Goal: Task Accomplishment & Management: Manage account settings

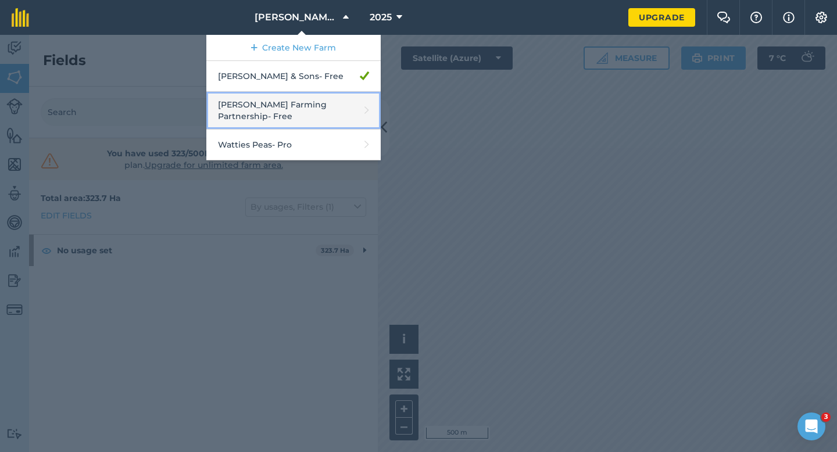
click at [292, 98] on link "[PERSON_NAME] Farming Partnership - Free" at bounding box center [293, 111] width 174 height 38
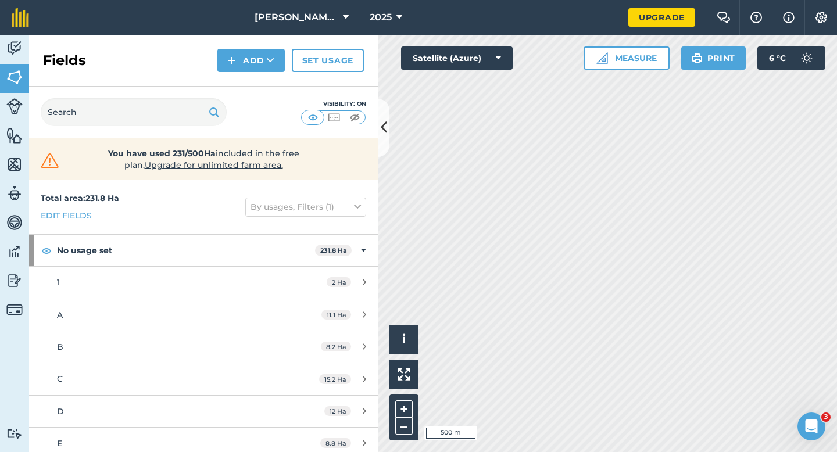
click at [316, 37] on div "Fields Add Set usage" at bounding box center [203, 61] width 349 height 52
click at [317, 19] on span "[PERSON_NAME] Farming Partnership" at bounding box center [297, 17] width 84 height 14
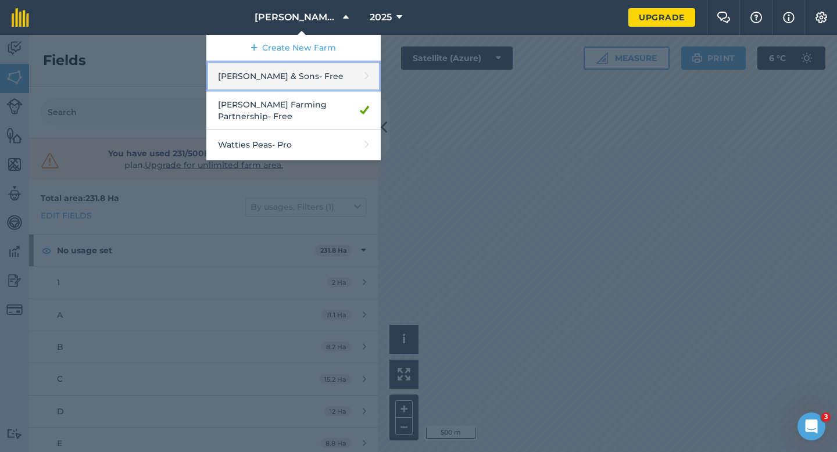
click at [307, 75] on link "Casey & Sons - Free" at bounding box center [293, 76] width 174 height 31
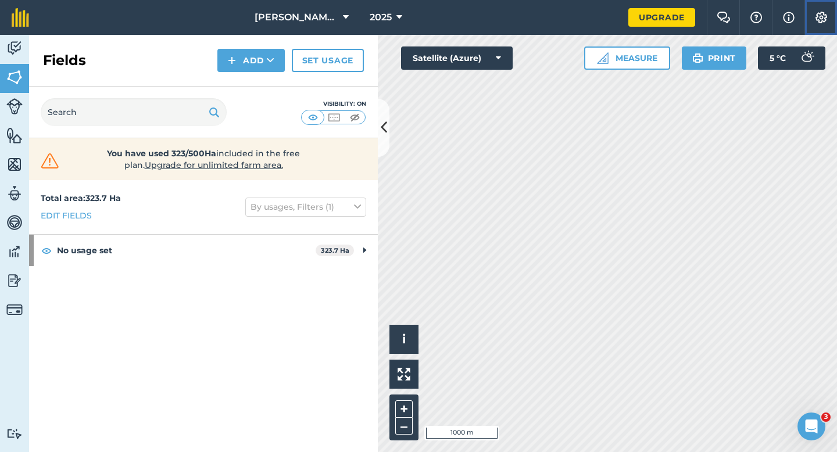
click at [831, 19] on button "Settings" at bounding box center [821, 17] width 33 height 35
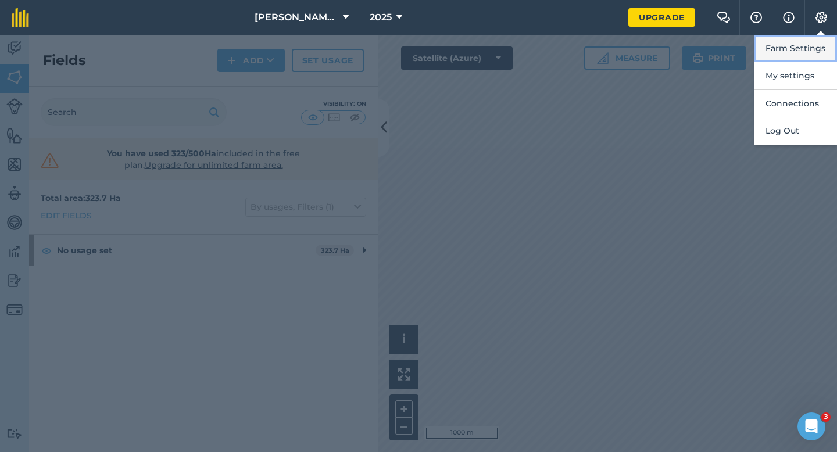
click at [828, 37] on button "Farm Settings" at bounding box center [795, 48] width 83 height 27
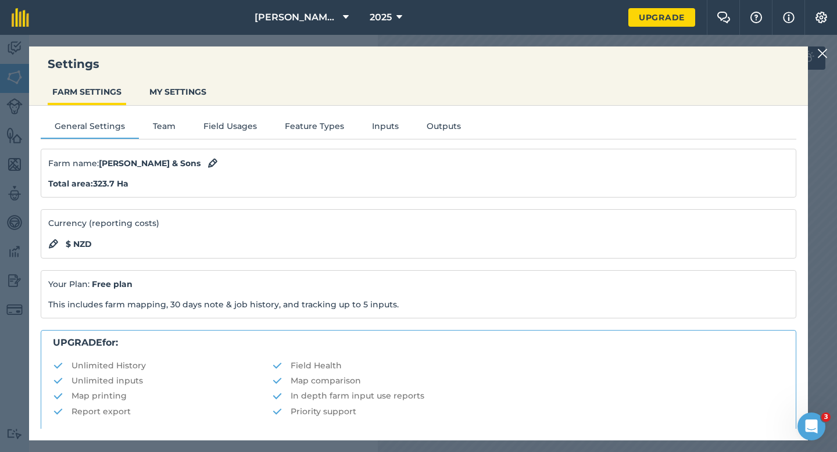
scroll to position [223, 0]
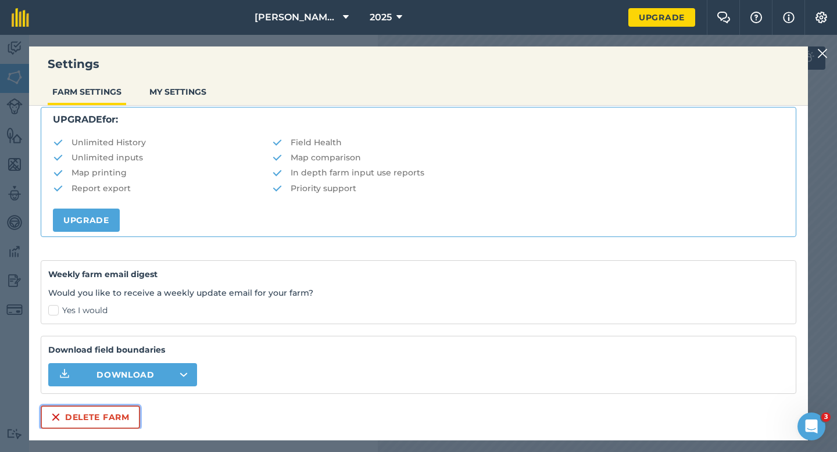
click at [74, 411] on button "Delete farm" at bounding box center [90, 417] width 99 height 23
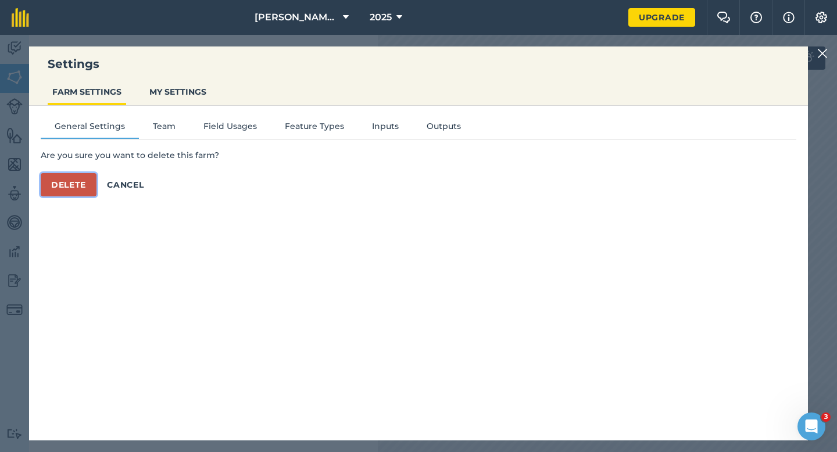
click at [88, 177] on button "Delete" at bounding box center [69, 184] width 56 height 23
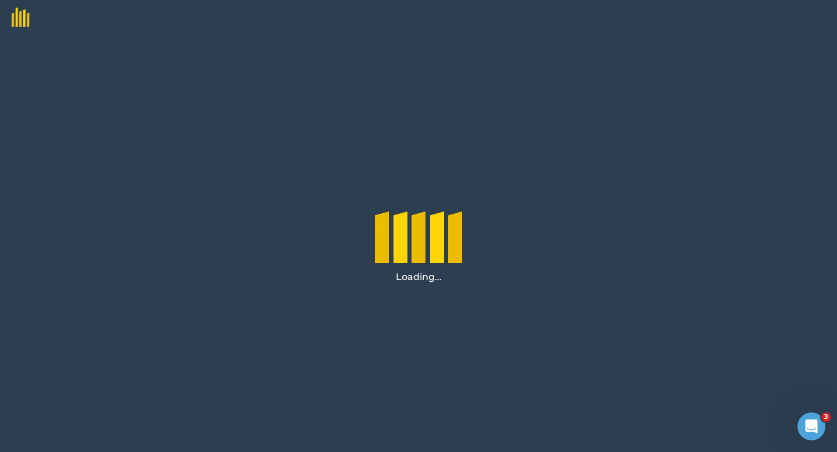
click at [88, 177] on div "Loading..." at bounding box center [418, 243] width 837 height 417
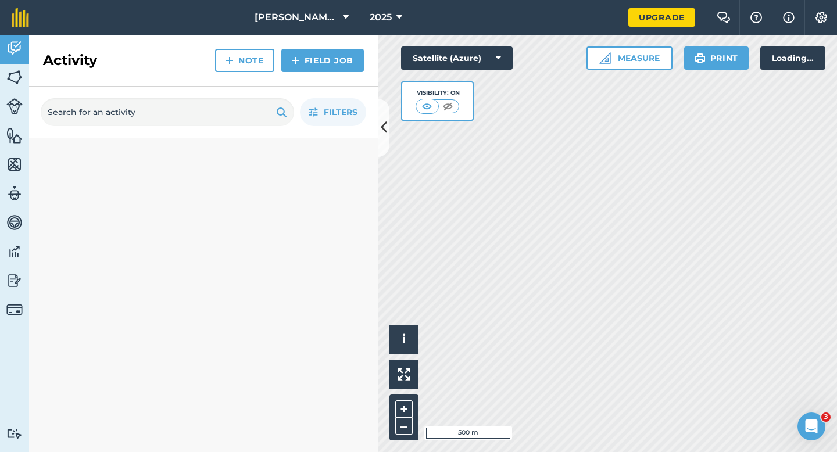
click at [88, 177] on div at bounding box center [203, 295] width 349 height 314
click at [88, 177] on div "Loading..." at bounding box center [203, 295] width 349 height 314
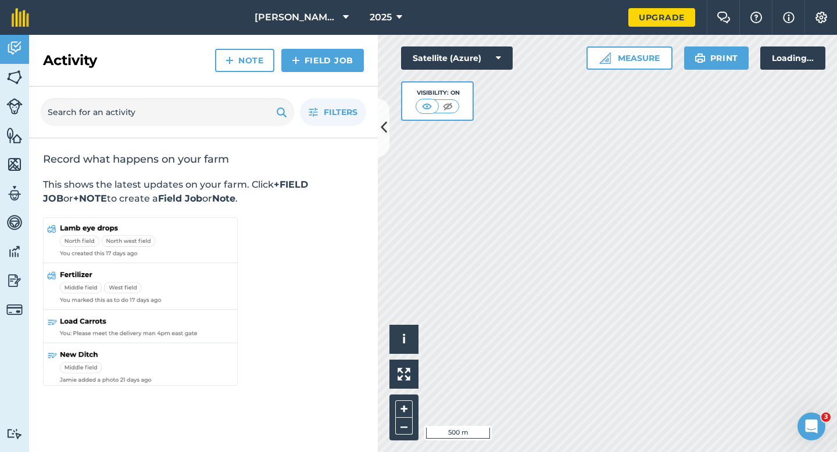
click at [88, 177] on div "Record what happens on your farm This shows the latest updates on your farm. Cl…" at bounding box center [203, 270] width 349 height 265
click at [177, 265] on div "Record what happens on your farm This shows the latest updates on your farm. Cl…" at bounding box center [203, 295] width 349 height 314
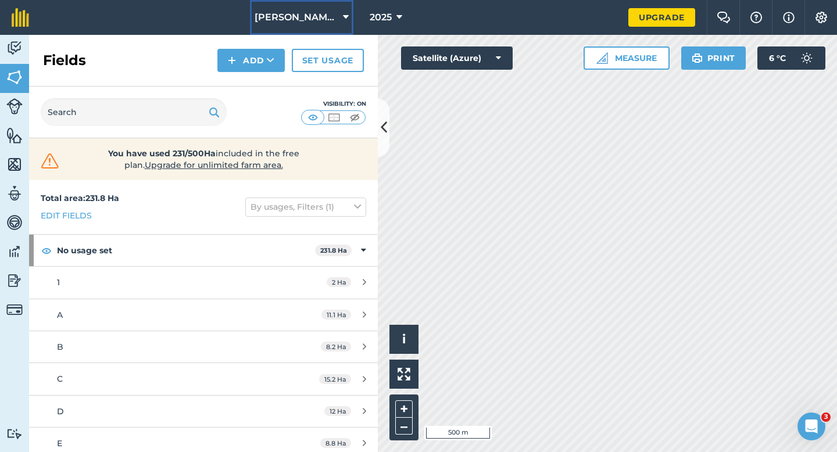
click at [320, 23] on span "[PERSON_NAME] Farming Partnership" at bounding box center [297, 17] width 84 height 14
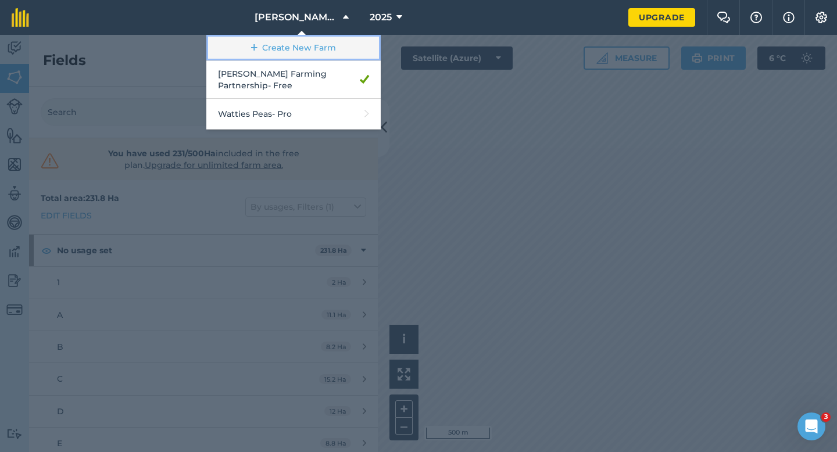
click at [316, 45] on link "Create New Farm" at bounding box center [293, 48] width 174 height 26
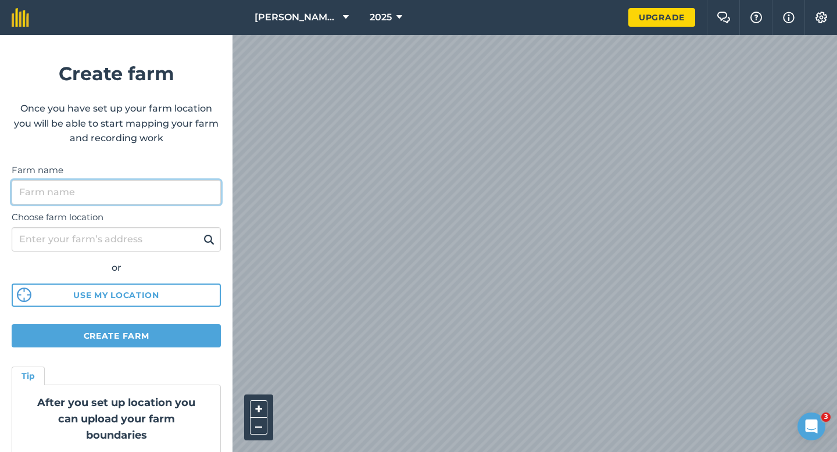
click at [92, 194] on input "Farm name" at bounding box center [116, 192] width 209 height 24
type input "[PERSON_NAME] & Sons"
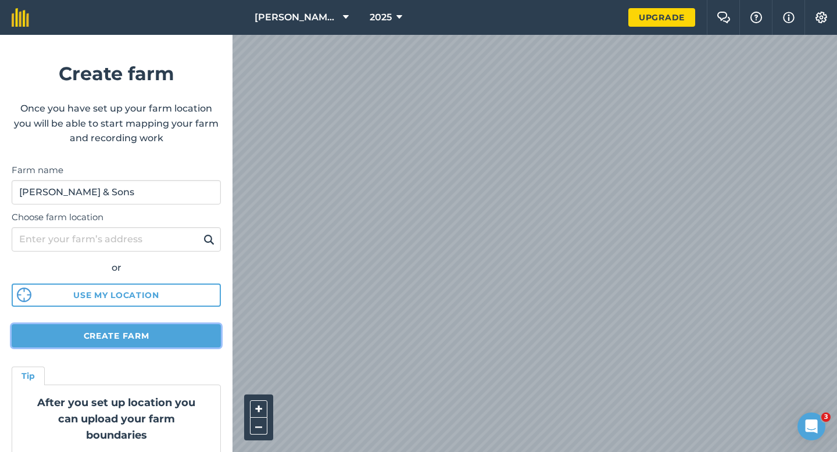
click at [134, 332] on button "Create farm" at bounding box center [116, 335] width 209 height 23
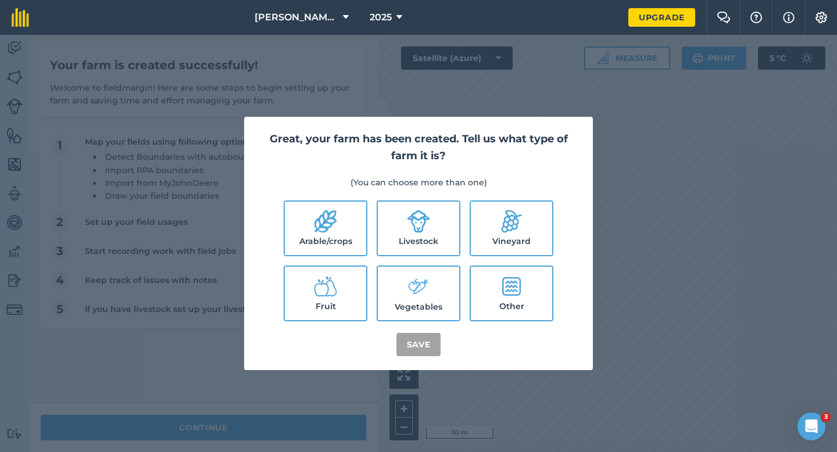
click at [336, 226] on icon at bounding box center [325, 221] width 23 height 23
checkbox input "true"
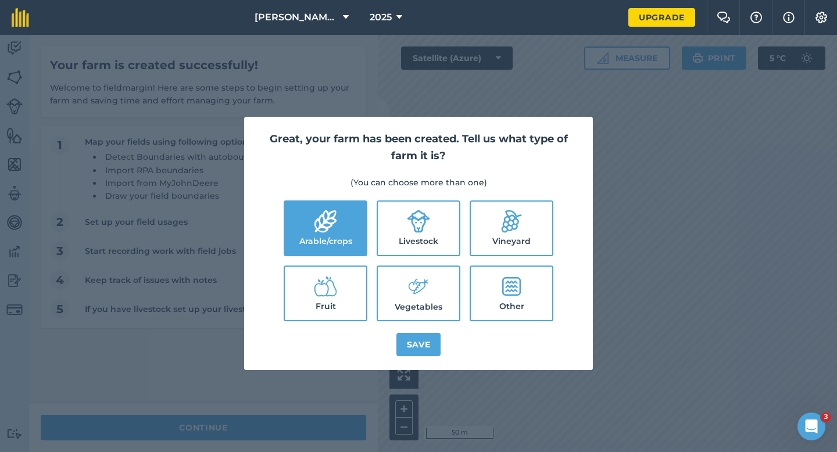
click at [407, 240] on label "Livestock" at bounding box center [418, 228] width 81 height 53
checkbox input "true"
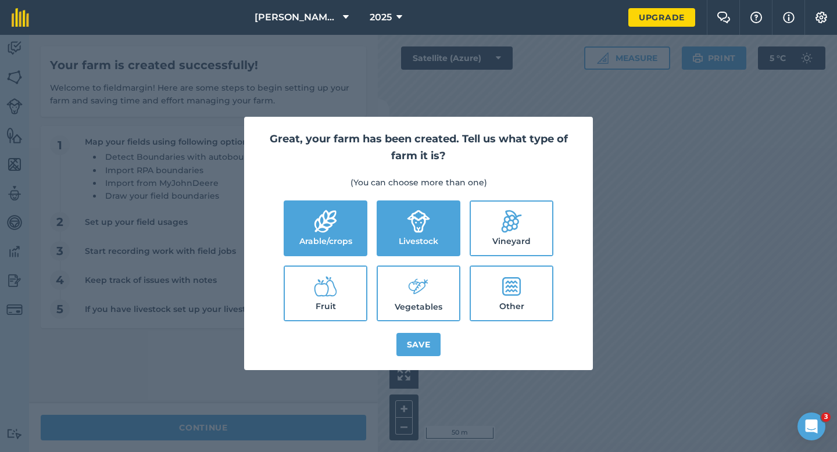
click at [408, 292] on icon at bounding box center [418, 286] width 23 height 25
checkbox input "true"
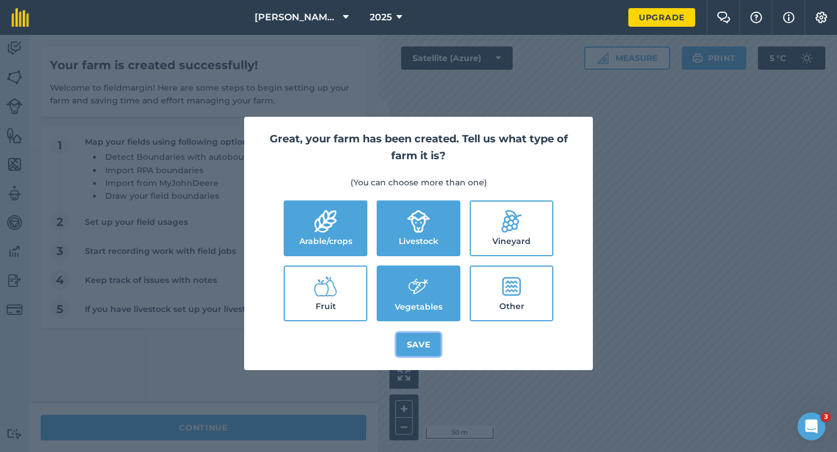
click at [413, 346] on button "Save" at bounding box center [419, 344] width 45 height 23
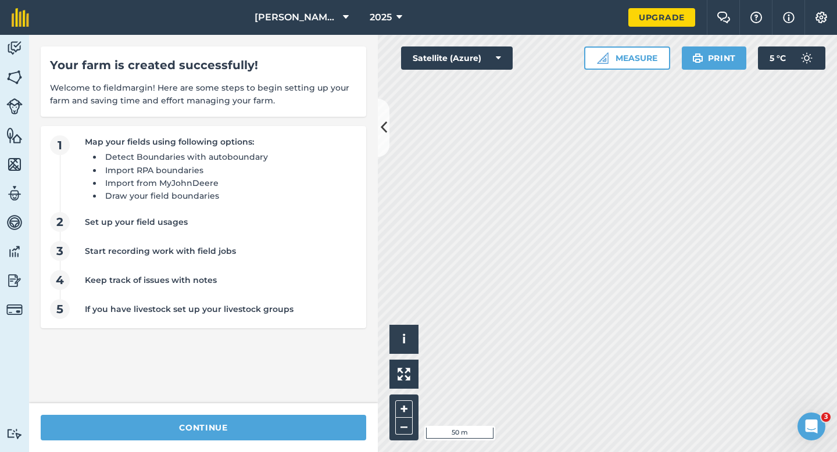
click at [306, 410] on div "continue" at bounding box center [203, 428] width 349 height 49
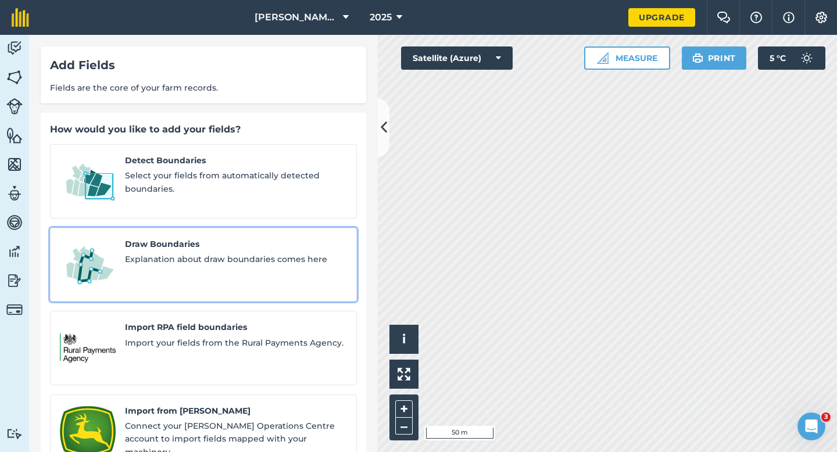
click at [154, 270] on link "Draw Boundaries Explanation about draw boundaries comes here" at bounding box center [203, 265] width 307 height 74
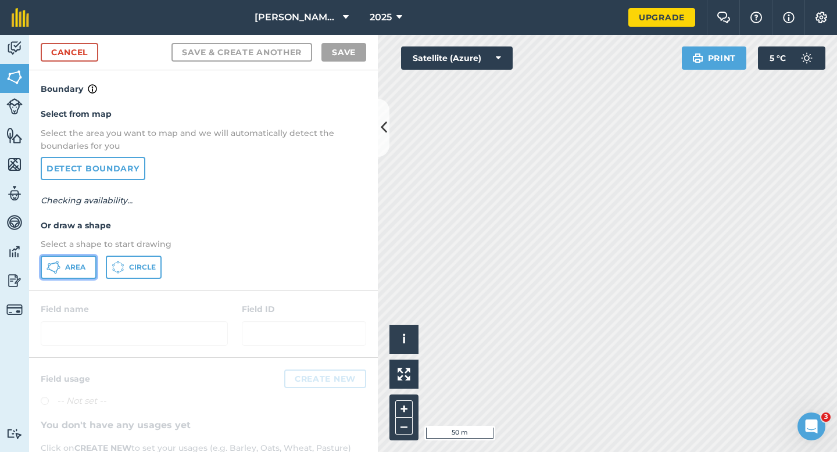
click at [85, 270] on span "Area" at bounding box center [75, 267] width 20 height 9
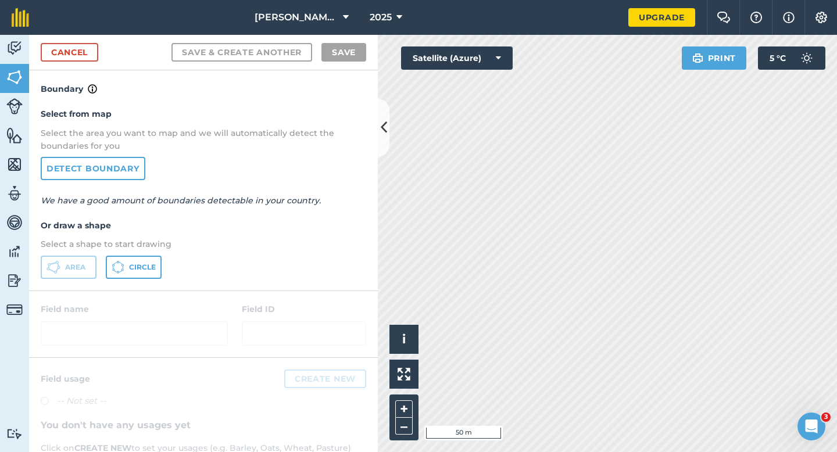
click at [280, 209] on div "Activity Fields Livestock Features Maps Team Vehicles Data Reporting Billing Tu…" at bounding box center [418, 243] width 837 height 417
click at [355, 251] on div "Activity Fields Livestock Features Maps Team Vehicles Data Reporting Billing Tu…" at bounding box center [418, 243] width 837 height 417
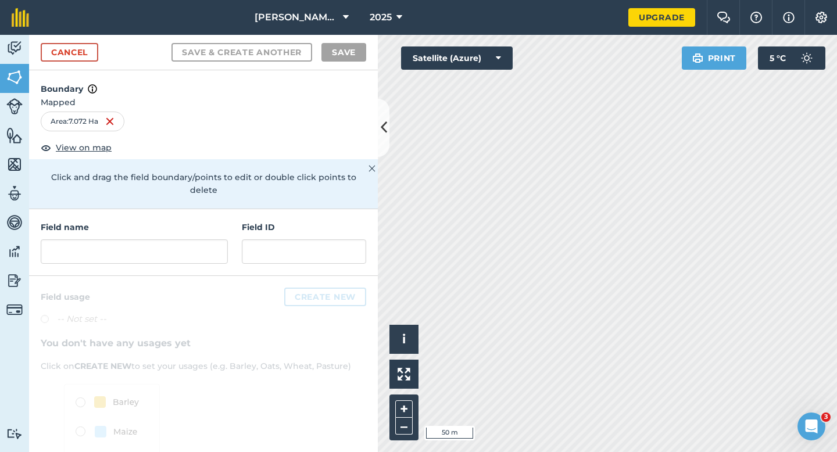
click at [99, 223] on div "Field name" at bounding box center [134, 242] width 187 height 43
click at [112, 240] on input "text" at bounding box center [134, 252] width 187 height 24
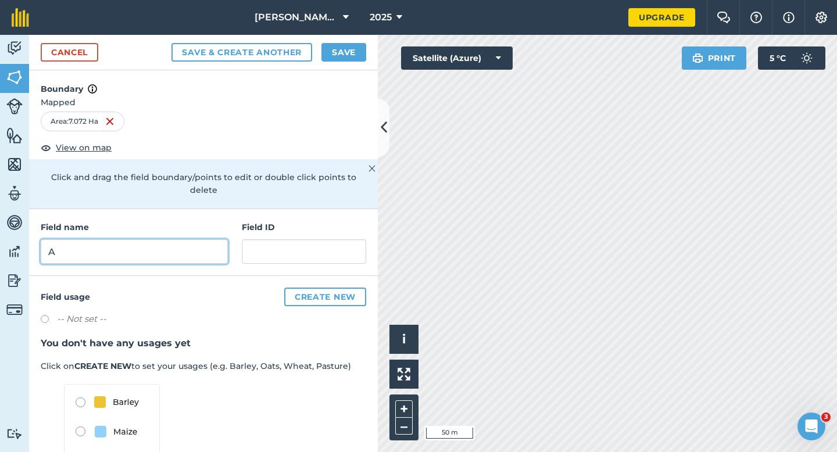
type input "A"
click at [339, 50] on button "Save" at bounding box center [344, 52] width 45 height 19
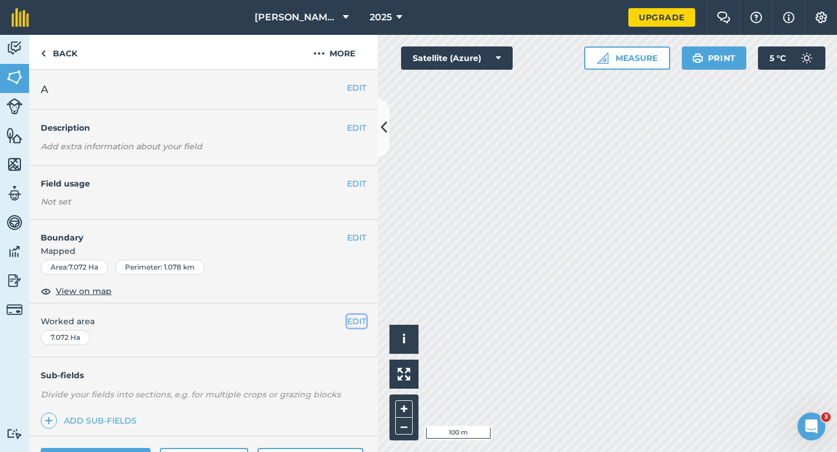
click at [354, 323] on button "EDIT" at bounding box center [356, 321] width 19 height 13
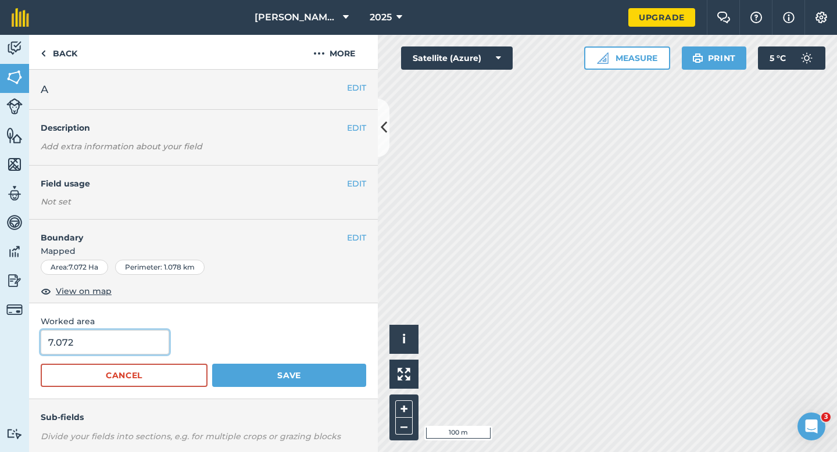
click at [87, 343] on input "7.072" at bounding box center [105, 342] width 128 height 24
type input "7"
click at [212, 364] on button "Save" at bounding box center [289, 375] width 154 height 23
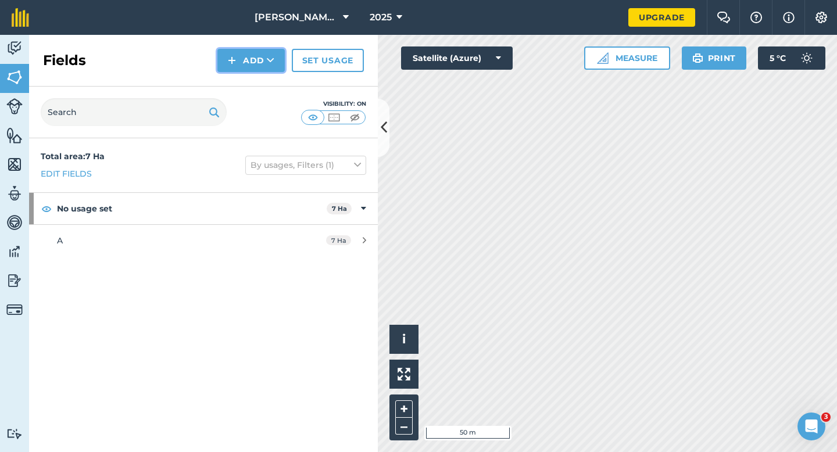
click at [252, 62] on button "Add" at bounding box center [250, 60] width 67 height 23
click at [252, 90] on link "Draw" at bounding box center [251, 87] width 64 height 26
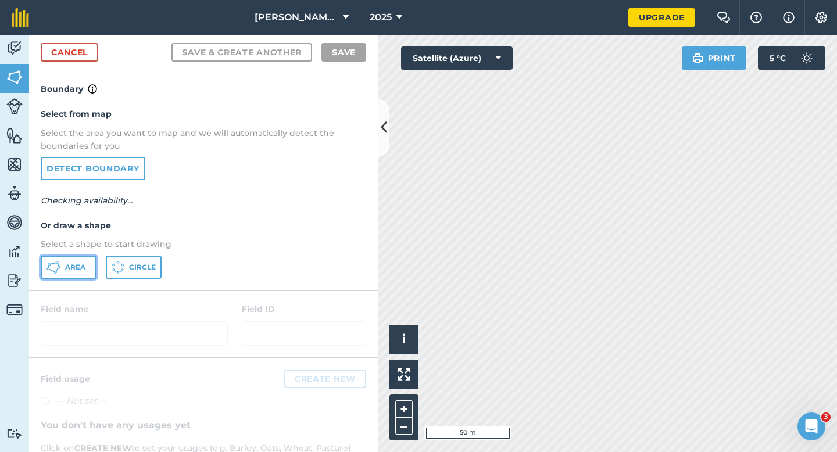
click at [58, 259] on button "Area" at bounding box center [69, 267] width 56 height 23
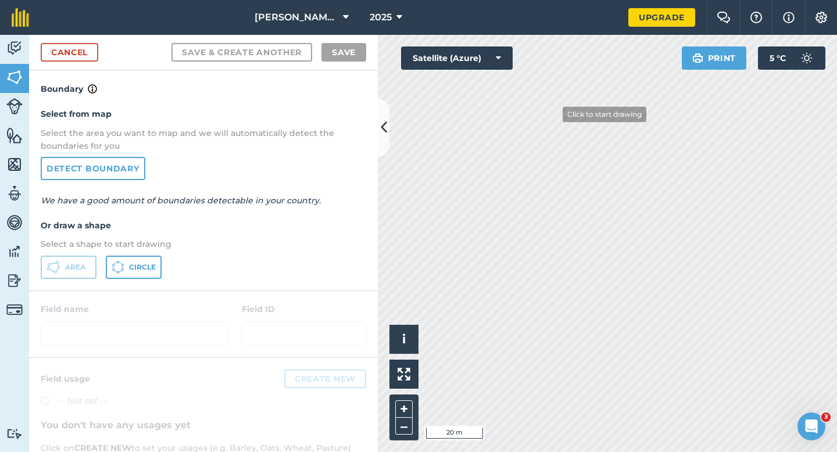
click at [549, 8] on div "Casey & Sons 2025 Upgrade Farm Chat Help Info Settings Map printing is not avai…" at bounding box center [418, 226] width 837 height 452
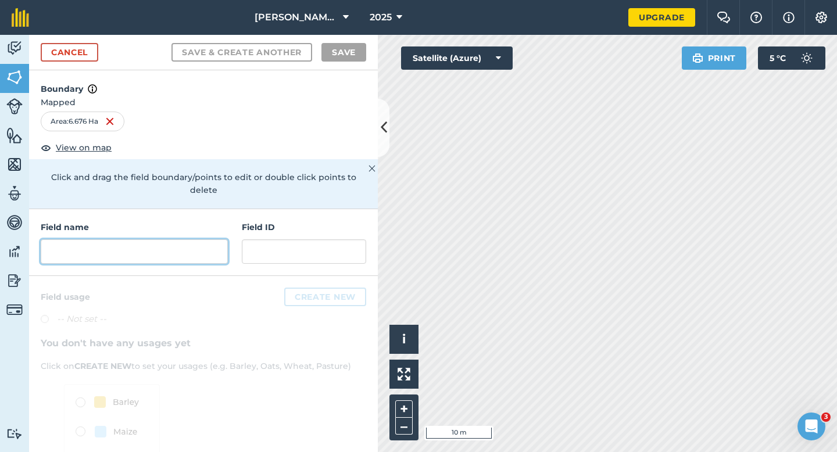
click at [167, 245] on input "text" at bounding box center [134, 252] width 187 height 24
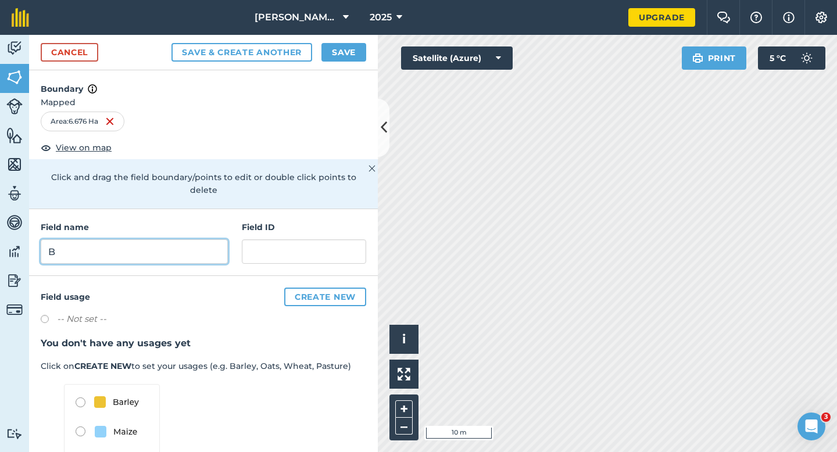
type input "B"
click at [349, 58] on button "Save" at bounding box center [344, 52] width 45 height 19
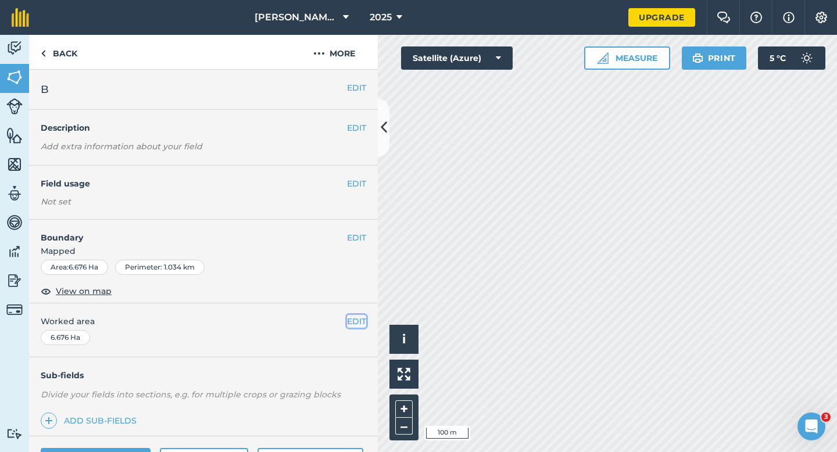
click at [355, 321] on button "EDIT" at bounding box center [356, 321] width 19 height 13
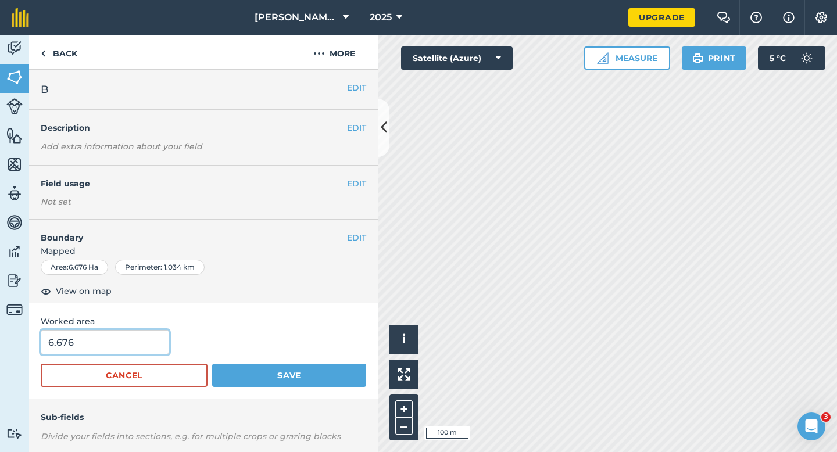
click at [79, 352] on input "6.676" at bounding box center [105, 342] width 128 height 24
type input "6.7"
click at [212, 364] on button "Save" at bounding box center [289, 375] width 154 height 23
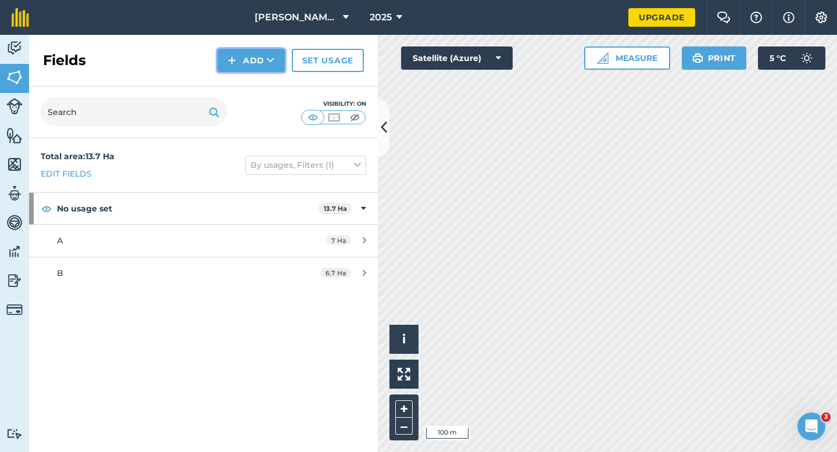
click at [223, 62] on button "Add" at bounding box center [250, 60] width 67 height 23
click at [223, 81] on link "Draw" at bounding box center [251, 87] width 64 height 26
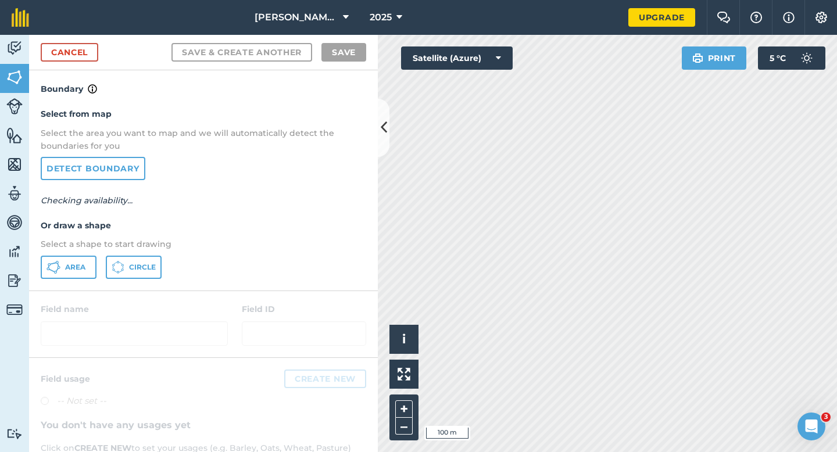
click at [81, 253] on div "Select from map Select the area you want to map and we will automatically detec…" at bounding box center [203, 193] width 349 height 194
click at [81, 262] on button "Area" at bounding box center [69, 267] width 56 height 23
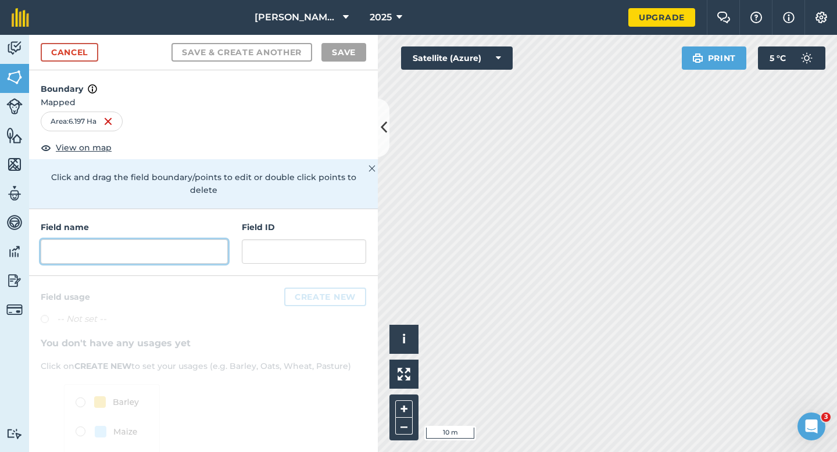
click at [210, 246] on input "text" at bounding box center [134, 252] width 187 height 24
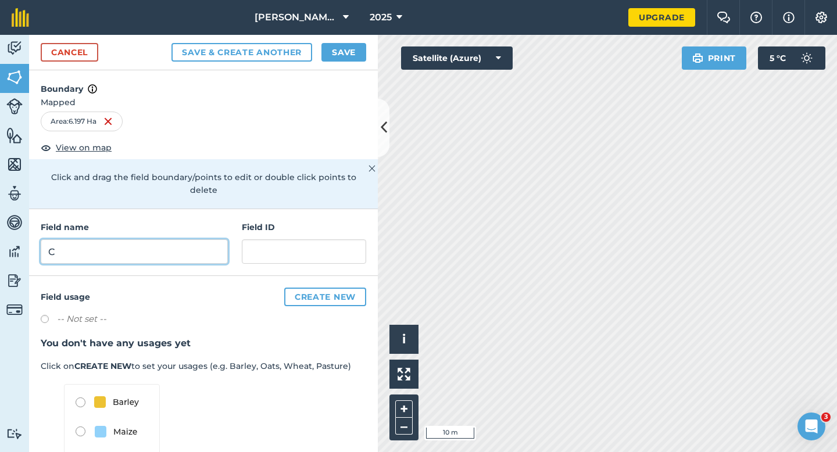
type input "C"
click at [354, 50] on button "Save" at bounding box center [344, 52] width 45 height 19
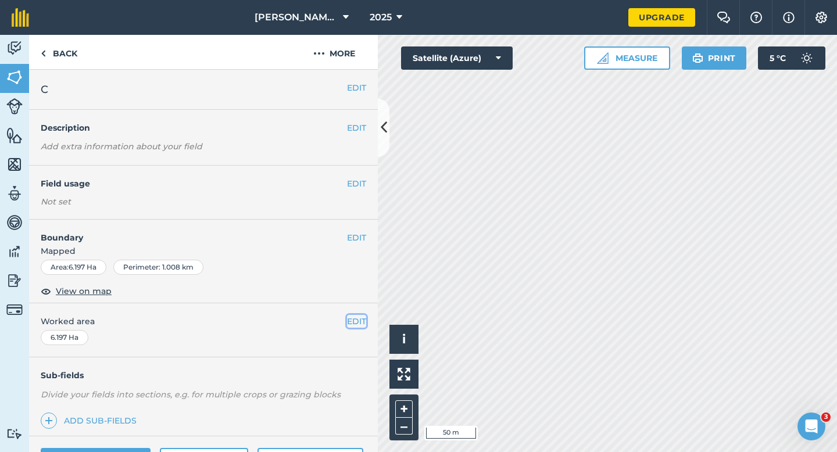
click at [358, 320] on button "EDIT" at bounding box center [356, 321] width 19 height 13
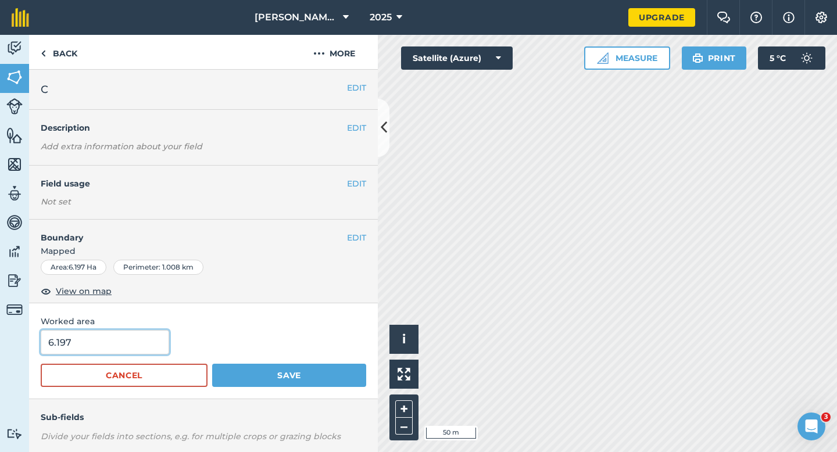
click at [145, 339] on input "6.197" at bounding box center [105, 342] width 128 height 24
type input "6.2"
click at [212, 364] on button "Save" at bounding box center [289, 375] width 154 height 23
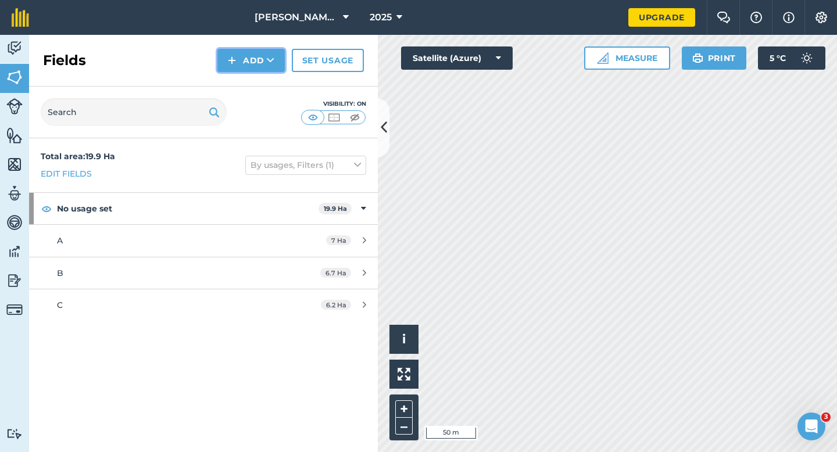
click at [222, 55] on button "Add" at bounding box center [250, 60] width 67 height 23
click at [235, 77] on link "Draw" at bounding box center [251, 87] width 64 height 26
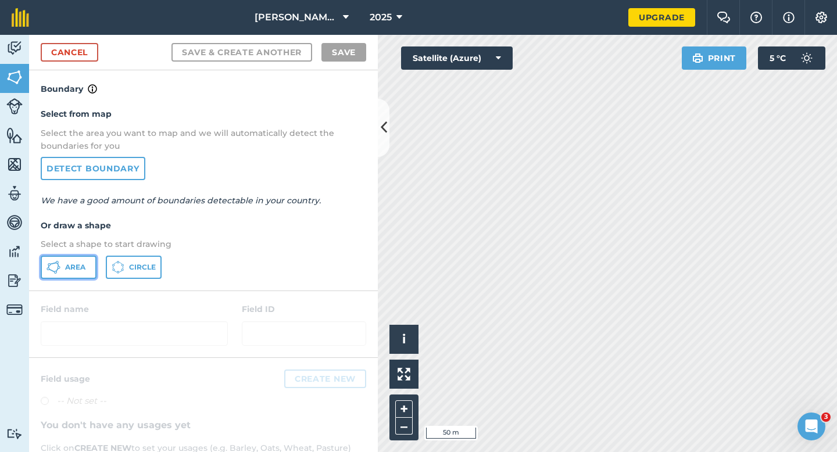
click at [62, 270] on button "Area" at bounding box center [69, 267] width 56 height 23
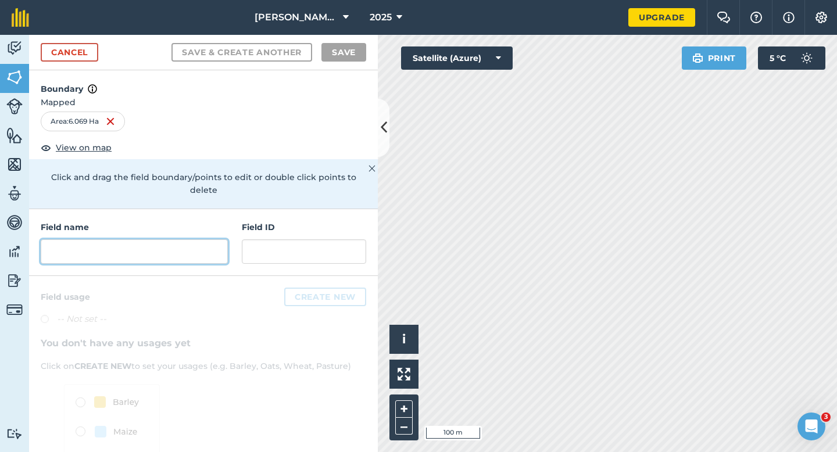
click at [209, 249] on input "text" at bounding box center [134, 252] width 187 height 24
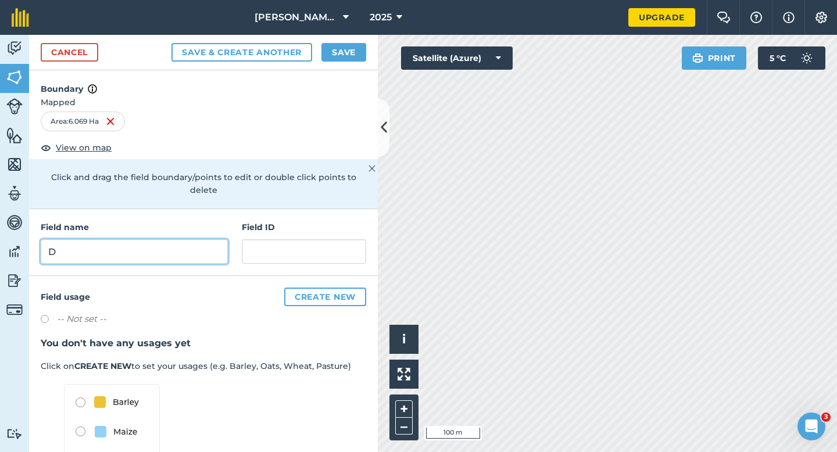
type input "D"
click at [342, 58] on button "Save" at bounding box center [344, 52] width 45 height 19
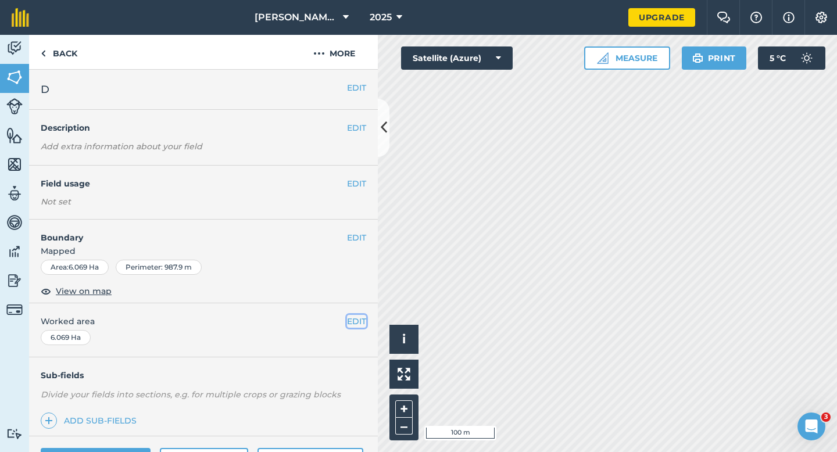
click at [356, 319] on button "EDIT" at bounding box center [356, 321] width 19 height 13
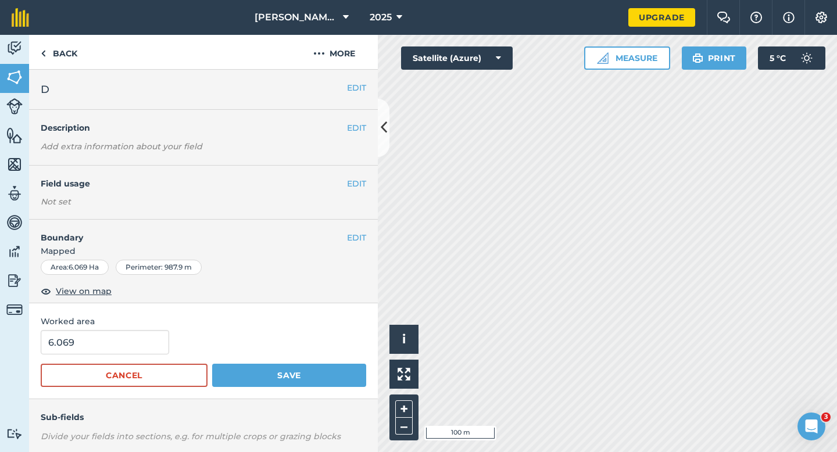
click at [112, 330] on div "6.069" at bounding box center [204, 342] width 326 height 24
click at [112, 333] on input "6.069" at bounding box center [105, 342] width 128 height 24
click at [113, 340] on input "6.069" at bounding box center [105, 342] width 128 height 24
type input "6.1"
click at [212, 364] on button "Save" at bounding box center [289, 375] width 154 height 23
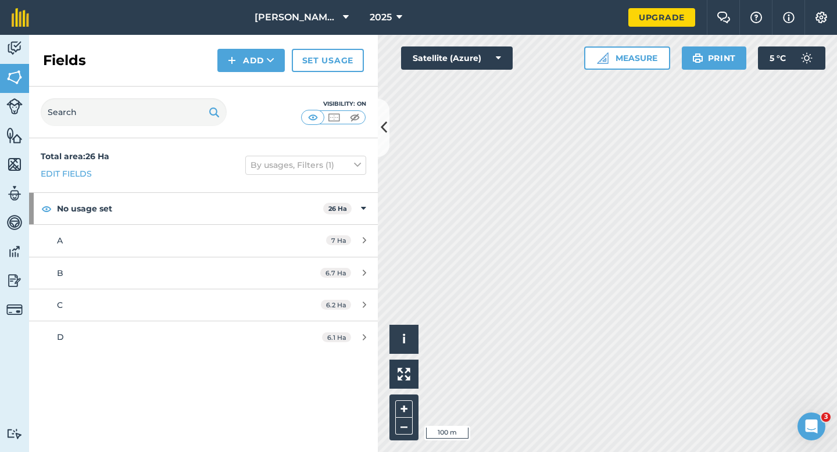
click at [224, 39] on div "Fields Add Set usage" at bounding box center [203, 61] width 349 height 52
click at [224, 41] on div "Fields Add Set usage" at bounding box center [203, 61] width 349 height 52
click at [228, 51] on button "Add" at bounding box center [250, 60] width 67 height 23
click at [237, 78] on link "Draw" at bounding box center [251, 87] width 64 height 26
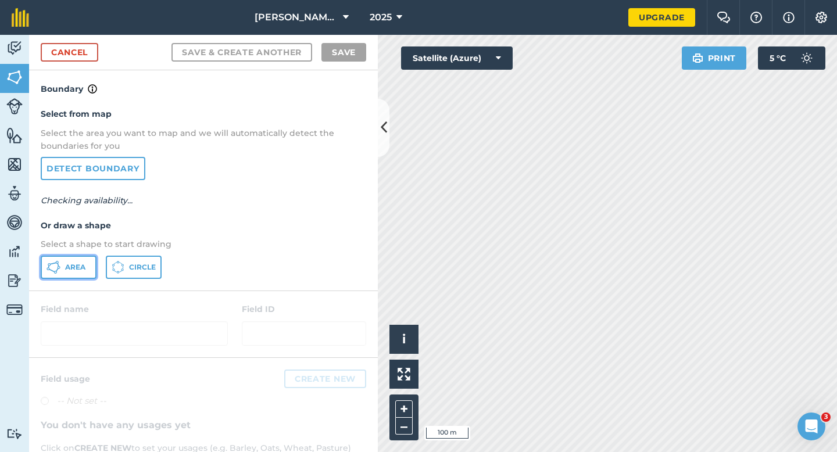
click at [86, 256] on button "Area" at bounding box center [69, 267] width 56 height 23
click at [86, 262] on button "Area" at bounding box center [69, 267] width 56 height 23
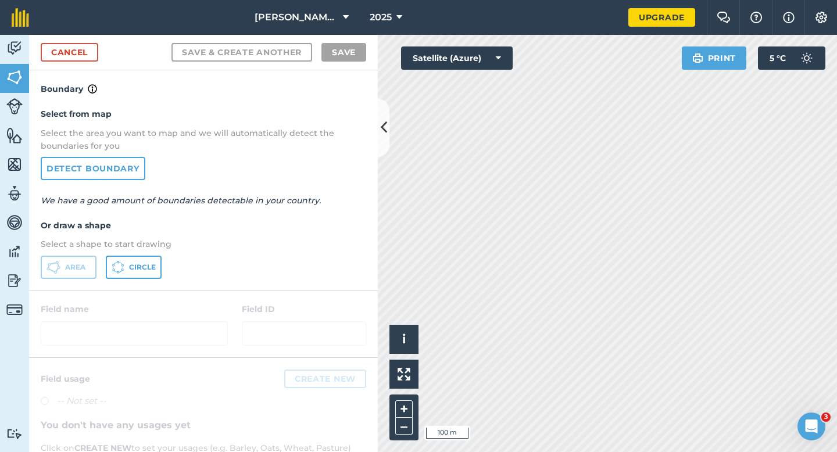
click at [406, 0] on div "Casey & Sons 2025 Upgrade Farm Chat Help Info Settings Map printing is not avai…" at bounding box center [418, 226] width 837 height 452
click at [583, 0] on html "Casey & Sons 2025 Upgrade Farm Chat Help Info Settings Map printing is not avai…" at bounding box center [418, 226] width 837 height 452
click at [601, 20] on div "Casey & Sons 2025 Upgrade Farm Chat Help Info Settings Map printing is not avai…" at bounding box center [418, 226] width 837 height 452
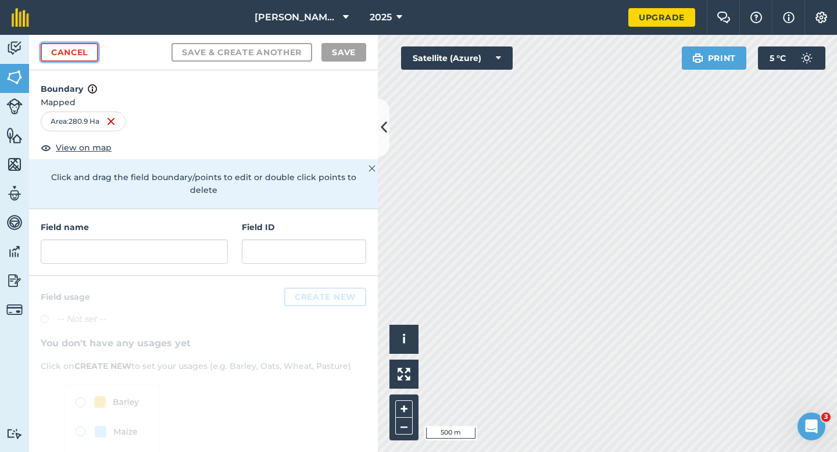
click at [79, 58] on link "Cancel" at bounding box center [70, 52] width 58 height 19
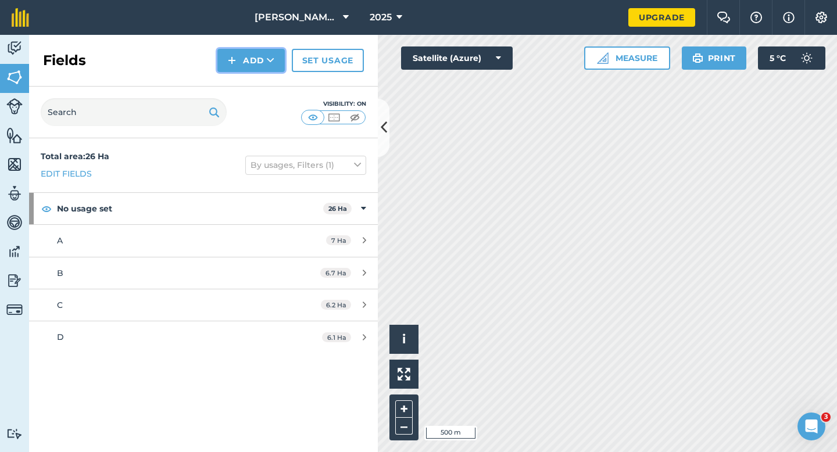
click at [234, 58] on img at bounding box center [232, 60] width 8 height 14
click at [245, 90] on link "Draw" at bounding box center [251, 87] width 64 height 26
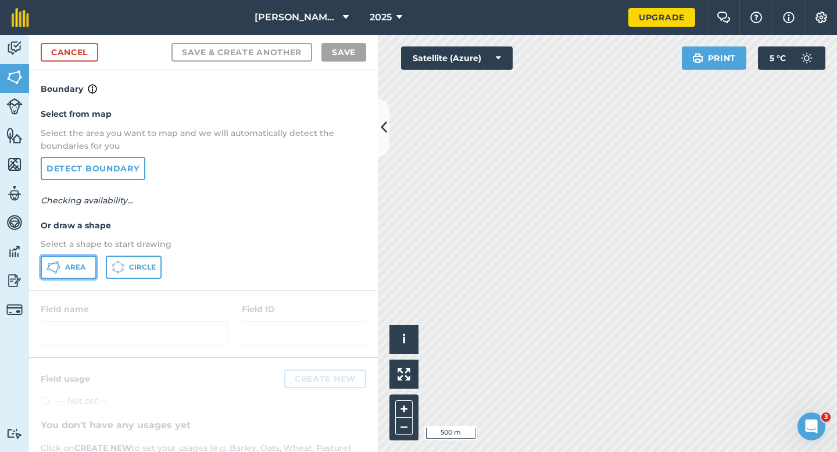
click at [91, 267] on button "Area" at bounding box center [69, 267] width 56 height 23
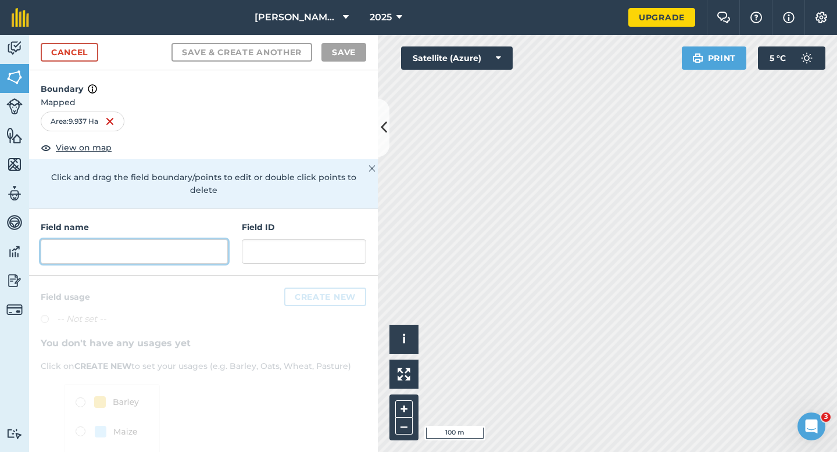
click at [147, 241] on input "text" at bounding box center [134, 252] width 187 height 24
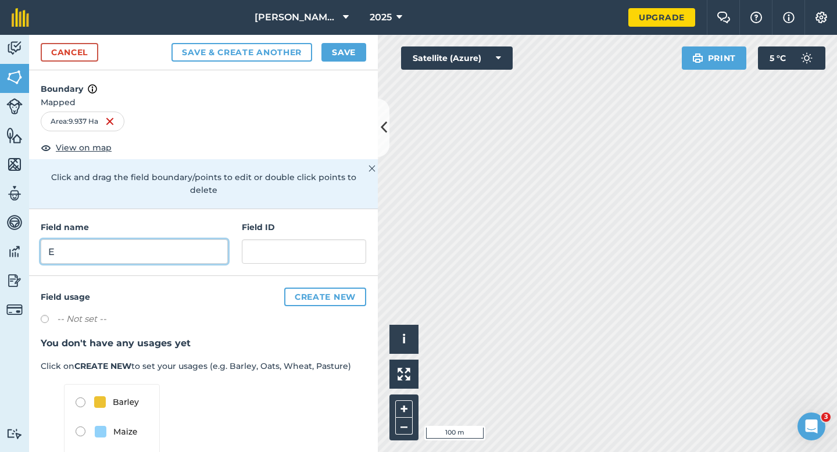
type input "E"
click at [340, 47] on button "Save" at bounding box center [344, 52] width 45 height 19
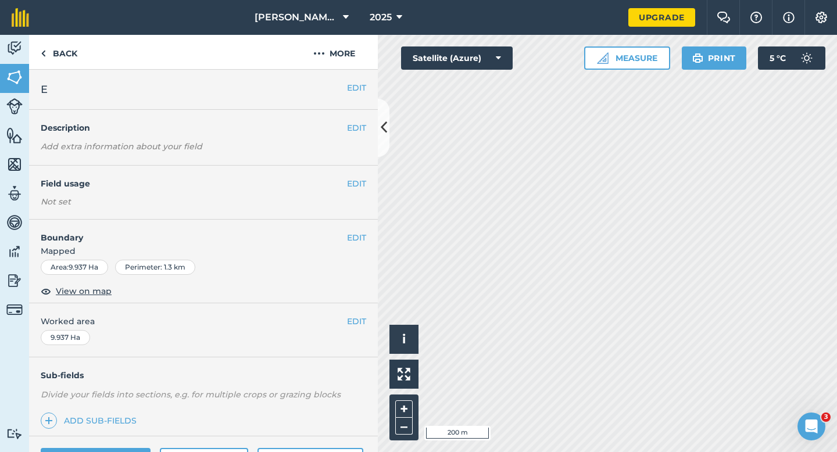
click at [366, 320] on div "EDIT Worked area 9.937 Ha" at bounding box center [203, 331] width 349 height 54
click at [358, 324] on button "EDIT" at bounding box center [356, 321] width 19 height 13
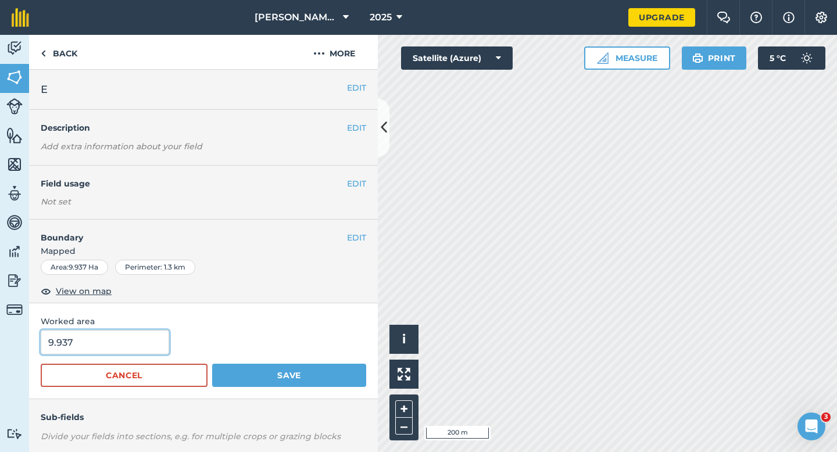
click at [140, 335] on input "9.937" at bounding box center [105, 342] width 128 height 24
type input "10"
click at [212, 364] on button "Save" at bounding box center [289, 375] width 154 height 23
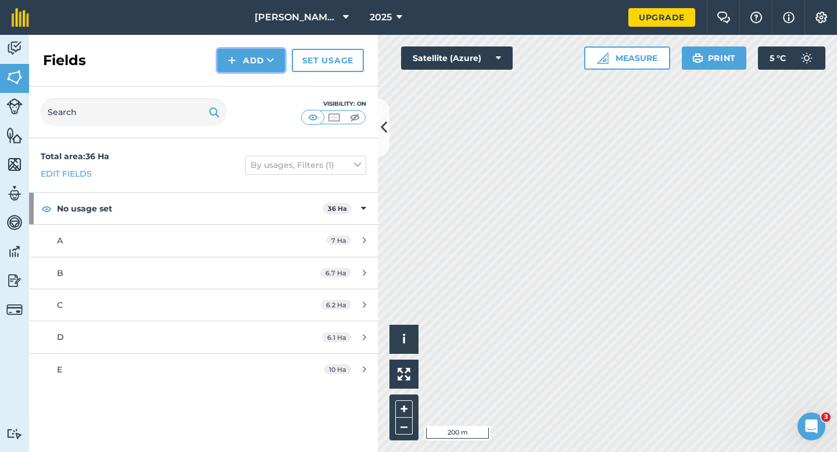
click at [245, 57] on button "Add" at bounding box center [250, 60] width 67 height 23
click at [252, 72] on div "Fields Add Draw Import Set usage" at bounding box center [203, 61] width 349 height 52
click at [227, 70] on button "Add" at bounding box center [250, 60] width 67 height 23
click at [229, 81] on link "Draw" at bounding box center [251, 87] width 64 height 26
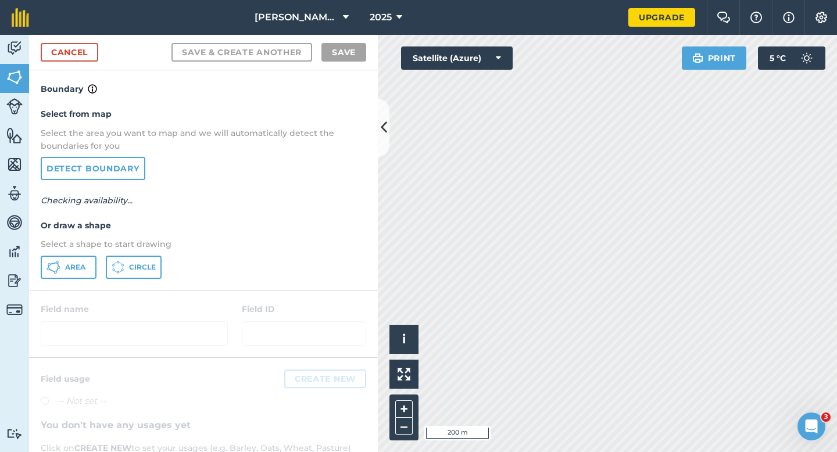
click at [72, 281] on div "Select from map Select the area you want to map and we will automatically detec…" at bounding box center [203, 193] width 349 height 194
click at [73, 273] on button "Area" at bounding box center [69, 267] width 56 height 23
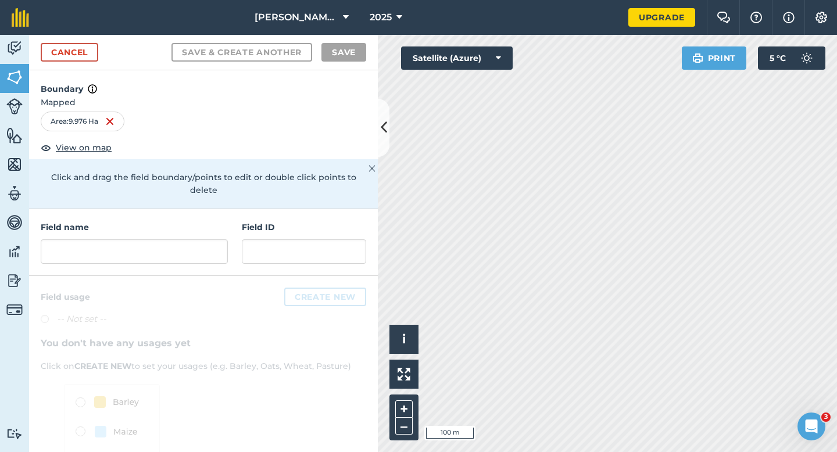
click at [206, 254] on div "Field name Field ID" at bounding box center [203, 242] width 349 height 67
click at [206, 252] on div "Field name Field ID" at bounding box center [203, 242] width 349 height 67
click at [204, 244] on input "text" at bounding box center [134, 252] width 187 height 24
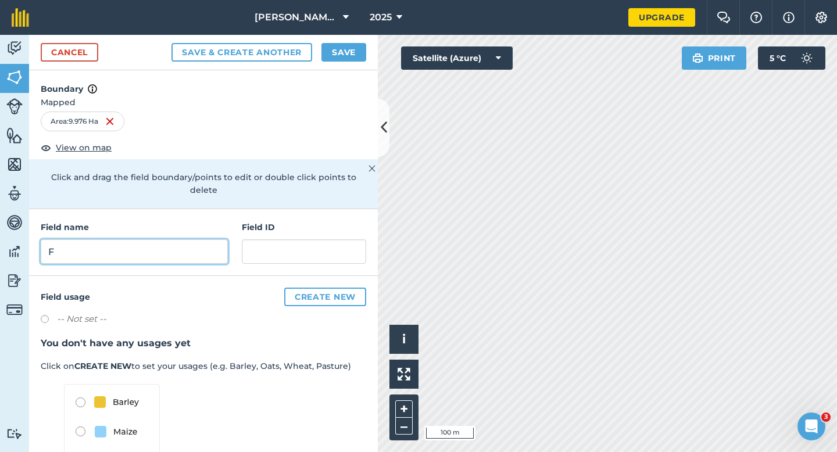
type input "F"
click at [364, 49] on button "Save" at bounding box center [344, 52] width 45 height 19
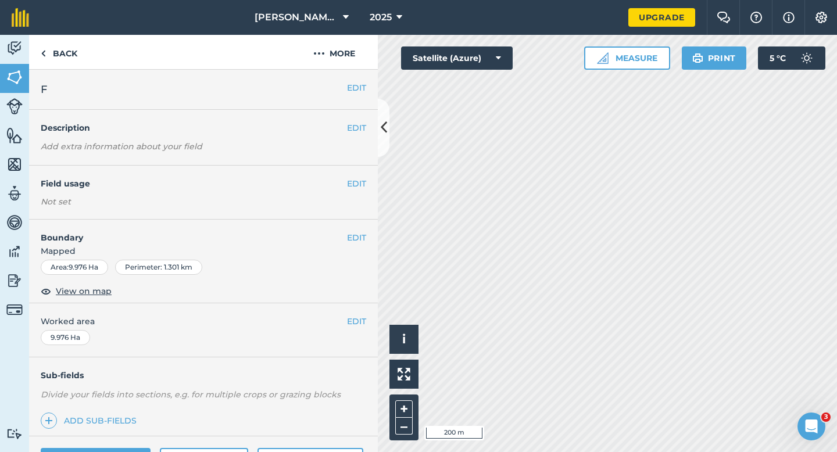
click at [344, 310] on div "EDIT Worked area 9.976 Ha" at bounding box center [203, 331] width 349 height 54
click at [345, 315] on span "Worked area" at bounding box center [204, 321] width 326 height 13
click at [356, 320] on button "EDIT" at bounding box center [356, 321] width 19 height 13
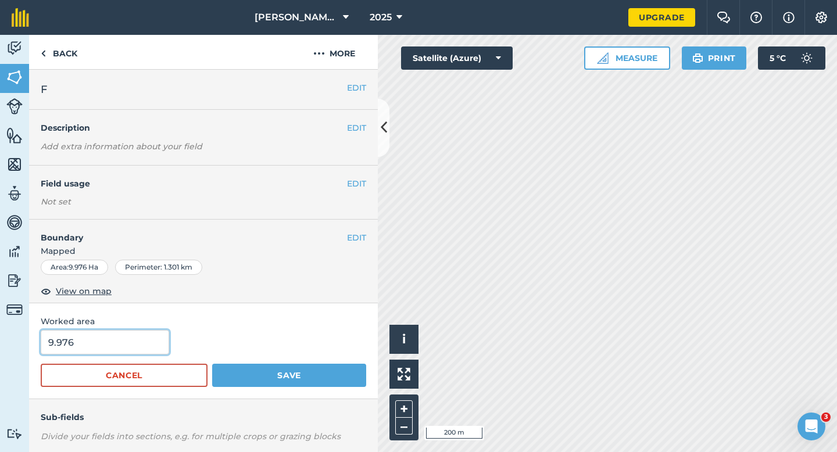
click at [106, 346] on input "9.976" at bounding box center [105, 342] width 128 height 24
type input "10"
click at [212, 364] on button "Save" at bounding box center [289, 375] width 154 height 23
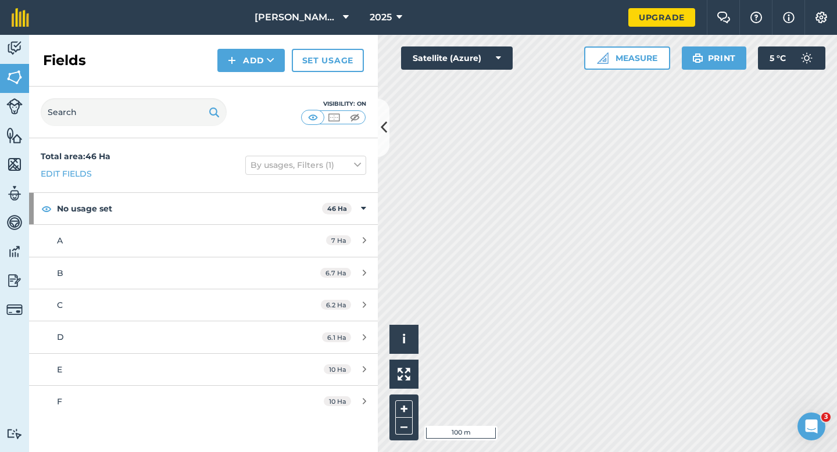
click at [243, 74] on div "Fields Add Set usage" at bounding box center [203, 61] width 349 height 52
click at [243, 69] on button "Add" at bounding box center [250, 60] width 67 height 23
click at [243, 77] on link "Draw" at bounding box center [251, 87] width 64 height 26
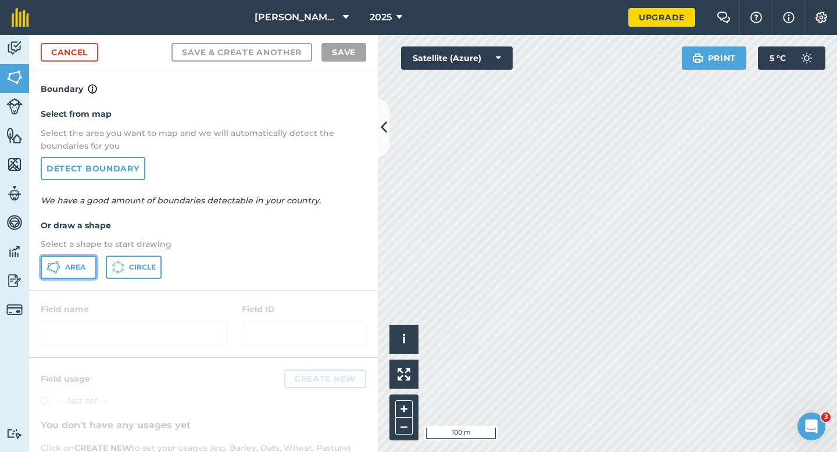
click at [92, 260] on button "Area" at bounding box center [69, 267] width 56 height 23
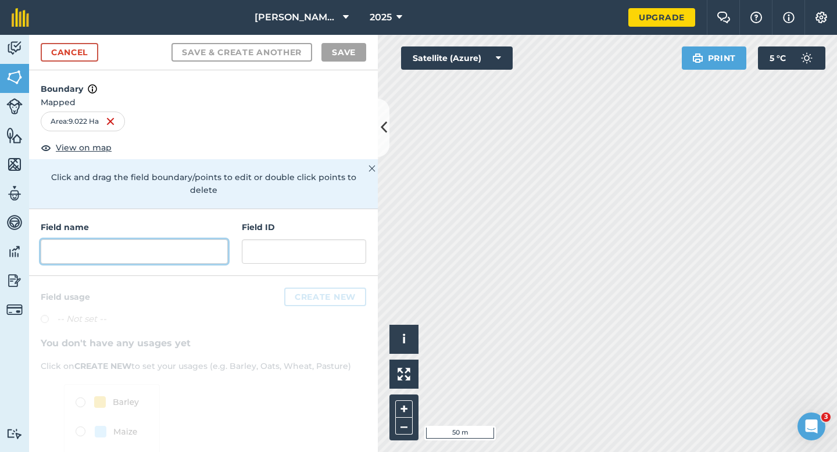
click at [127, 240] on input "text" at bounding box center [134, 252] width 187 height 24
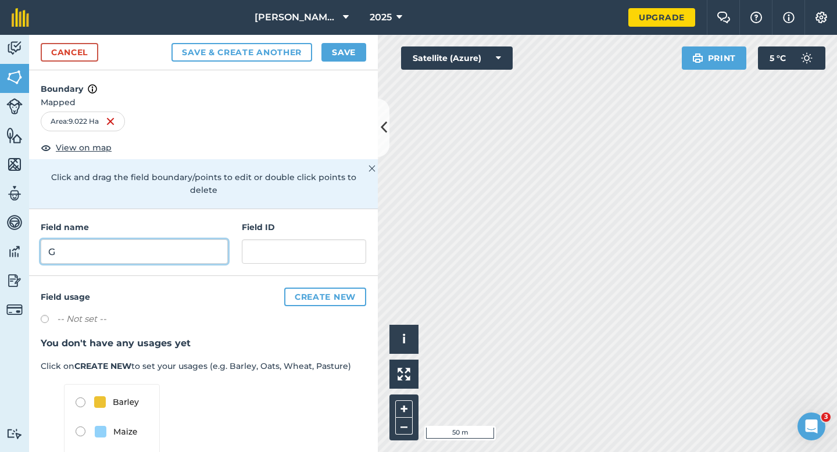
type input "G"
click at [335, 53] on button "Save" at bounding box center [344, 52] width 45 height 19
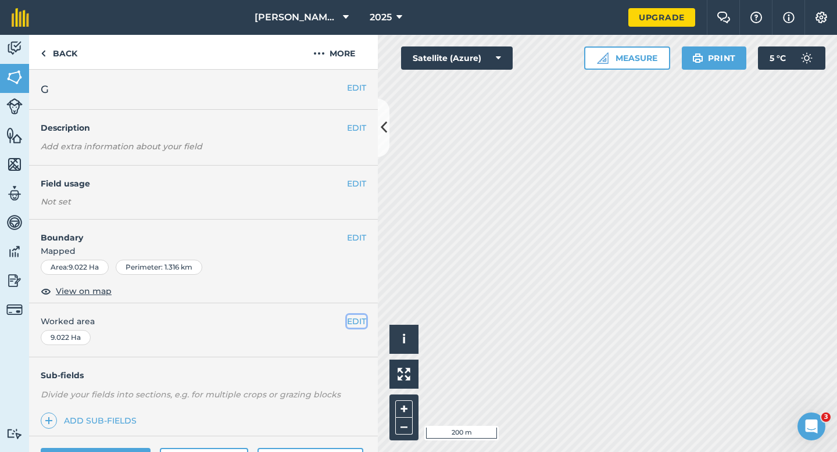
click at [351, 319] on button "EDIT" at bounding box center [356, 321] width 19 height 13
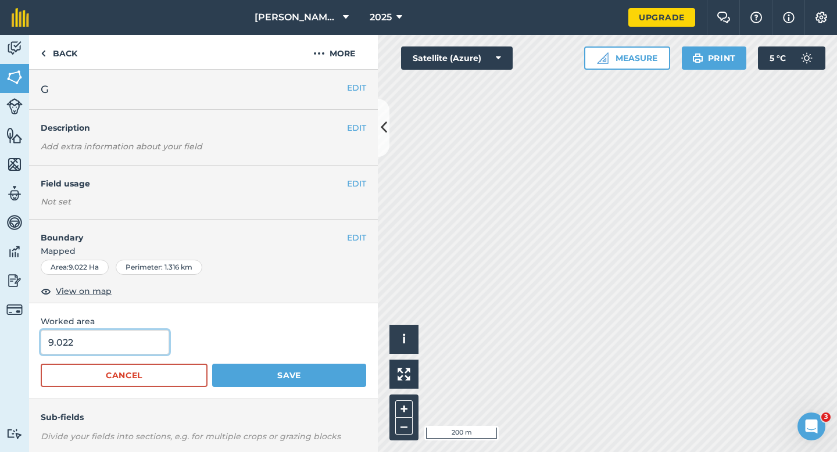
click at [144, 345] on input "9.022" at bounding box center [105, 342] width 128 height 24
type input "9"
click at [212, 364] on button "Save" at bounding box center [289, 375] width 154 height 23
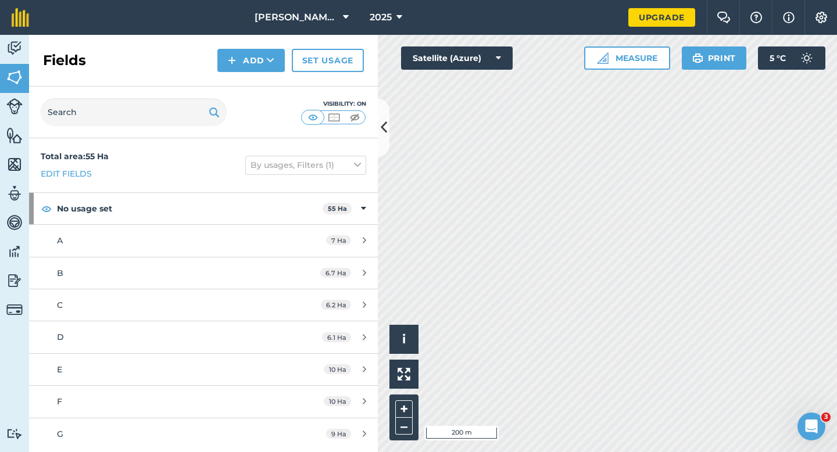
click at [211, 49] on div "Fields Add Set usage" at bounding box center [203, 61] width 349 height 52
click at [233, 58] on img at bounding box center [232, 60] width 8 height 14
click at [236, 83] on link "Draw" at bounding box center [251, 87] width 64 height 26
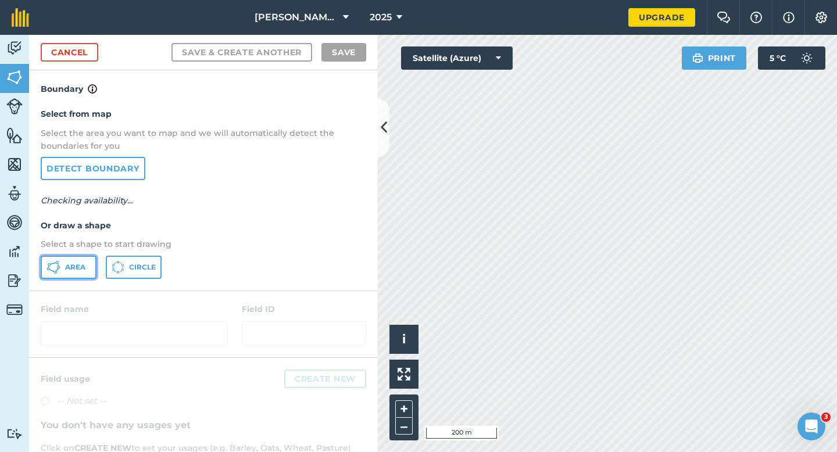
click at [86, 264] on button "Area" at bounding box center [69, 267] width 56 height 23
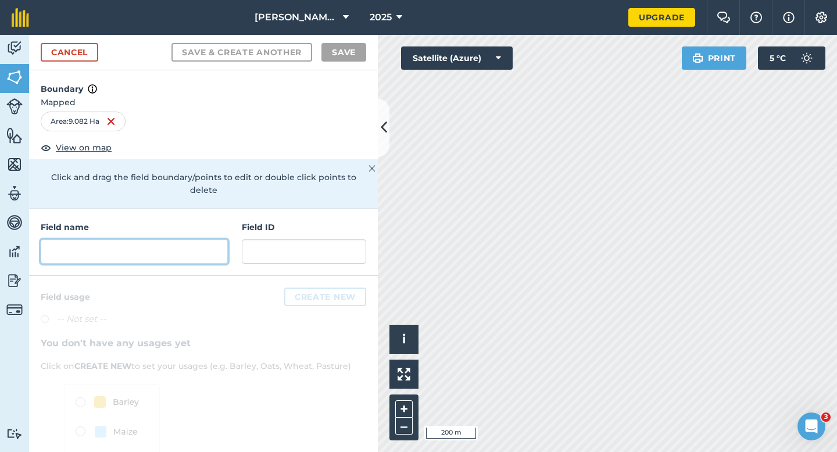
click at [191, 249] on input "text" at bounding box center [134, 252] width 187 height 24
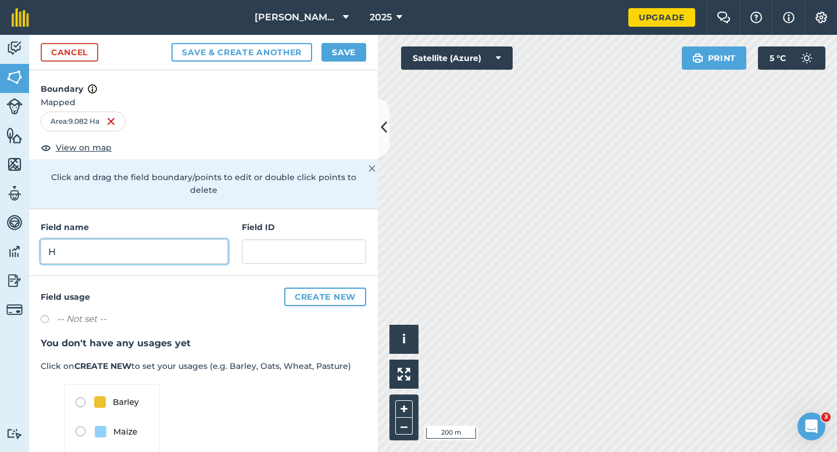
type input "H"
click at [340, 49] on button "Save" at bounding box center [344, 52] width 45 height 19
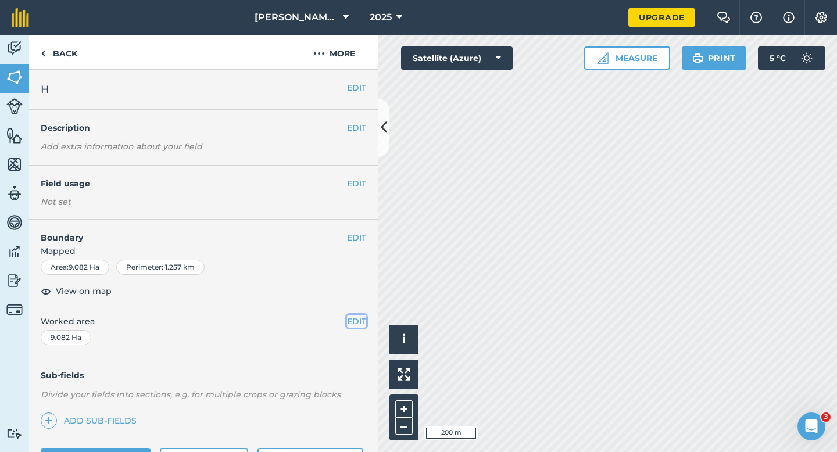
click at [356, 323] on button "EDIT" at bounding box center [356, 321] width 19 height 13
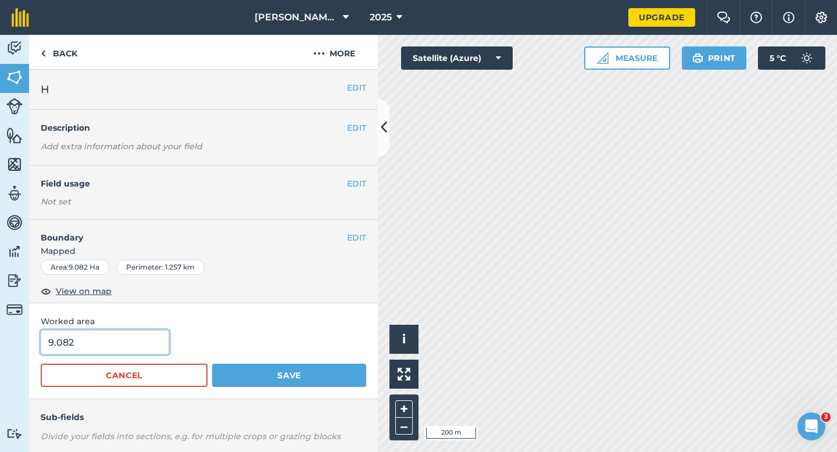
click at [106, 349] on input "9.082" at bounding box center [105, 342] width 128 height 24
type input "9"
click at [212, 364] on button "Save" at bounding box center [289, 375] width 154 height 23
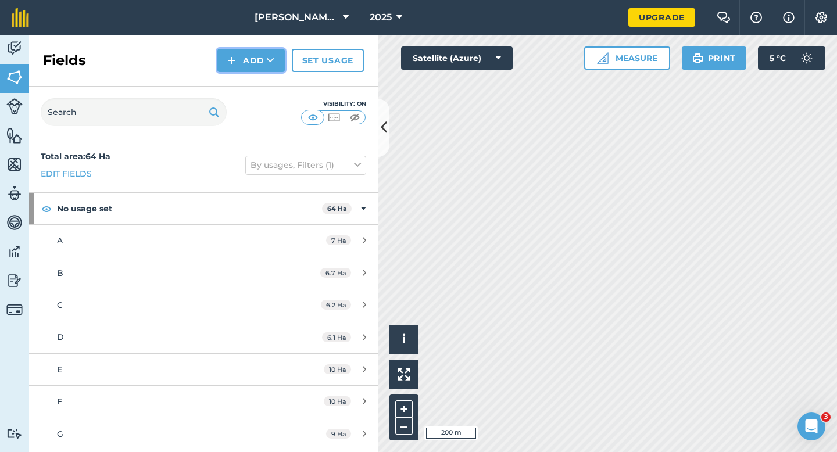
click at [229, 61] on img at bounding box center [232, 60] width 8 height 14
click at [236, 81] on link "Draw" at bounding box center [251, 87] width 64 height 26
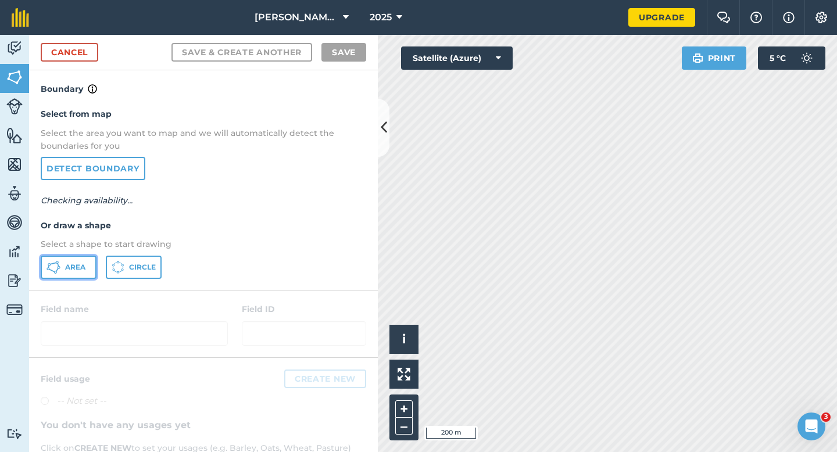
click at [88, 267] on button "Area" at bounding box center [69, 267] width 56 height 23
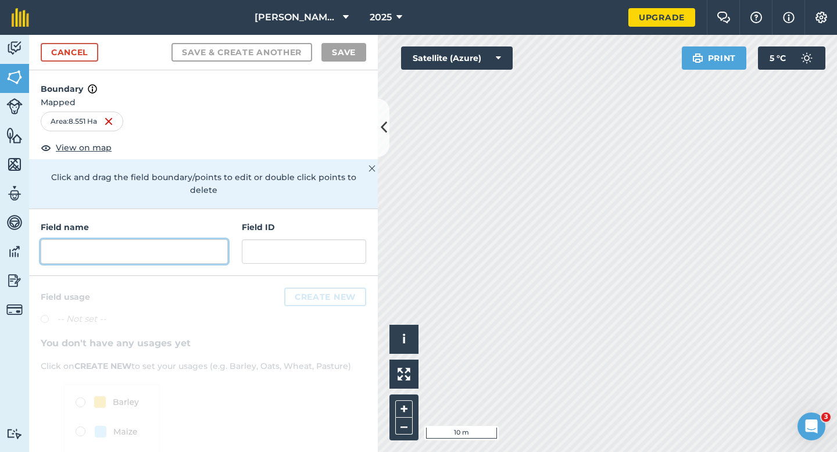
click at [179, 242] on input "text" at bounding box center [134, 252] width 187 height 24
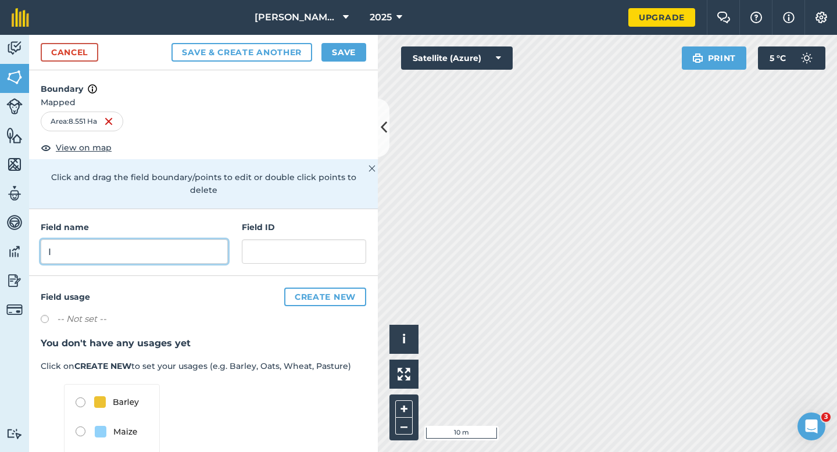
type input "I"
click at [331, 49] on button "Save" at bounding box center [344, 52] width 45 height 19
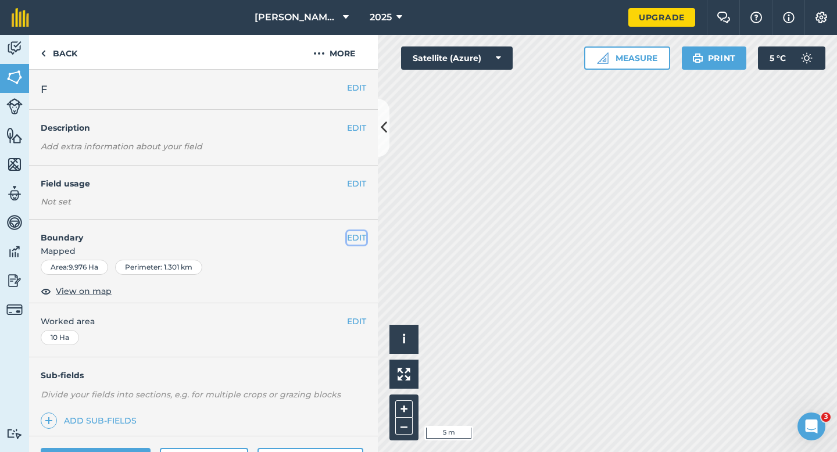
click at [354, 235] on button "EDIT" at bounding box center [356, 237] width 19 height 13
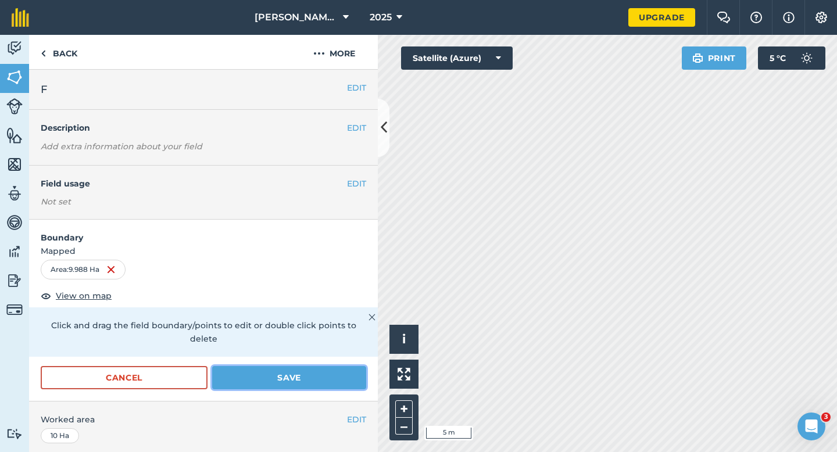
click at [354, 366] on button "Save" at bounding box center [289, 377] width 154 height 23
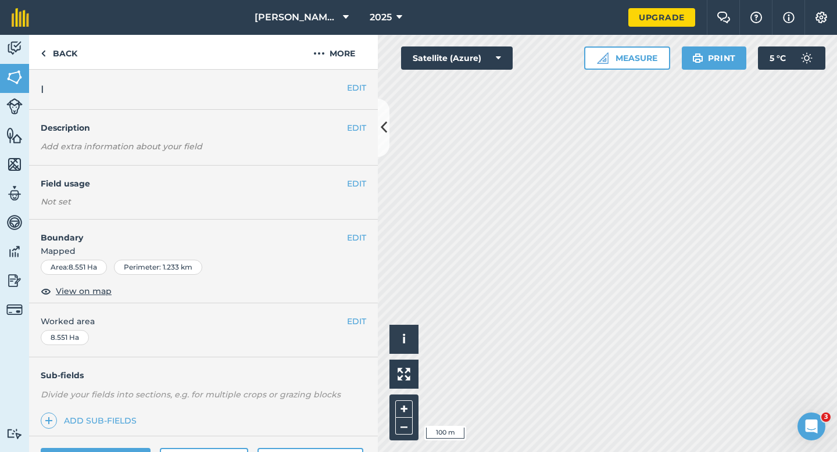
click at [346, 329] on div "EDIT Worked area 8.551 Ha" at bounding box center [203, 331] width 349 height 54
click at [354, 322] on button "EDIT" at bounding box center [356, 321] width 19 height 13
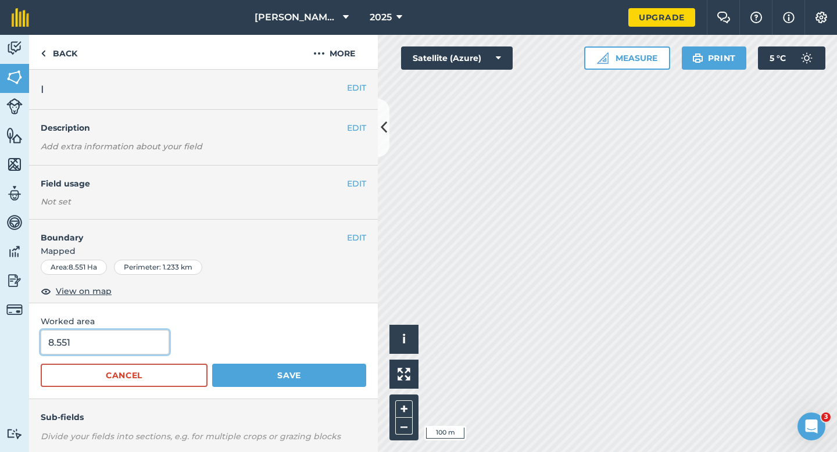
click at [99, 349] on input "8.551" at bounding box center [105, 342] width 128 height 24
type input "8.5"
click at [212, 364] on button "Save" at bounding box center [289, 375] width 154 height 23
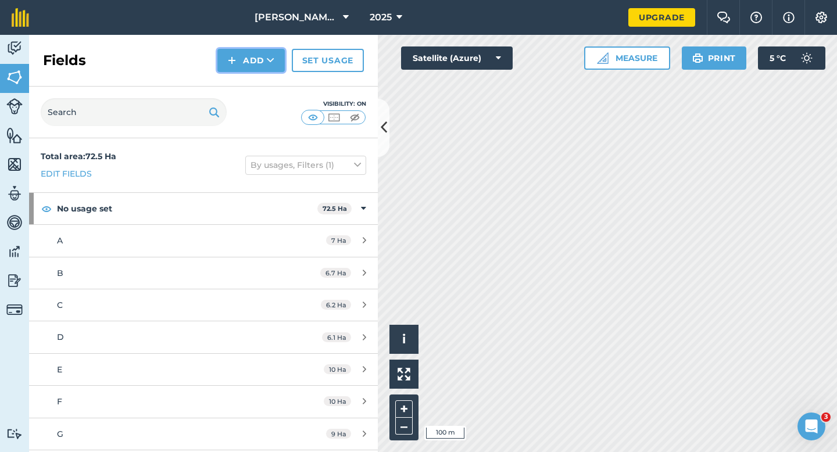
click at [258, 67] on button "Add" at bounding box center [250, 60] width 67 height 23
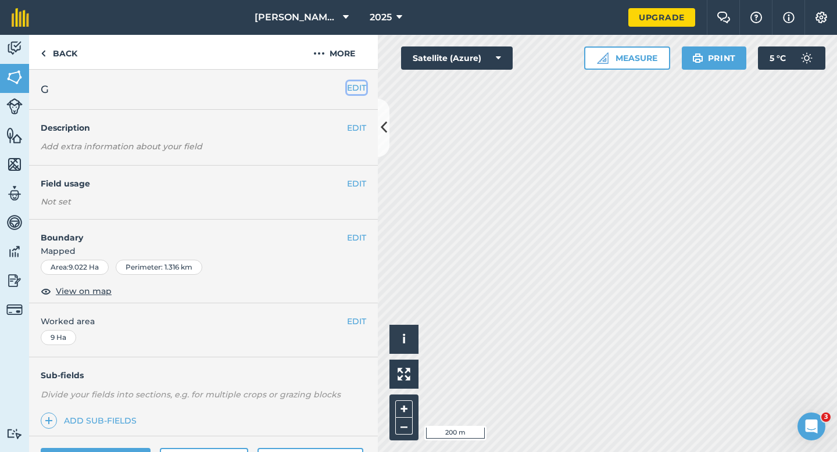
click at [360, 91] on button "EDIT" at bounding box center [356, 87] width 19 height 13
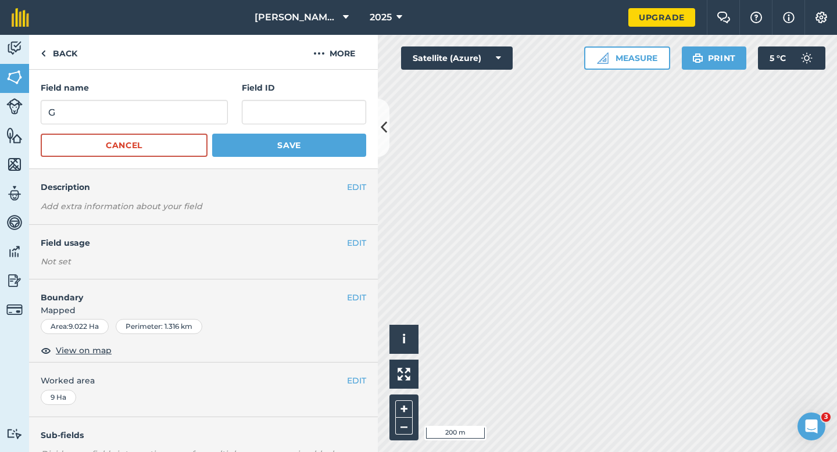
click at [228, 106] on div "Field name G Field ID" at bounding box center [204, 102] width 326 height 43
click at [216, 106] on input "G" at bounding box center [134, 112] width 187 height 24
type input "E"
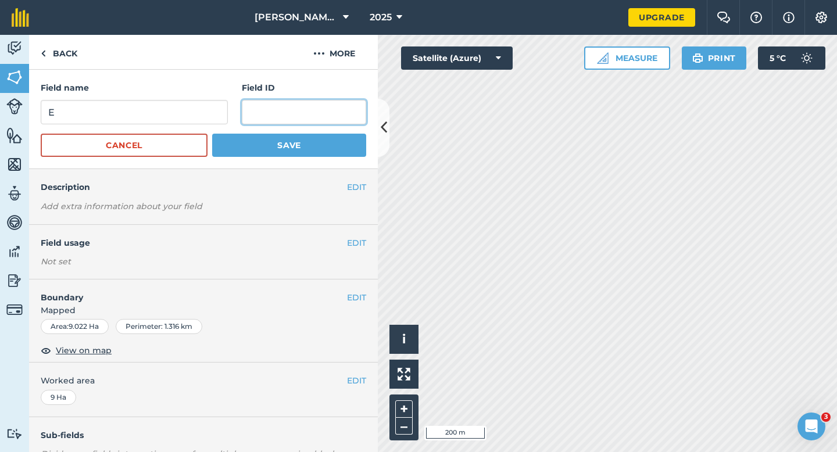
click at [259, 103] on input "text" at bounding box center [304, 112] width 124 height 24
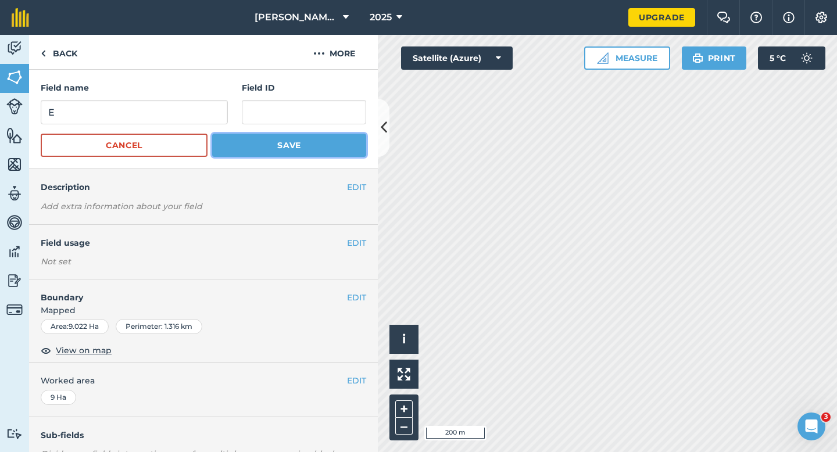
click at [269, 147] on button "Save" at bounding box center [289, 145] width 154 height 23
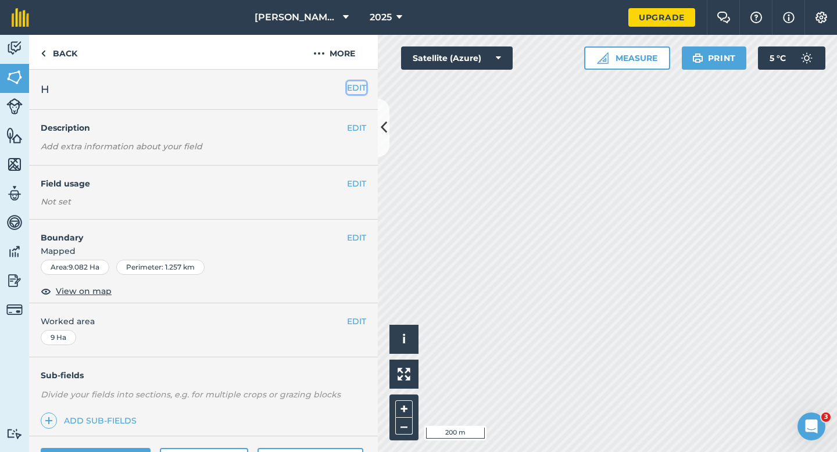
click at [352, 84] on button "EDIT" at bounding box center [356, 87] width 19 height 13
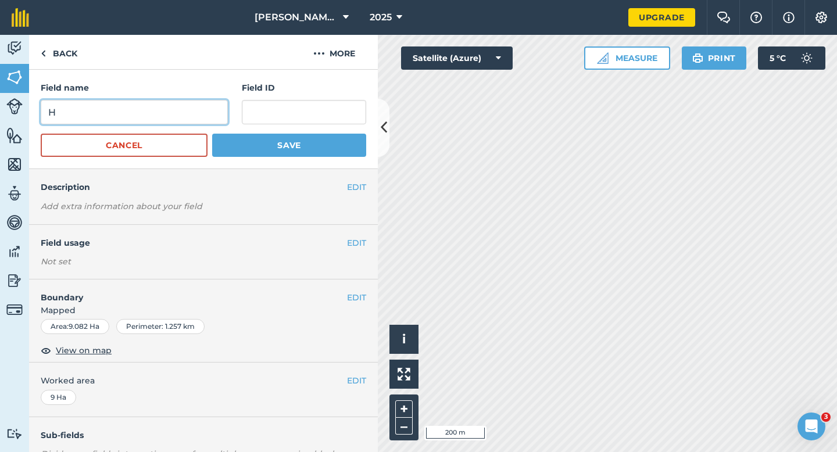
click at [199, 117] on input "H" at bounding box center [134, 112] width 187 height 24
type input "F"
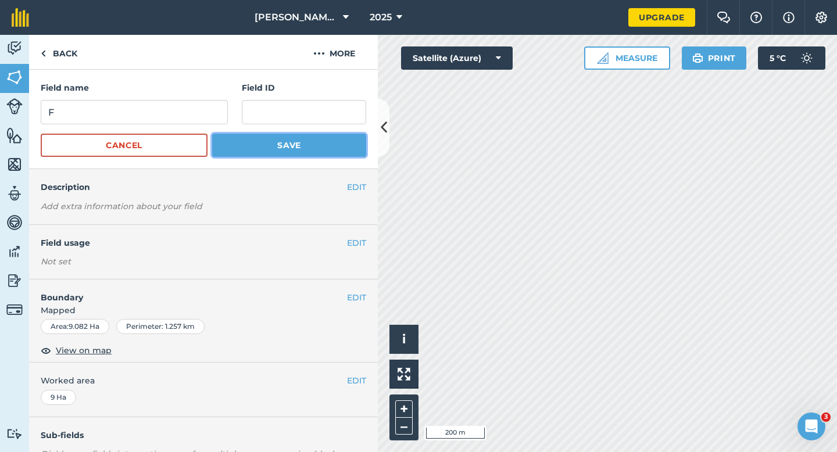
click at [259, 139] on button "Save" at bounding box center [289, 145] width 154 height 23
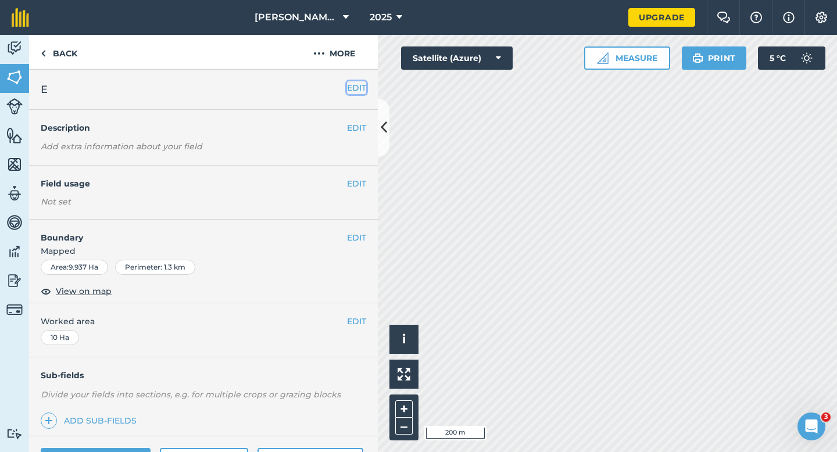
click at [358, 87] on button "EDIT" at bounding box center [356, 87] width 19 height 13
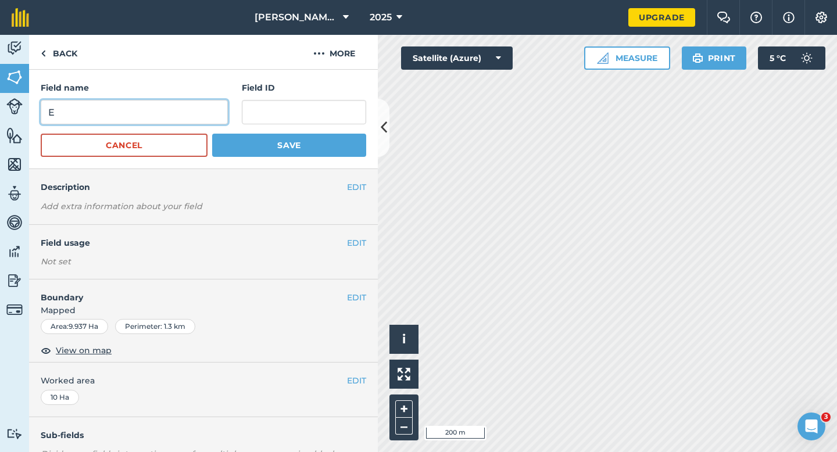
click at [170, 103] on input "E" at bounding box center [134, 112] width 187 height 24
type input "G"
click at [243, 128] on form "Field name G Field ID Cancel Save" at bounding box center [204, 119] width 326 height 76
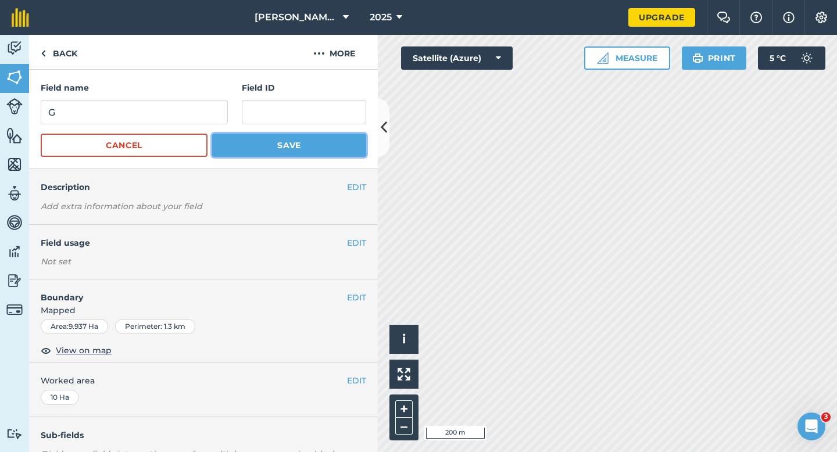
click at [250, 140] on button "Save" at bounding box center [289, 145] width 154 height 23
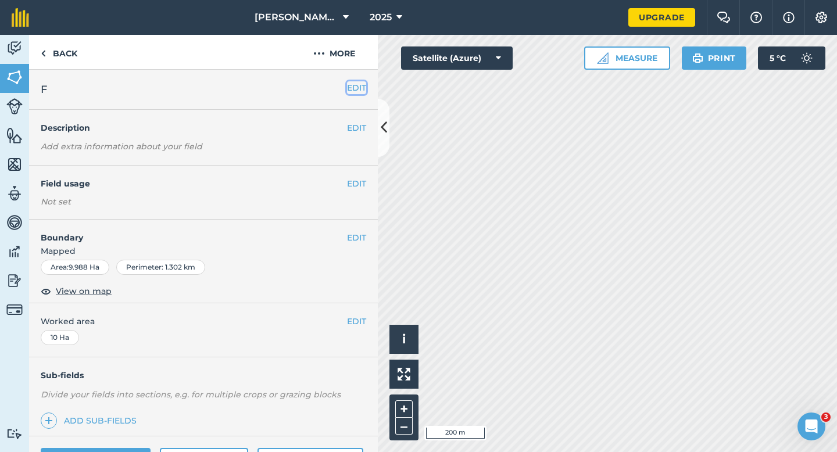
click at [354, 87] on button "EDIT" at bounding box center [356, 87] width 19 height 13
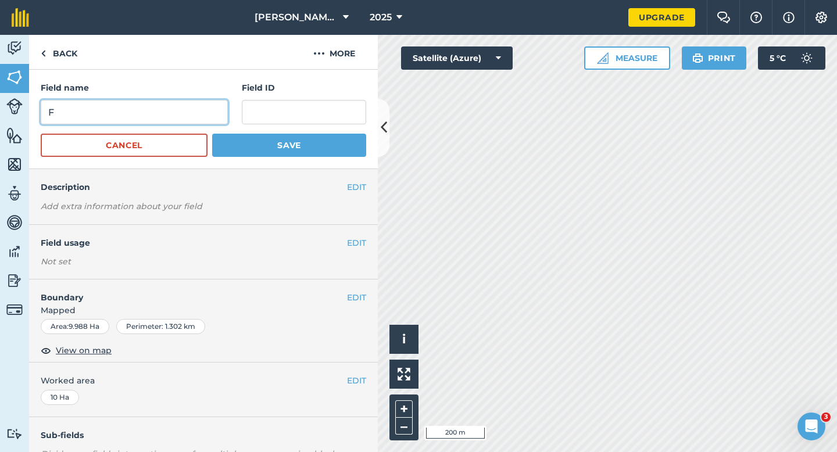
click at [190, 106] on input "F" at bounding box center [134, 112] width 187 height 24
type input "H"
click at [330, 161] on div "Field name H Field ID Cancel Save" at bounding box center [203, 119] width 349 height 99
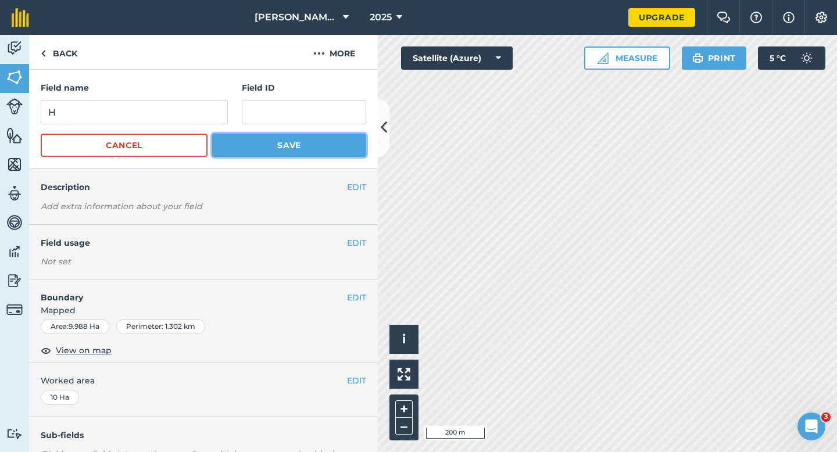
click at [331, 151] on button "Save" at bounding box center [289, 145] width 154 height 23
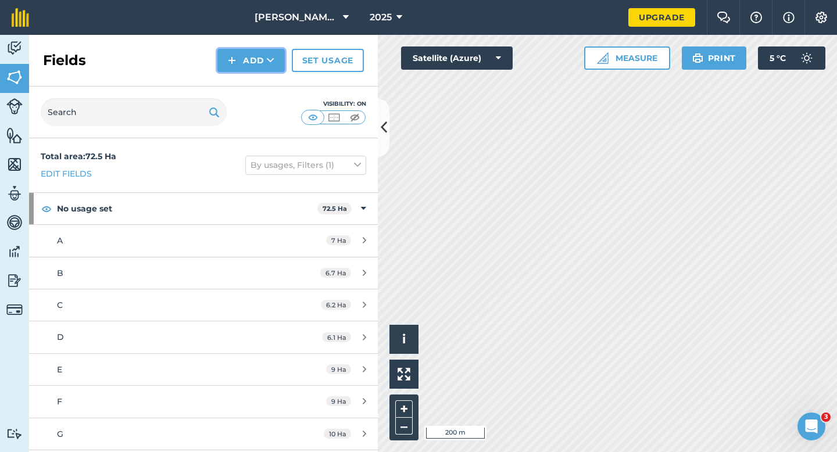
click at [237, 58] on button "Add" at bounding box center [250, 60] width 67 height 23
click at [242, 94] on link "Draw" at bounding box center [251, 87] width 64 height 26
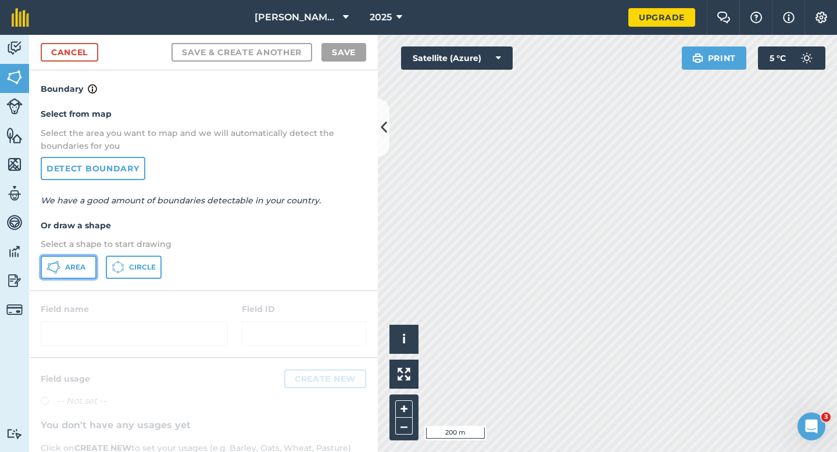
click at [82, 261] on button "Area" at bounding box center [69, 267] width 56 height 23
click at [620, 17] on div "Casey & Sons 2025 Upgrade Farm Chat Help Info Settings Map printing is not avai…" at bounding box center [418, 226] width 837 height 452
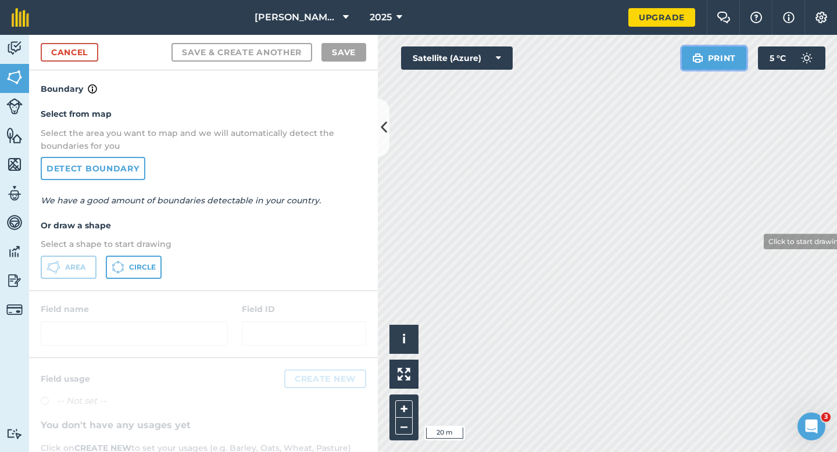
click at [756, 245] on div "Click to start drawing i © 2025 TomTom, Microsoft 20 m + – Satellite (Azure) Pr…" at bounding box center [607, 243] width 459 height 417
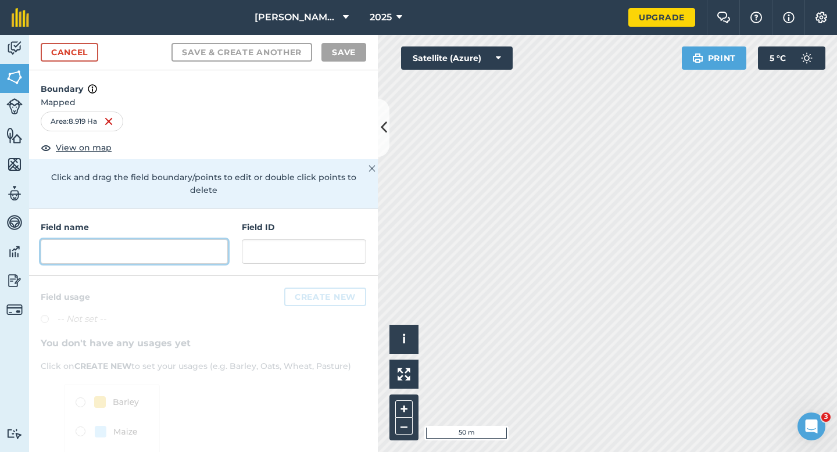
click at [205, 240] on input "text" at bounding box center [134, 252] width 187 height 24
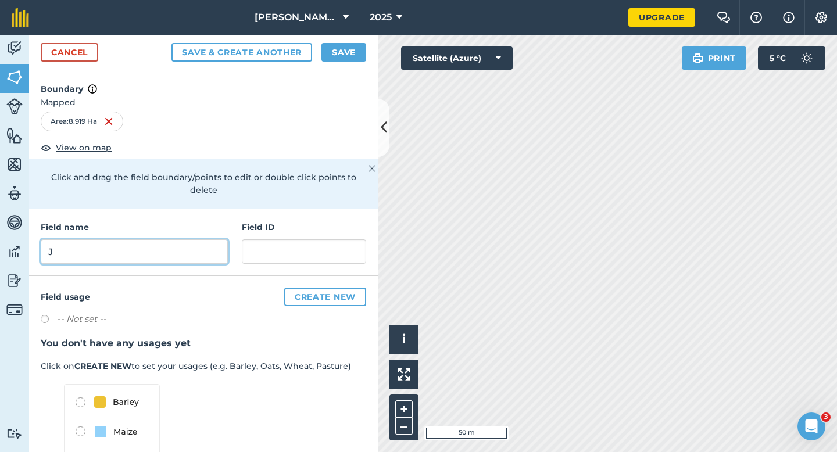
type input "J"
click at [338, 56] on button "Save" at bounding box center [344, 52] width 45 height 19
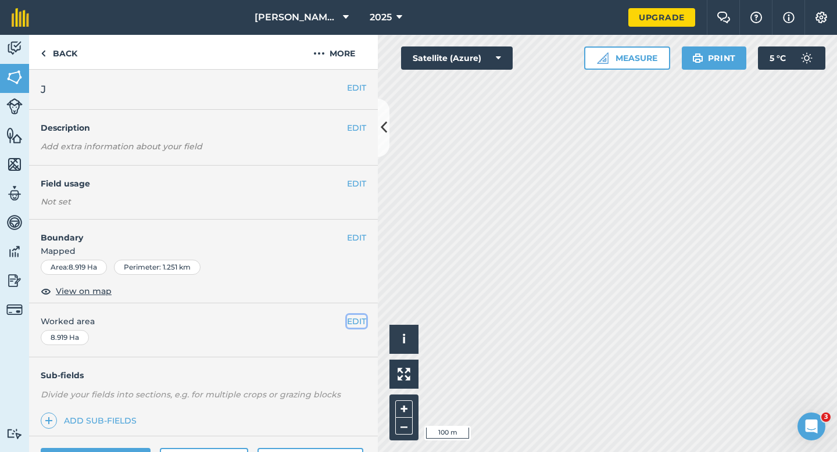
click at [356, 322] on button "EDIT" at bounding box center [356, 321] width 19 height 13
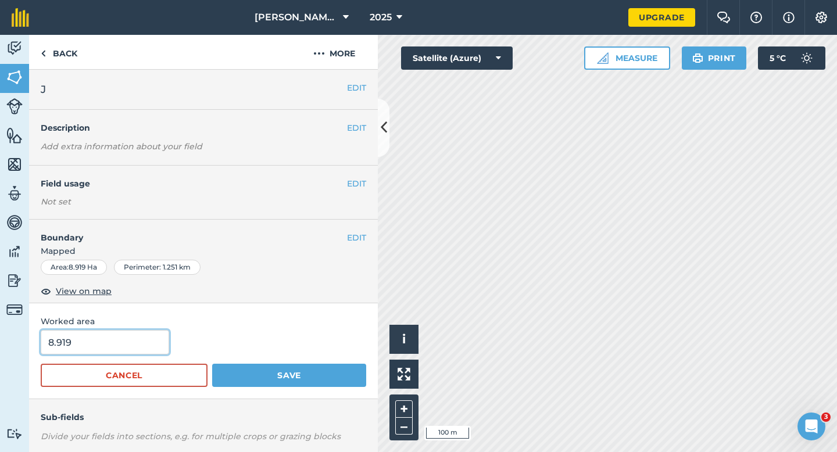
click at [103, 342] on input "8.919" at bounding box center [105, 342] width 128 height 24
type input "9"
click at [212, 364] on button "Save" at bounding box center [289, 375] width 154 height 23
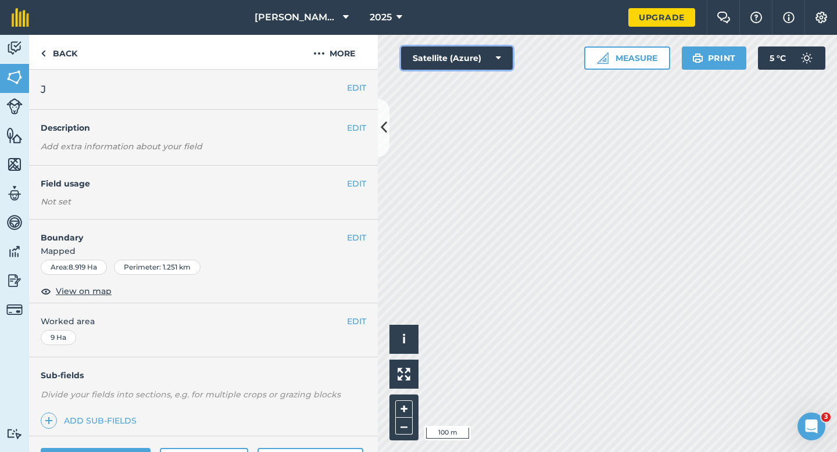
click at [426, 53] on button "Satellite (Azure)" at bounding box center [457, 58] width 112 height 23
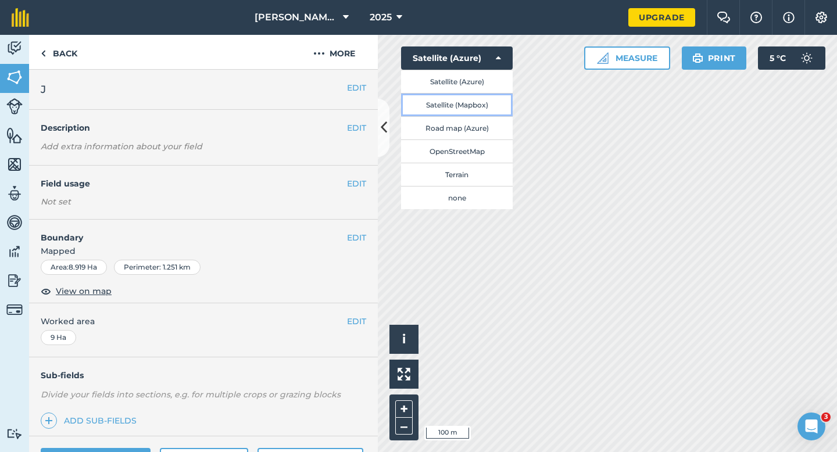
click at [439, 107] on button "Satellite (Mapbox)" at bounding box center [457, 104] width 112 height 23
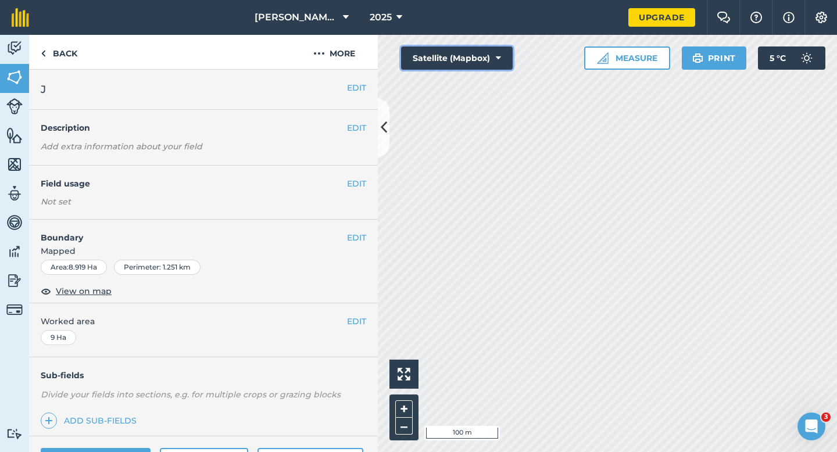
click at [459, 61] on button "Satellite (Mapbox)" at bounding box center [457, 58] width 112 height 23
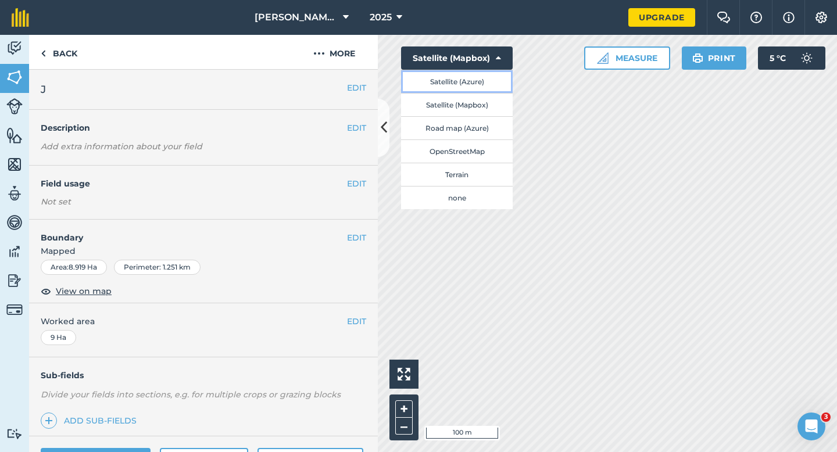
click at [452, 81] on button "Satellite (Azure)" at bounding box center [457, 81] width 112 height 23
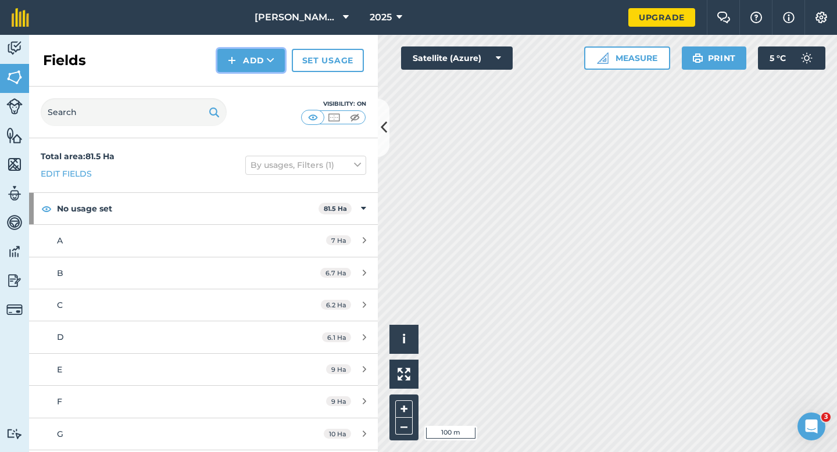
click at [244, 68] on button "Add" at bounding box center [250, 60] width 67 height 23
click at [244, 73] on ul "Draw Import" at bounding box center [251, 99] width 65 height 53
click at [240, 69] on button "Add" at bounding box center [250, 60] width 67 height 23
click at [240, 92] on link "Draw" at bounding box center [251, 87] width 64 height 26
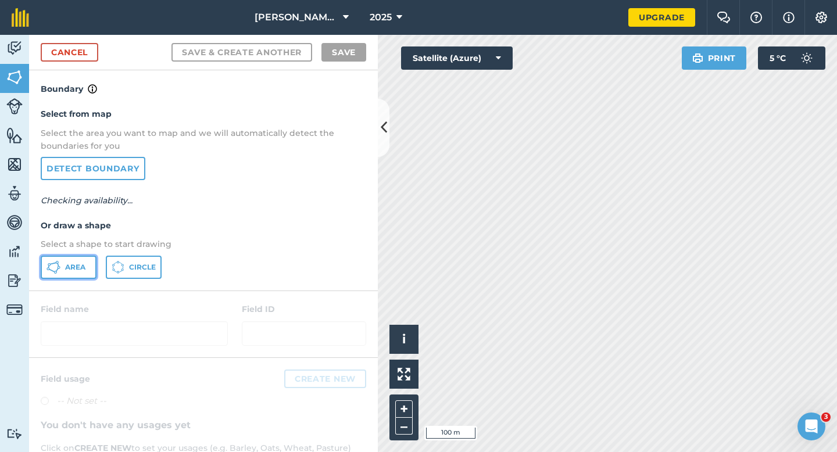
click at [73, 269] on span "Area" at bounding box center [75, 267] width 20 height 9
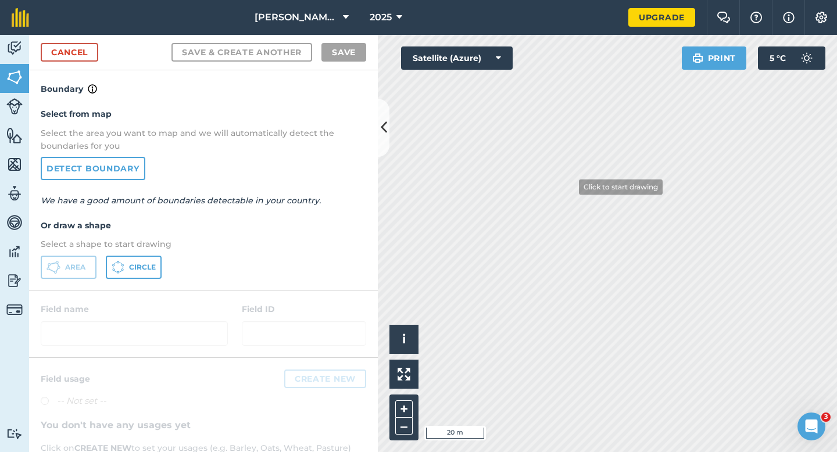
click at [356, 230] on div "Activity Fields Livestock Features Maps Team Vehicles Data Reporting Billing Tu…" at bounding box center [418, 243] width 837 height 417
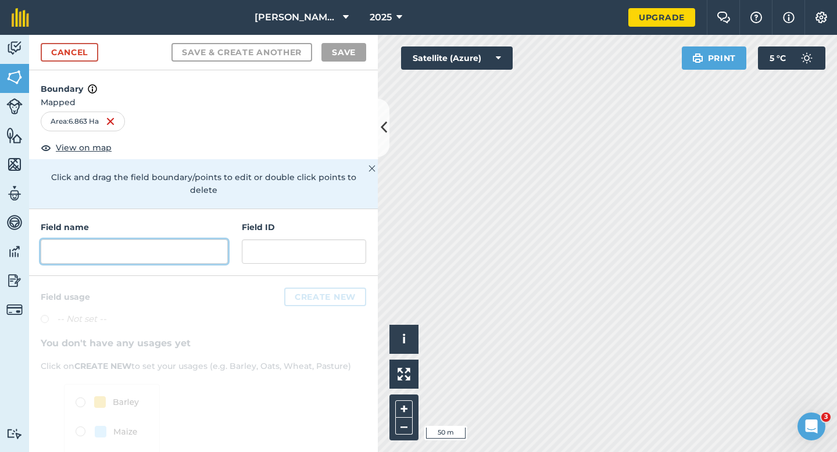
click at [165, 242] on input "text" at bounding box center [134, 252] width 187 height 24
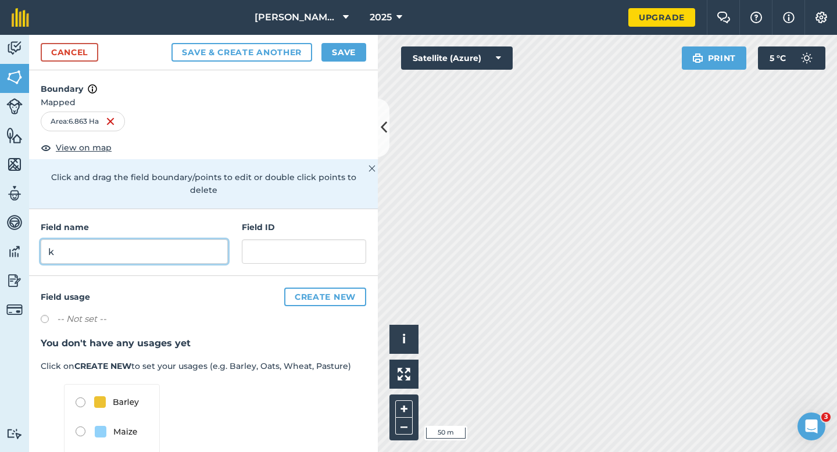
type input "k"
click at [344, 62] on div "Cancel Save & Create Another Save" at bounding box center [203, 52] width 349 height 35
click at [351, 63] on div "Cancel Save & Create Another Save" at bounding box center [203, 52] width 349 height 35
click at [352, 59] on button "Save" at bounding box center [344, 52] width 45 height 19
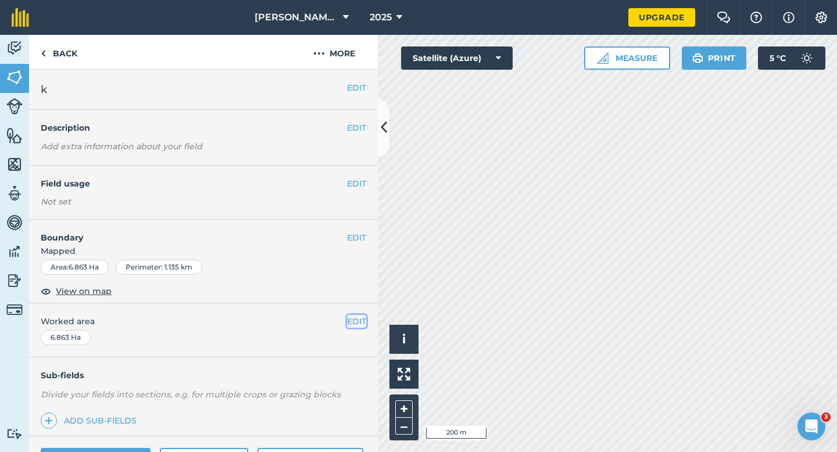
click at [357, 315] on button "EDIT" at bounding box center [356, 321] width 19 height 13
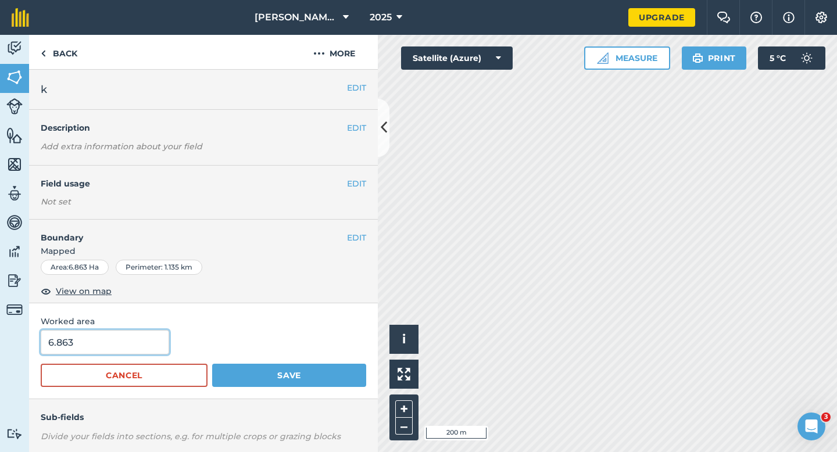
click at [120, 341] on input "6.863" at bounding box center [105, 342] width 128 height 24
type input "7"
click at [212, 364] on button "Save" at bounding box center [289, 375] width 154 height 23
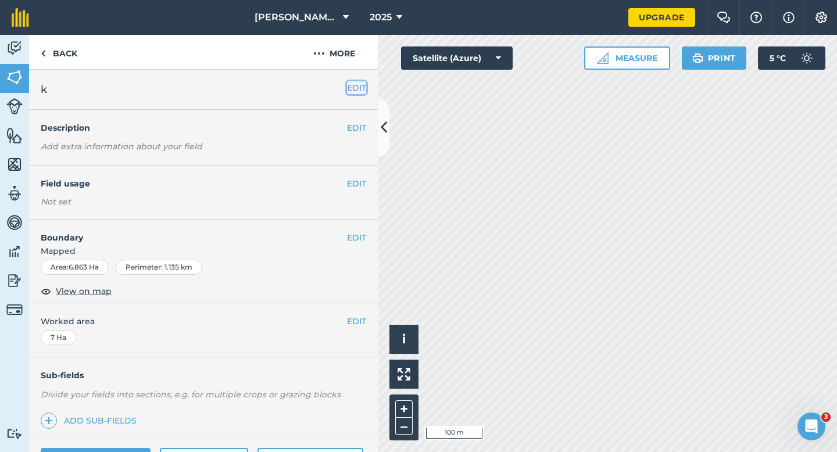
click at [360, 83] on button "EDIT" at bounding box center [356, 87] width 19 height 13
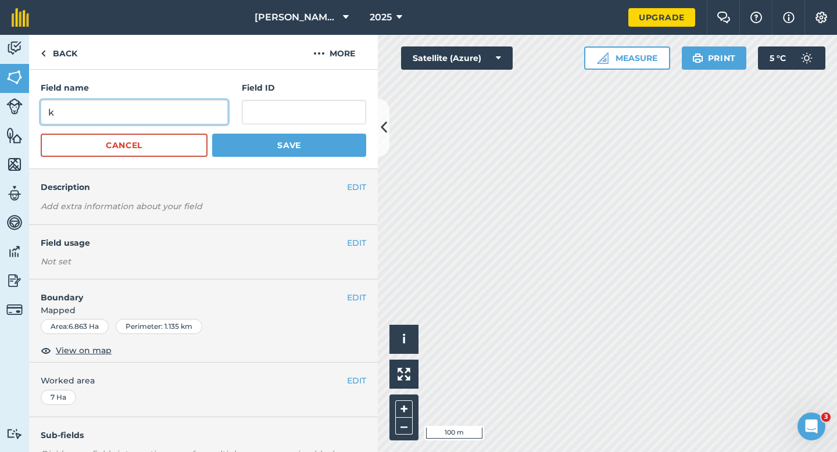
click at [172, 120] on input "k" at bounding box center [134, 112] width 187 height 24
type input "K"
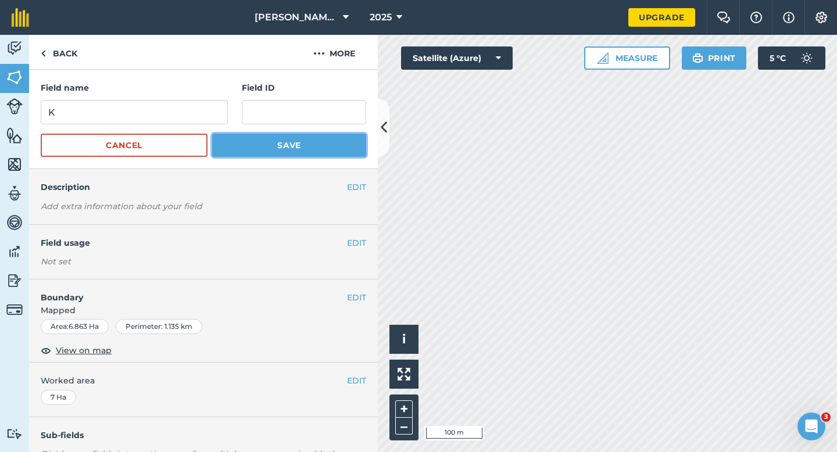
click at [235, 147] on button "Save" at bounding box center [289, 145] width 154 height 23
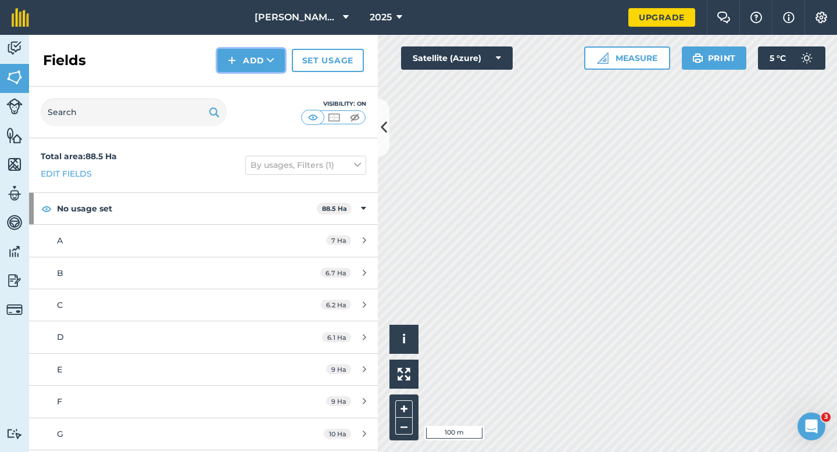
click at [253, 64] on button "Add" at bounding box center [250, 60] width 67 height 23
click at [253, 88] on link "Draw" at bounding box center [251, 87] width 64 height 26
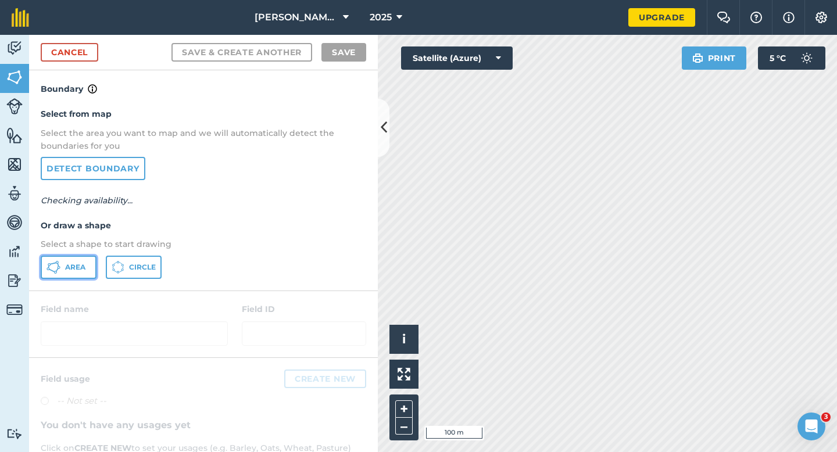
click at [87, 256] on button "Area" at bounding box center [69, 267] width 56 height 23
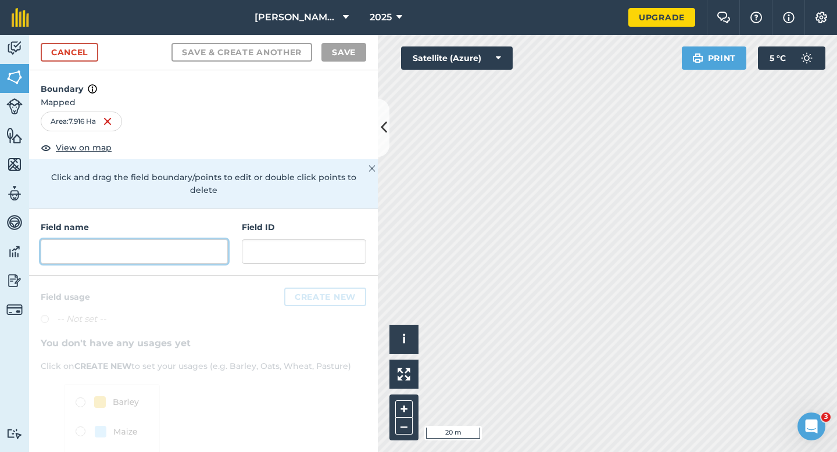
click at [207, 240] on input "text" at bounding box center [134, 252] width 187 height 24
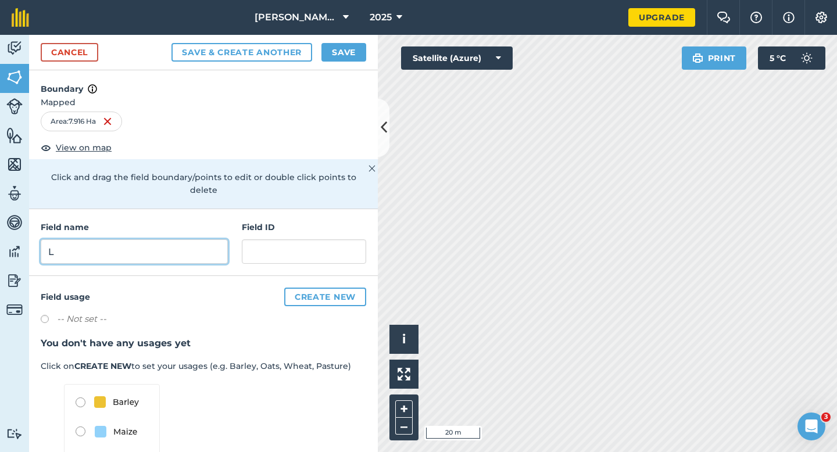
type input "L"
click at [346, 56] on button "Save" at bounding box center [344, 52] width 45 height 19
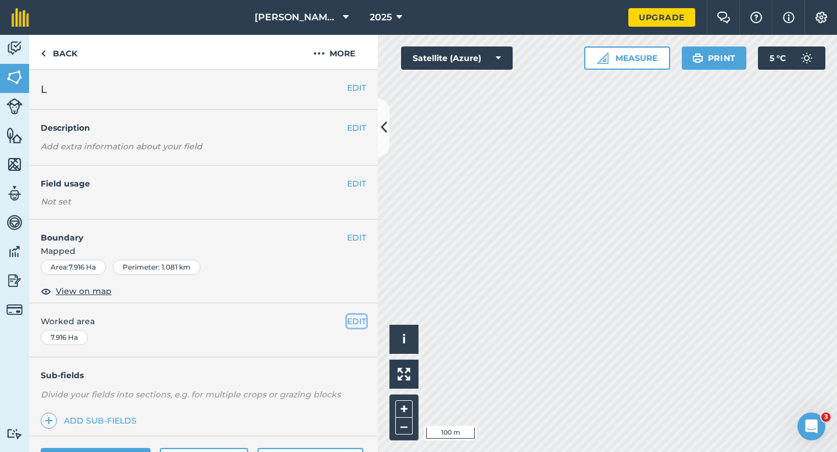
click at [355, 319] on button "EDIT" at bounding box center [356, 321] width 19 height 13
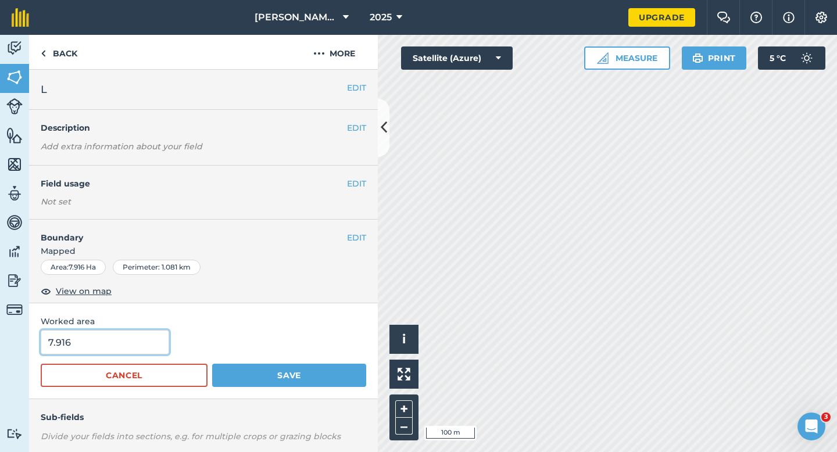
click at [131, 338] on input "7.916" at bounding box center [105, 342] width 128 height 24
type input "8"
click at [212, 364] on button "Save" at bounding box center [289, 375] width 154 height 23
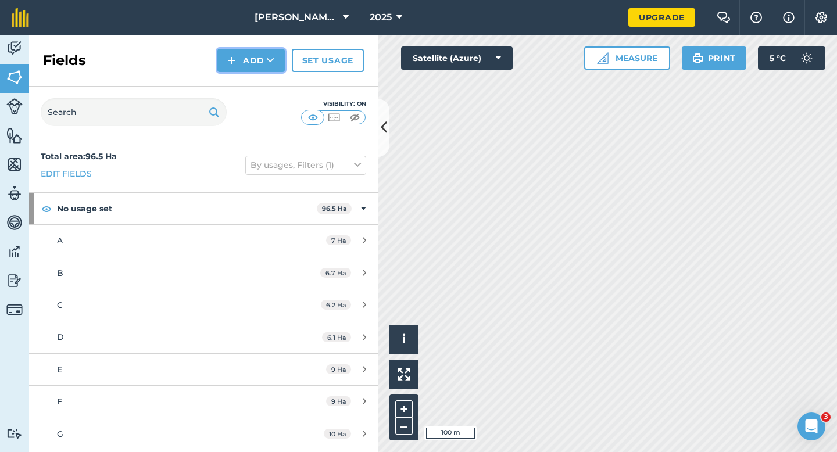
click at [248, 68] on button "Add" at bounding box center [250, 60] width 67 height 23
click at [248, 80] on link "Draw" at bounding box center [251, 87] width 64 height 26
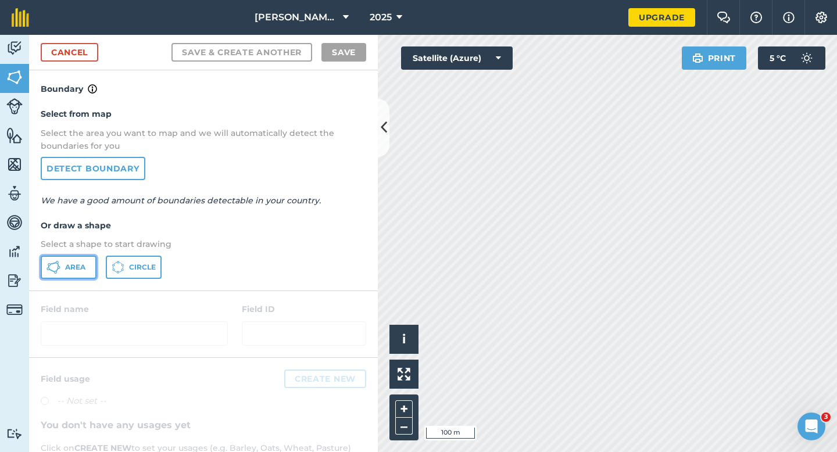
click at [62, 259] on button "Area" at bounding box center [69, 267] width 56 height 23
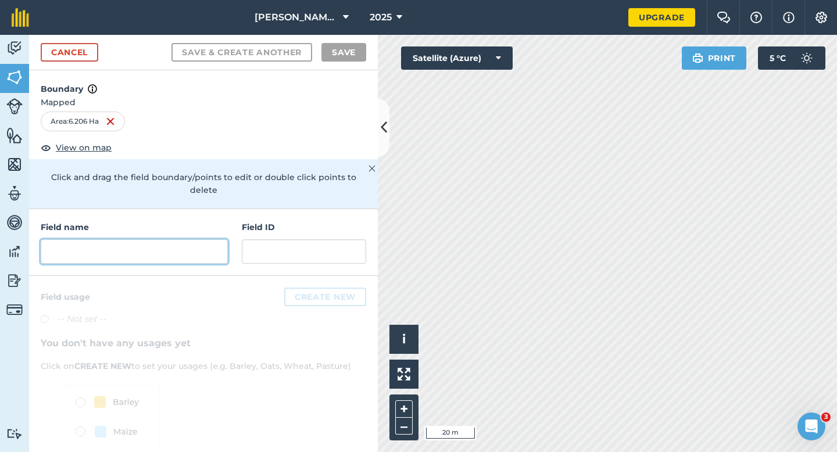
click at [220, 240] on input "text" at bounding box center [134, 252] width 187 height 24
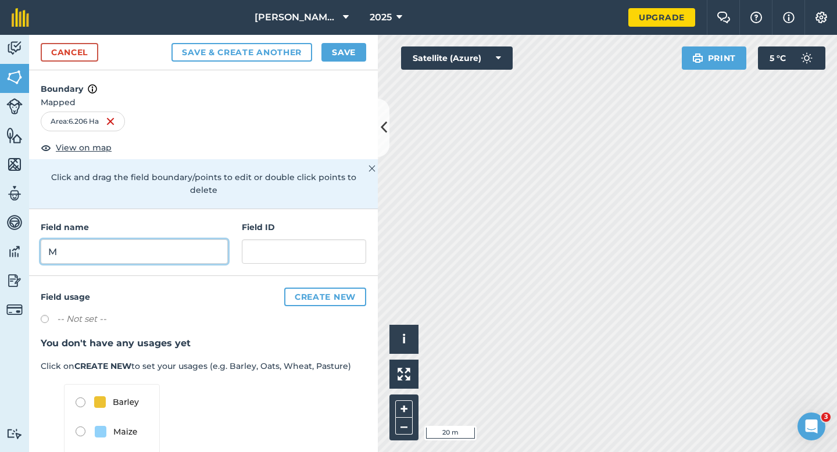
type input "M"
click at [345, 52] on button "Save" at bounding box center [344, 52] width 45 height 19
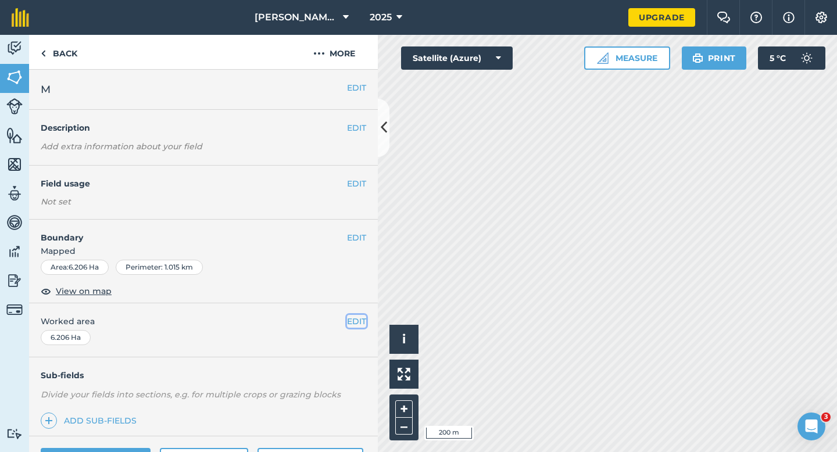
click at [350, 322] on button "EDIT" at bounding box center [356, 321] width 19 height 13
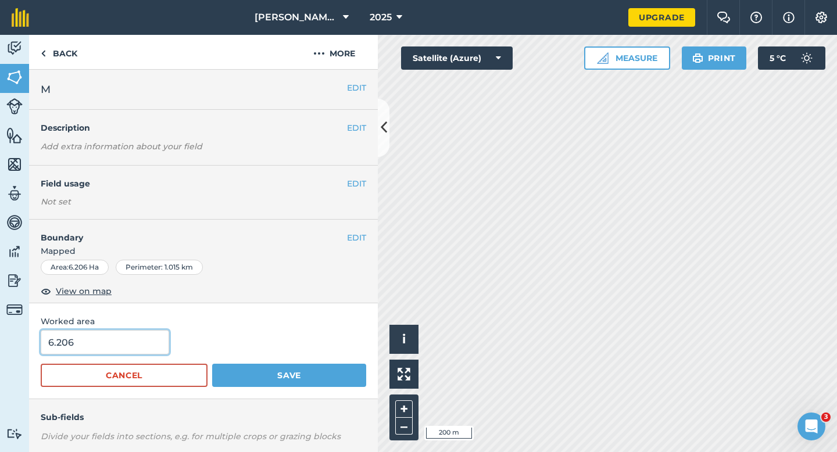
click at [137, 338] on input "6.206" at bounding box center [105, 342] width 128 height 24
type input "6.2"
click at [212, 364] on button "Save" at bounding box center [289, 375] width 154 height 23
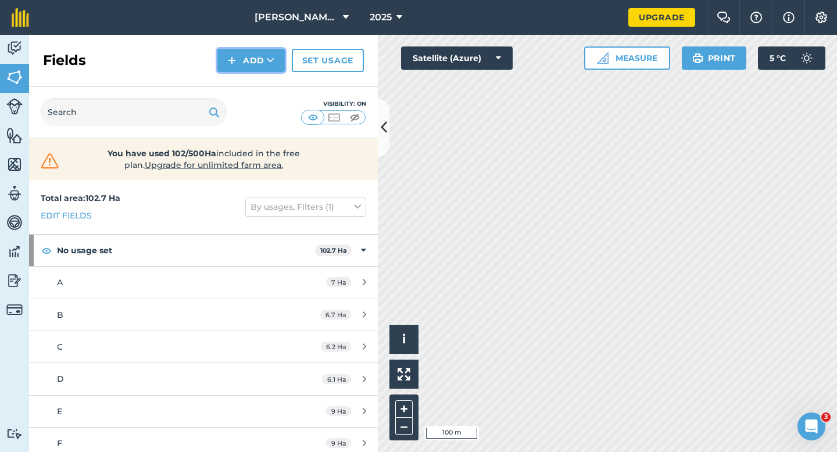
click at [228, 69] on button "Add" at bounding box center [250, 60] width 67 height 23
click at [236, 78] on link "Draw" at bounding box center [251, 87] width 64 height 26
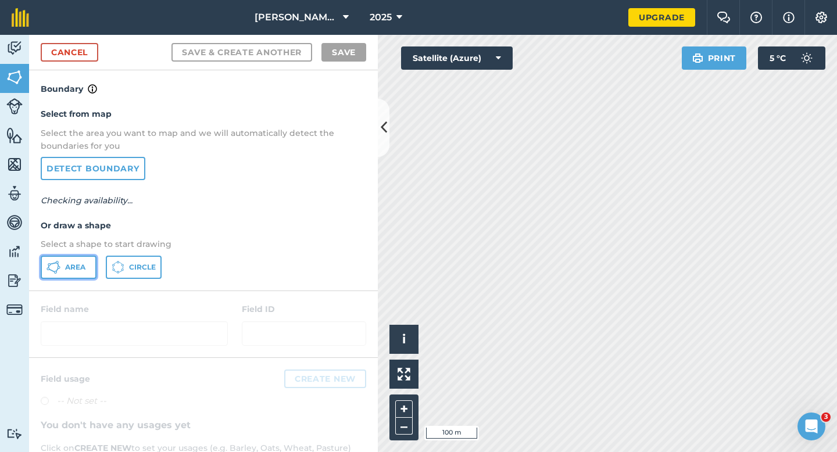
click at [75, 269] on span "Area" at bounding box center [75, 267] width 20 height 9
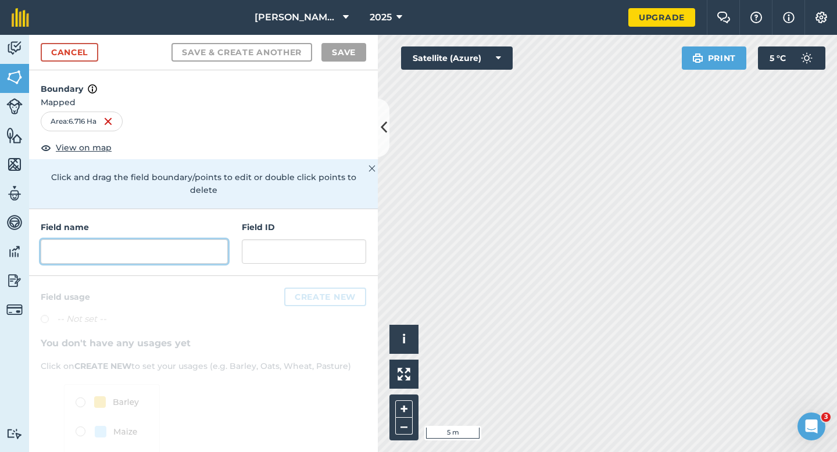
click at [170, 240] on input "text" at bounding box center [134, 252] width 187 height 24
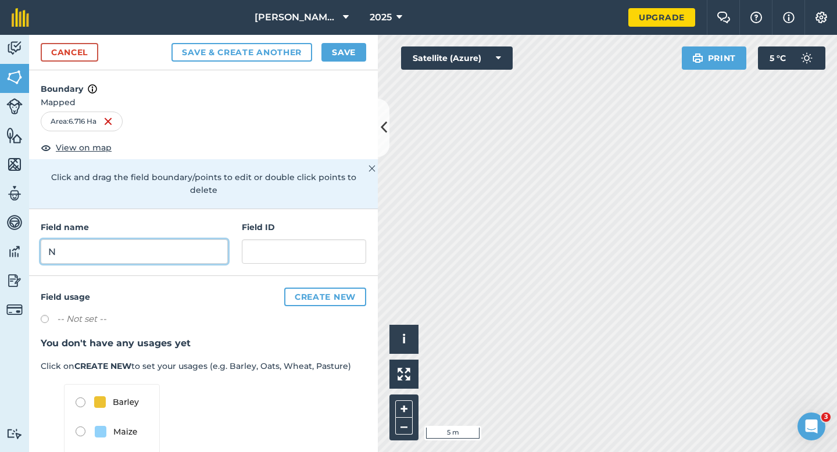
type input "N"
click at [334, 52] on button "Save" at bounding box center [344, 52] width 45 height 19
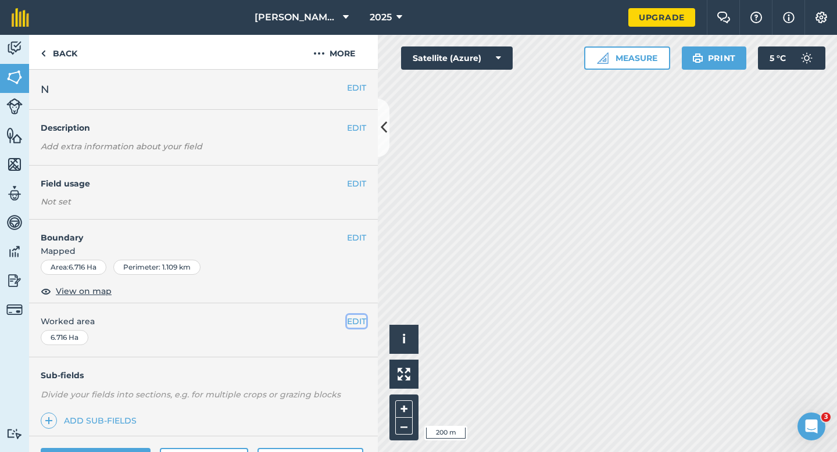
click at [359, 326] on button "EDIT" at bounding box center [356, 321] width 19 height 13
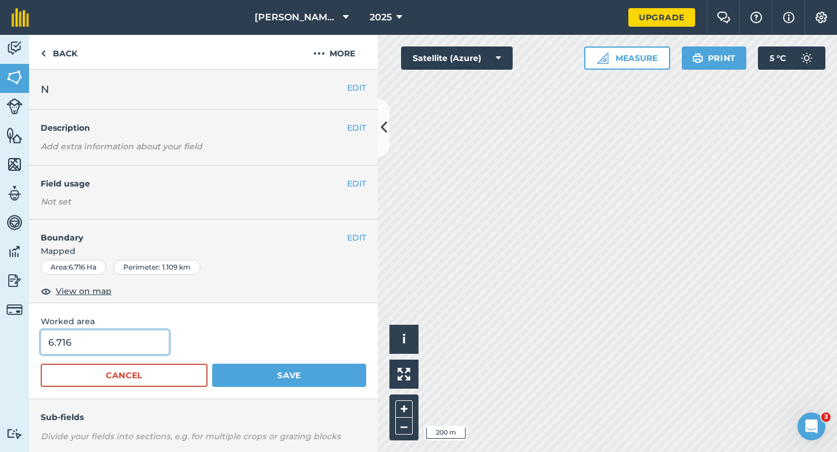
click at [124, 346] on input "6.716" at bounding box center [105, 342] width 128 height 24
type input "6.7"
click at [212, 364] on button "Save" at bounding box center [289, 375] width 154 height 23
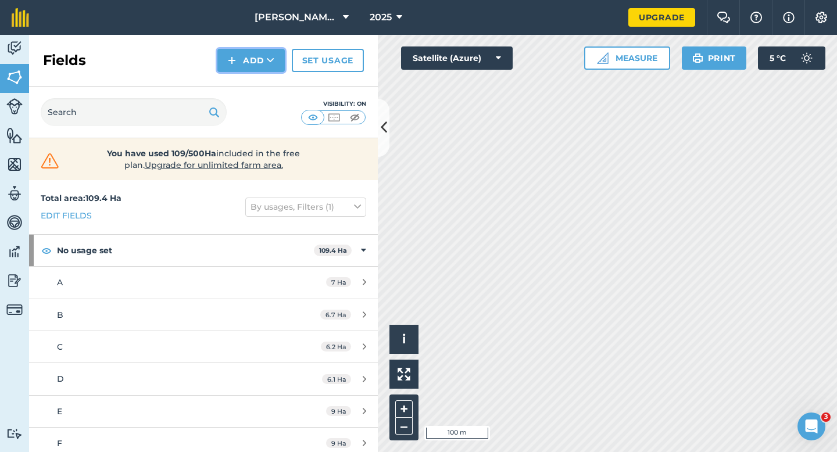
click at [232, 72] on button "Add" at bounding box center [250, 60] width 67 height 23
click at [232, 86] on link "Draw" at bounding box center [251, 87] width 64 height 26
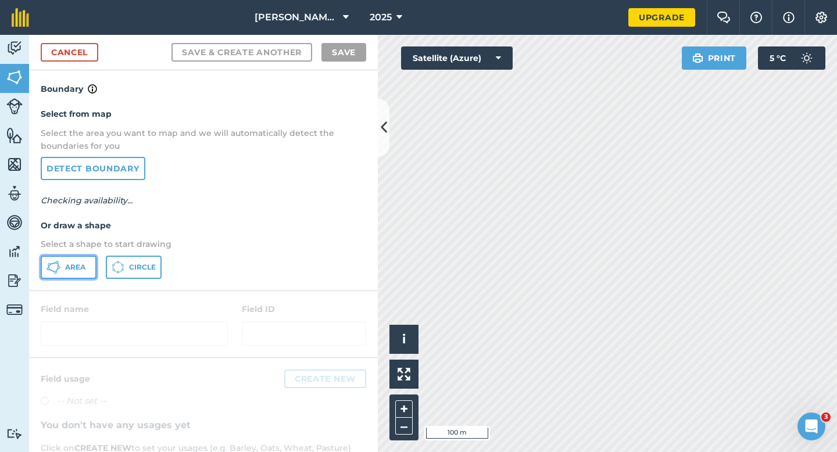
click at [88, 269] on button "Area" at bounding box center [69, 267] width 56 height 23
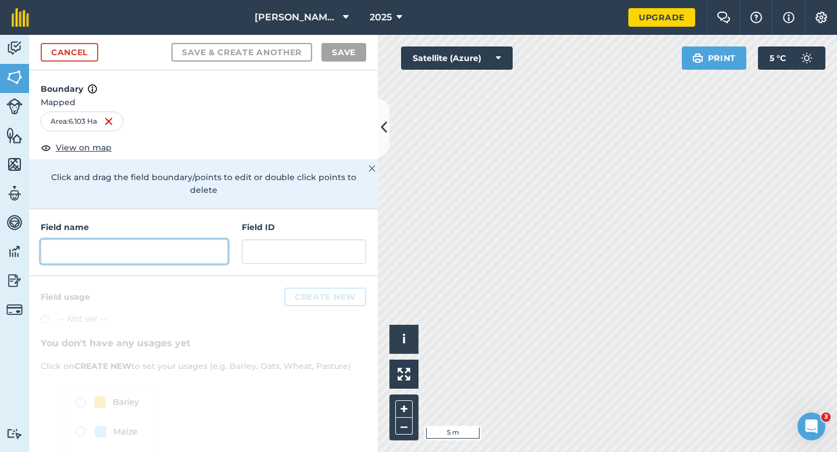
click at [194, 249] on input "text" at bounding box center [134, 252] width 187 height 24
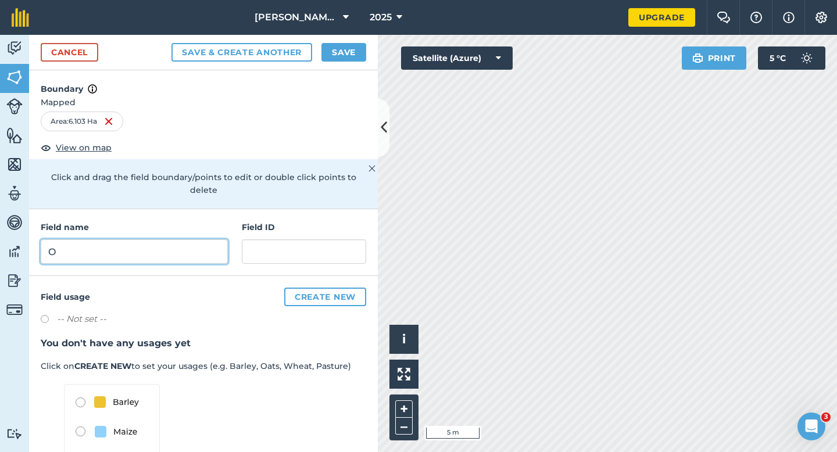
type input "O"
click at [352, 43] on button "Save" at bounding box center [344, 52] width 45 height 19
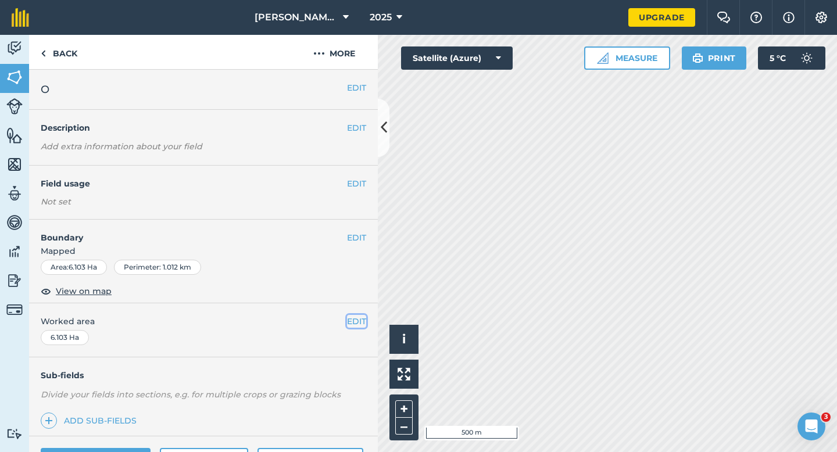
click at [349, 319] on button "EDIT" at bounding box center [356, 321] width 19 height 13
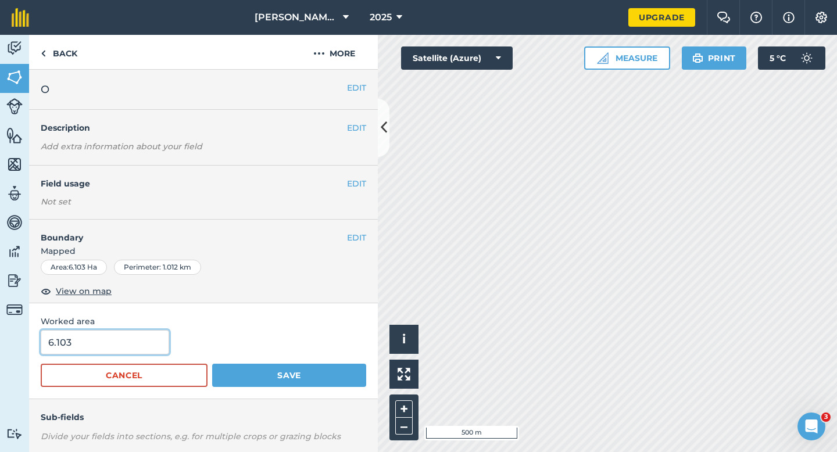
click at [96, 338] on input "6.103" at bounding box center [105, 342] width 128 height 24
type input "6.1"
click at [212, 364] on button "Save" at bounding box center [289, 375] width 154 height 23
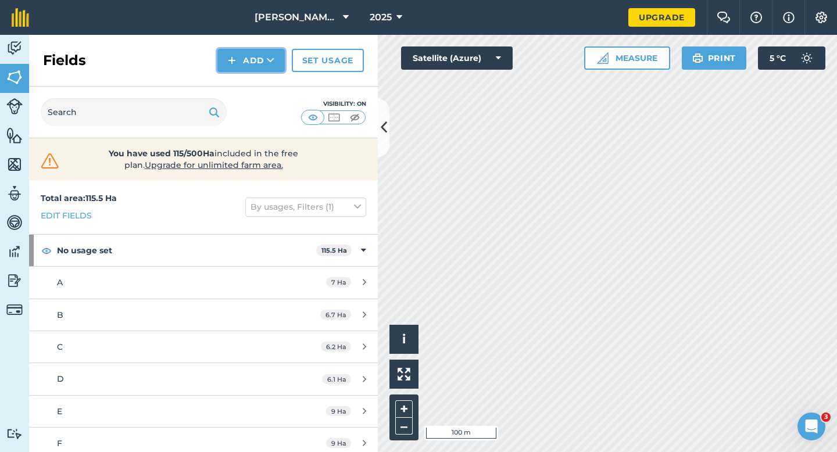
click at [242, 57] on button "Add" at bounding box center [250, 60] width 67 height 23
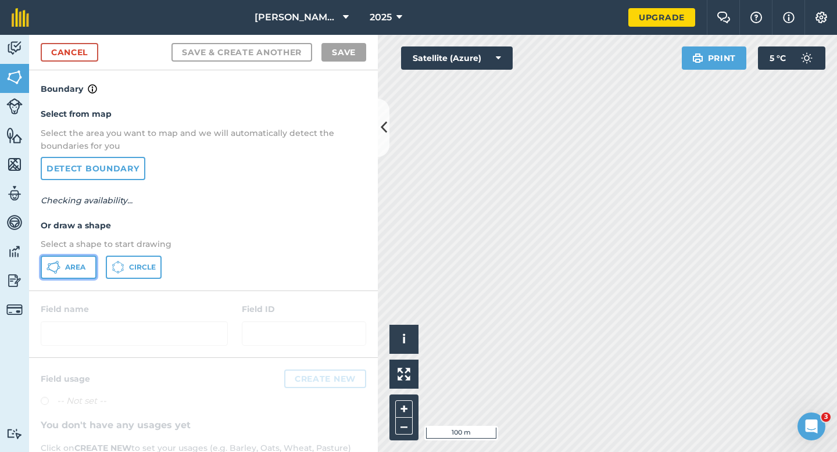
click at [65, 273] on button "Area" at bounding box center [69, 267] width 56 height 23
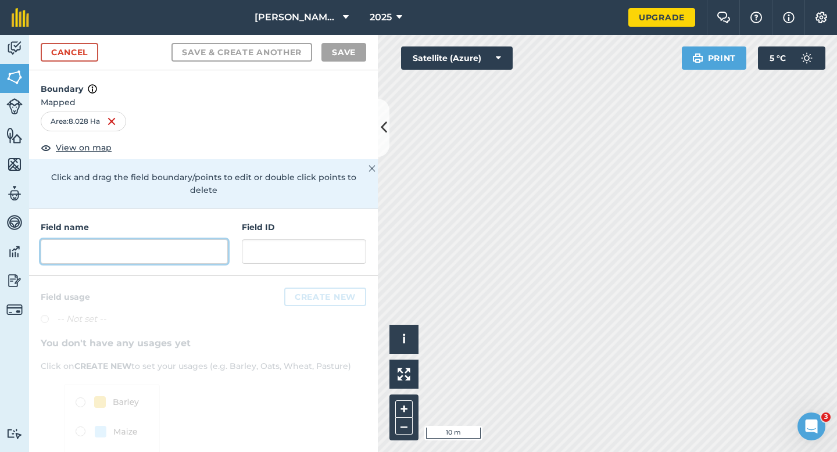
click at [211, 240] on input "text" at bounding box center [134, 252] width 187 height 24
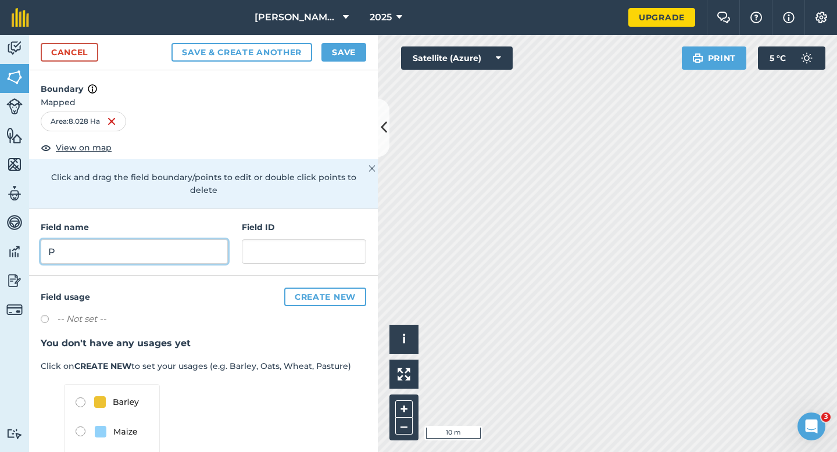
type input "P"
click at [347, 59] on button "Save" at bounding box center [344, 52] width 45 height 19
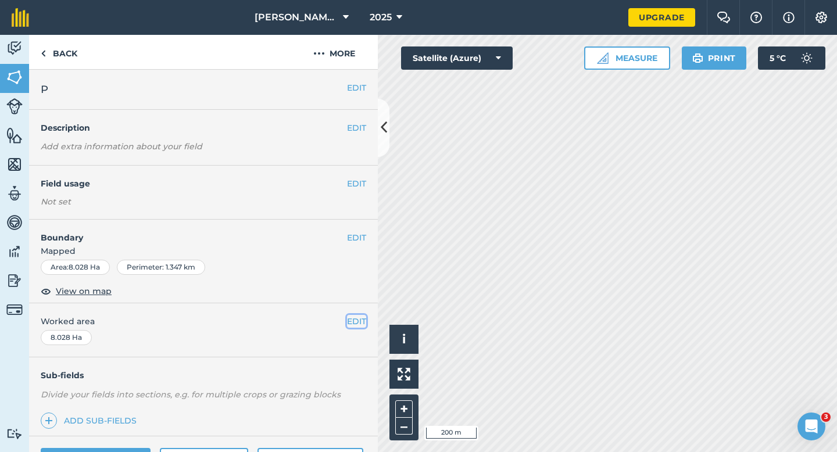
click at [347, 326] on button "EDIT" at bounding box center [356, 321] width 19 height 13
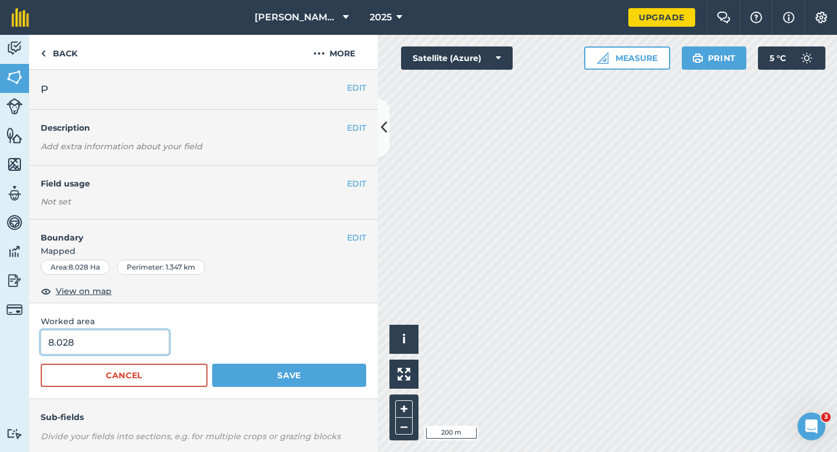
click at [145, 349] on input "8.028" at bounding box center [105, 342] width 128 height 24
type input "8"
click at [212, 364] on button "Save" at bounding box center [289, 375] width 154 height 23
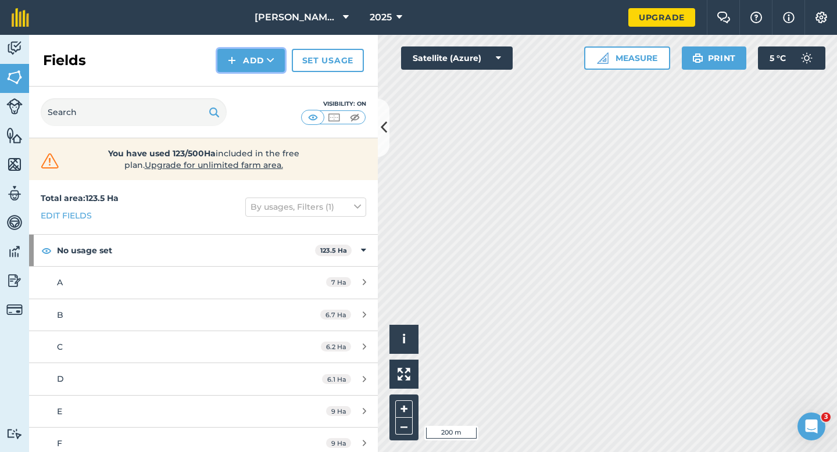
click at [259, 66] on button "Add" at bounding box center [250, 60] width 67 height 23
click at [259, 76] on link "Draw" at bounding box center [251, 87] width 64 height 26
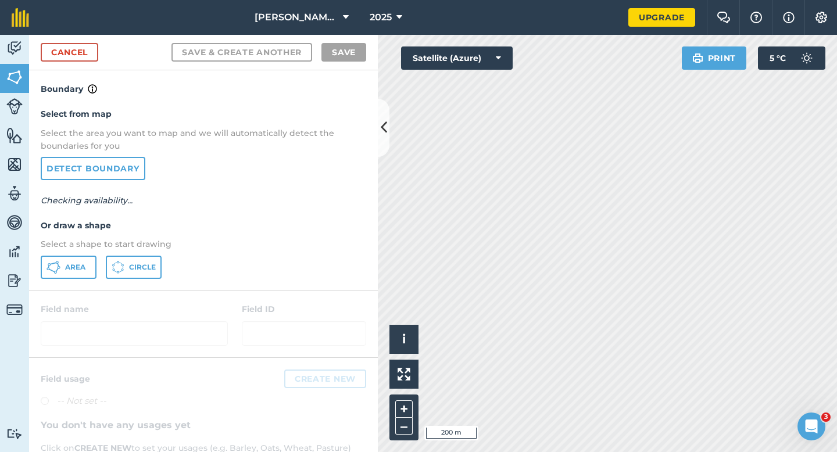
click at [63, 279] on div "Select from map Select the area you want to map and we will automatically detec…" at bounding box center [203, 193] width 349 height 194
click at [70, 279] on div "Select from map Select the area you want to map and we will automatically detec…" at bounding box center [203, 193] width 349 height 194
click at [70, 274] on button "Area" at bounding box center [69, 267] width 56 height 23
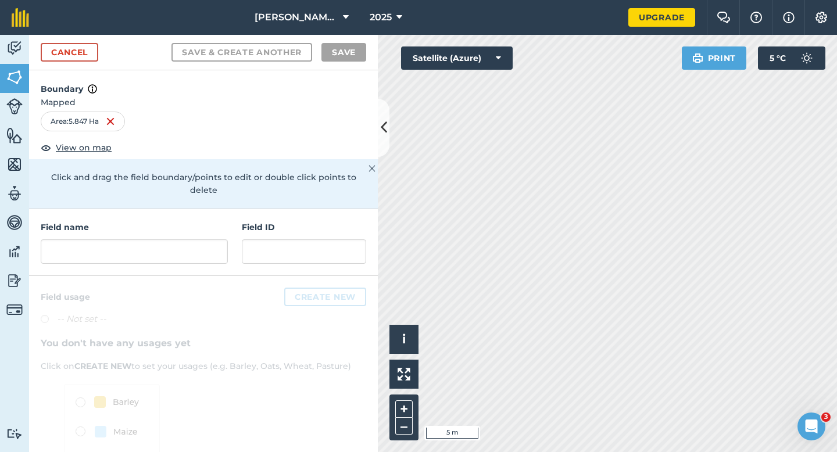
click at [180, 276] on div at bounding box center [203, 402] width 349 height 252
click at [180, 240] on input "text" at bounding box center [134, 252] width 187 height 24
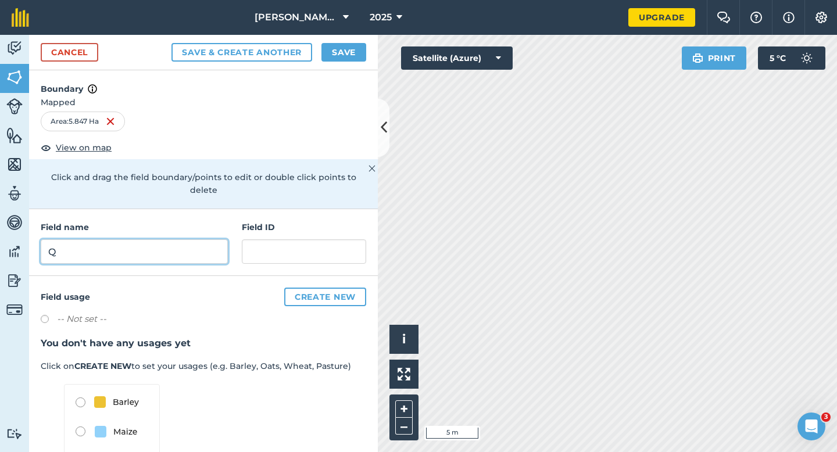
type input "Q"
click at [337, 38] on div "Cancel Save & Create Another Save" at bounding box center [203, 52] width 349 height 35
click at [337, 43] on button "Save" at bounding box center [344, 52] width 45 height 19
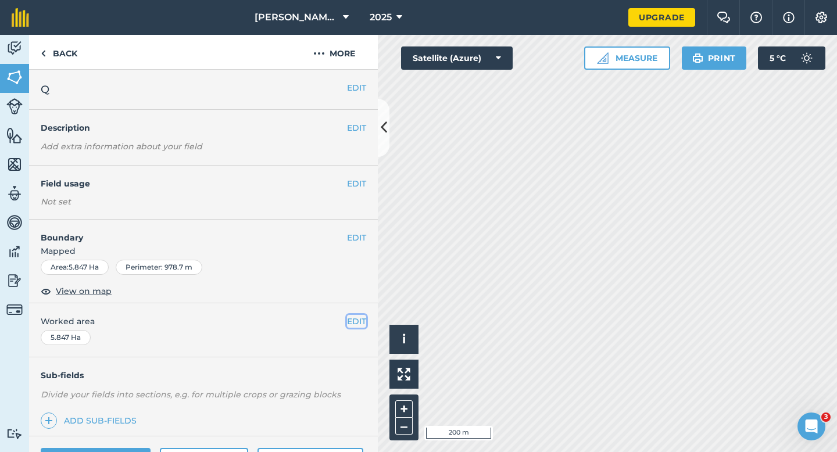
click at [352, 325] on button "EDIT" at bounding box center [356, 321] width 19 height 13
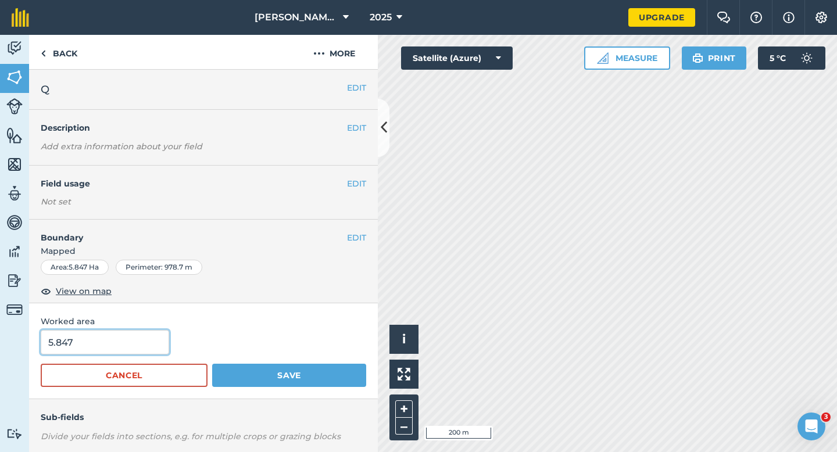
click at [98, 346] on input "5.847" at bounding box center [105, 342] width 128 height 24
type input "6"
click at [212, 364] on button "Save" at bounding box center [289, 375] width 154 height 23
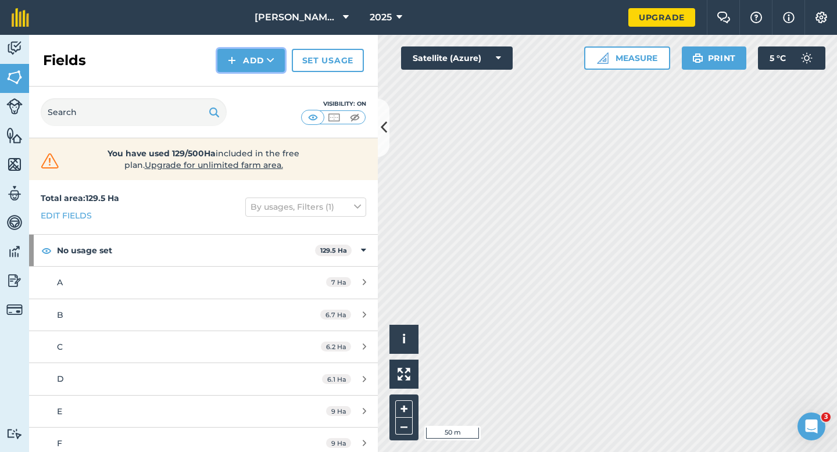
click at [250, 58] on button "Add" at bounding box center [250, 60] width 67 height 23
click at [250, 74] on link "Draw" at bounding box center [251, 87] width 64 height 26
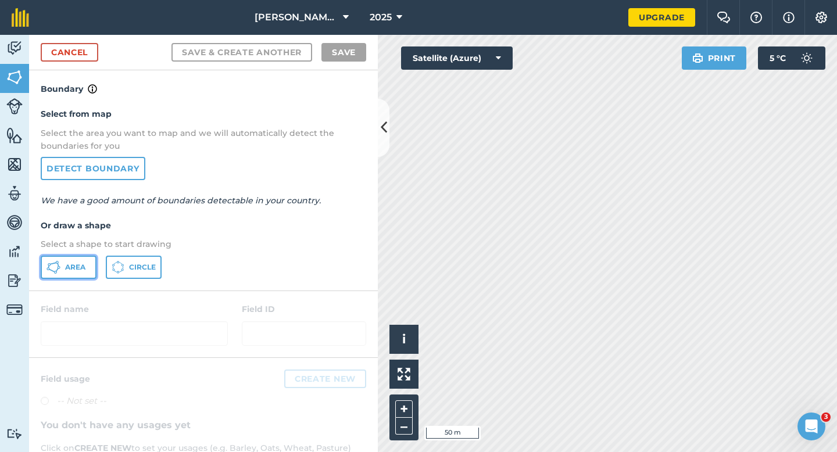
click at [81, 264] on span "Area" at bounding box center [75, 267] width 20 height 9
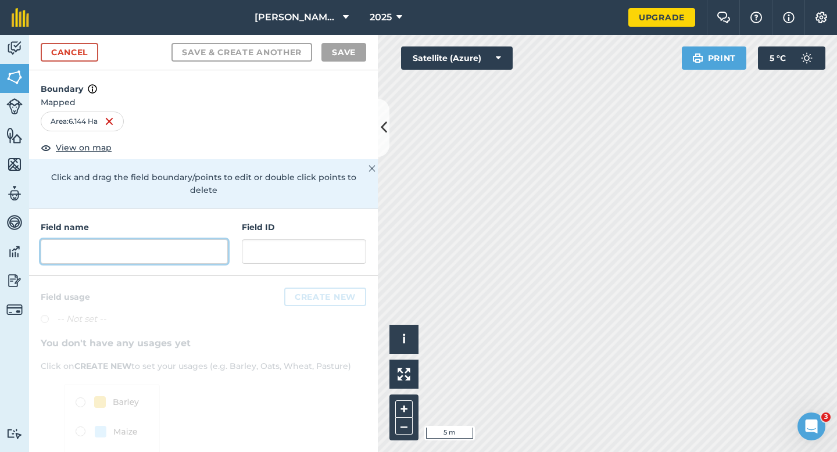
click at [170, 240] on input "text" at bounding box center [134, 252] width 187 height 24
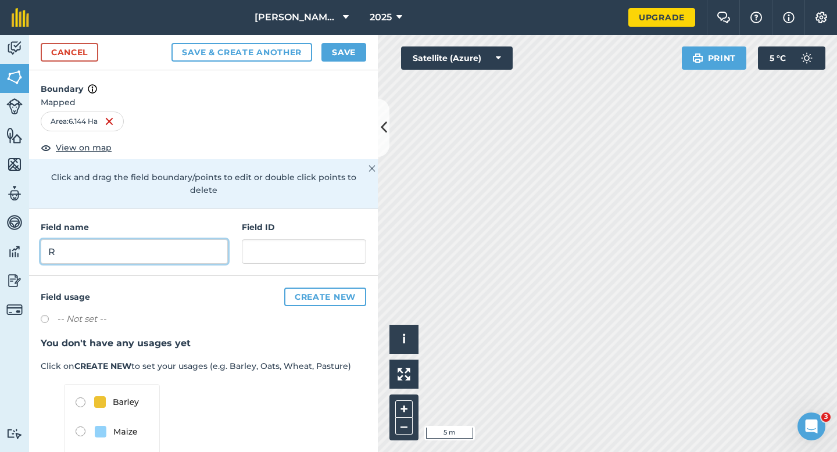
type input "R"
click at [336, 55] on button "Save" at bounding box center [344, 52] width 45 height 19
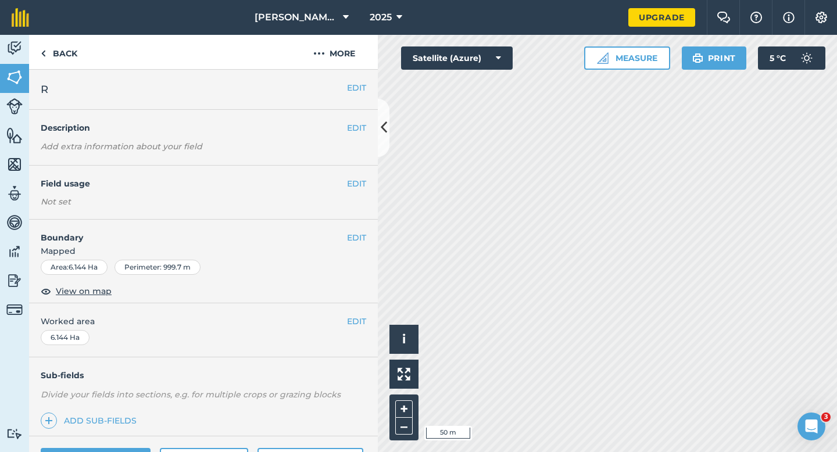
click at [353, 314] on div "EDIT Worked area 6.144 Ha" at bounding box center [203, 331] width 349 height 54
click at [338, 324] on span "Worked area" at bounding box center [204, 321] width 326 height 13
click at [346, 324] on span "Worked area" at bounding box center [204, 321] width 326 height 13
click at [345, 322] on span "Worked area" at bounding box center [204, 321] width 326 height 13
click at [349, 322] on button "EDIT" at bounding box center [356, 321] width 19 height 13
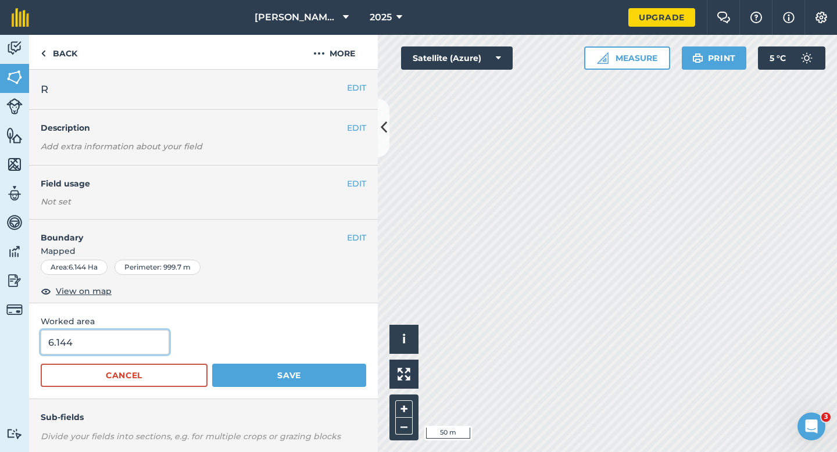
click at [154, 337] on input "6.144" at bounding box center [105, 342] width 128 height 24
type input "6.1"
click at [212, 364] on button "Save" at bounding box center [289, 375] width 154 height 23
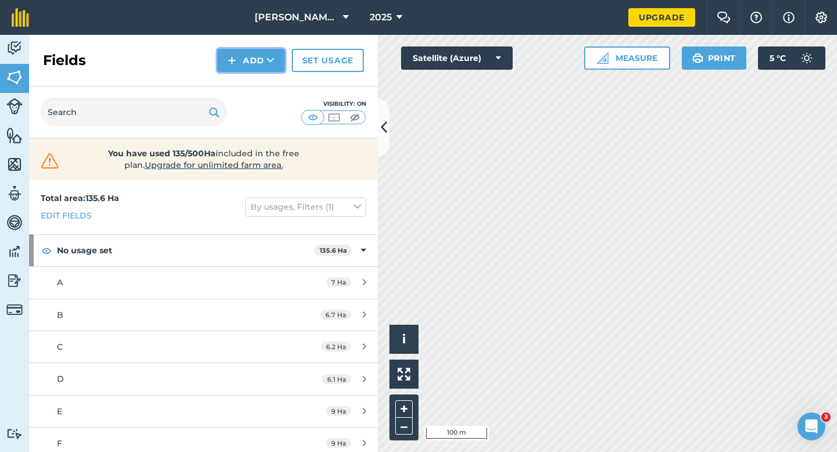
click at [246, 63] on button "Add" at bounding box center [250, 60] width 67 height 23
click at [246, 79] on link "Draw" at bounding box center [251, 87] width 64 height 26
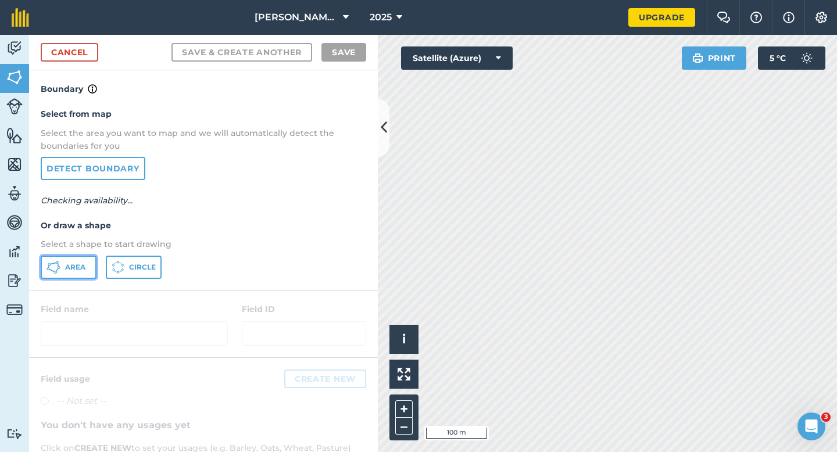
click at [68, 264] on span "Area" at bounding box center [75, 267] width 20 height 9
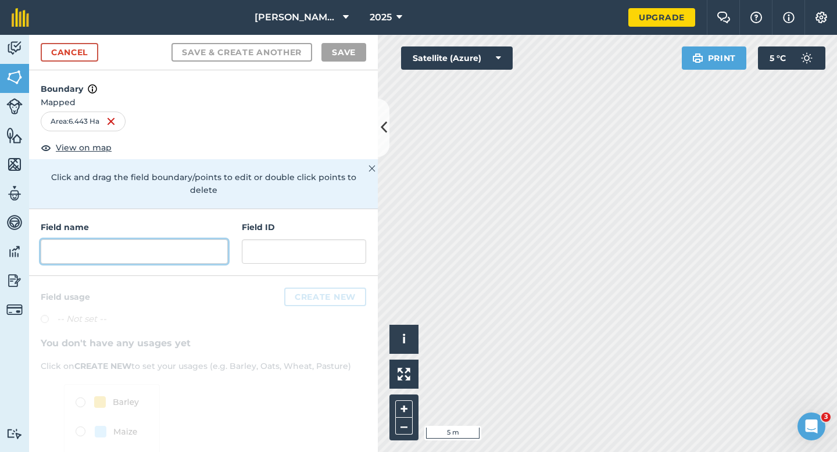
click at [189, 245] on input "text" at bounding box center [134, 252] width 187 height 24
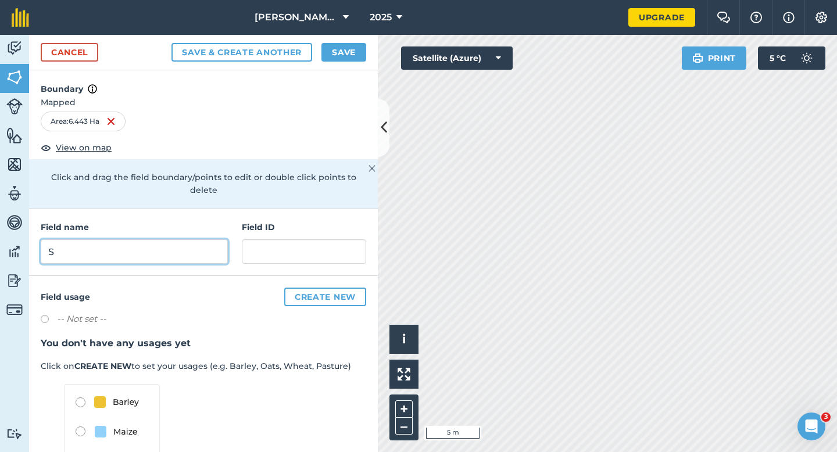
type input "S"
click at [332, 43] on button "Save" at bounding box center [344, 52] width 45 height 19
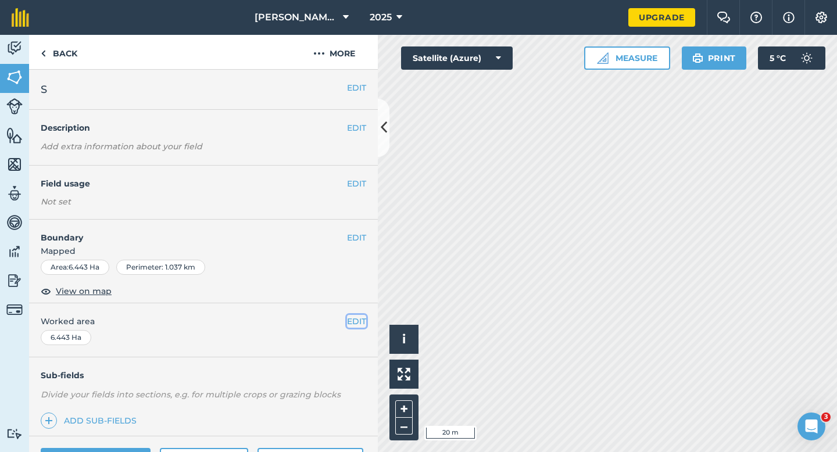
click at [362, 316] on button "EDIT" at bounding box center [356, 321] width 19 height 13
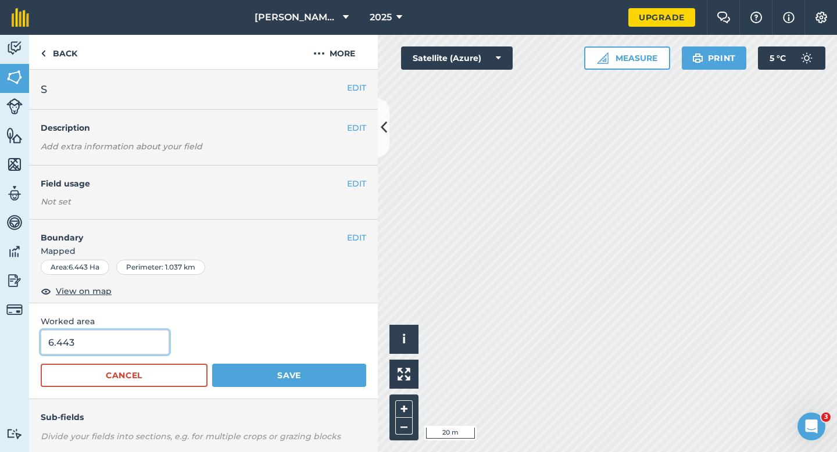
click at [127, 342] on input "6.443" at bounding box center [105, 342] width 128 height 24
type input "6.4"
click at [212, 364] on button "Save" at bounding box center [289, 375] width 154 height 23
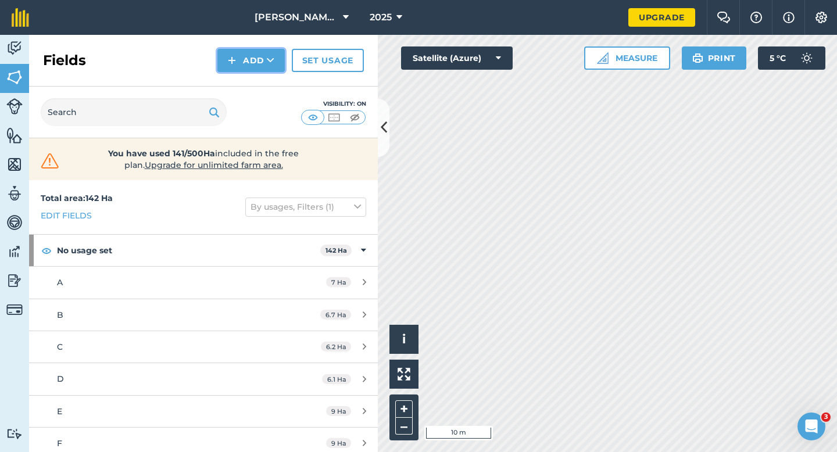
click at [250, 67] on button "Add" at bounding box center [250, 60] width 67 height 23
click at [250, 90] on link "Draw" at bounding box center [251, 87] width 64 height 26
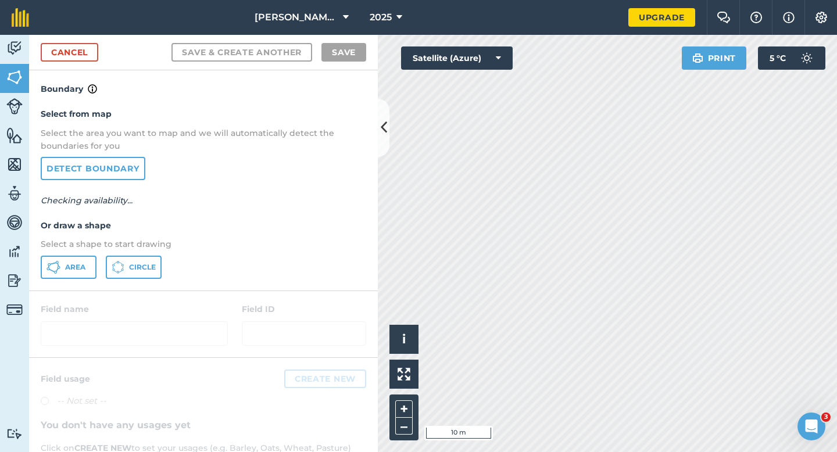
click at [65, 283] on div "Select from map Select the area you want to map and we will automatically detec…" at bounding box center [203, 193] width 349 height 194
click at [65, 280] on div "Select from map Select the area you want to map and we will automatically detec…" at bounding box center [203, 193] width 349 height 194
click at [65, 278] on button "Area" at bounding box center [69, 267] width 56 height 23
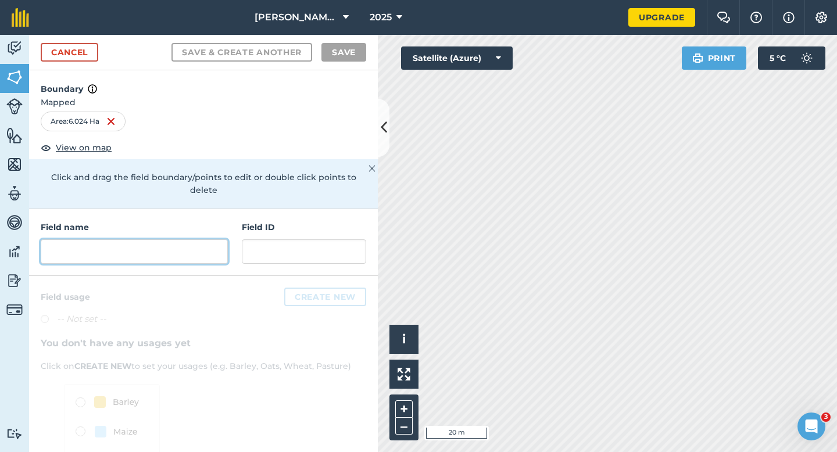
click at [176, 240] on input "text" at bounding box center [134, 252] width 187 height 24
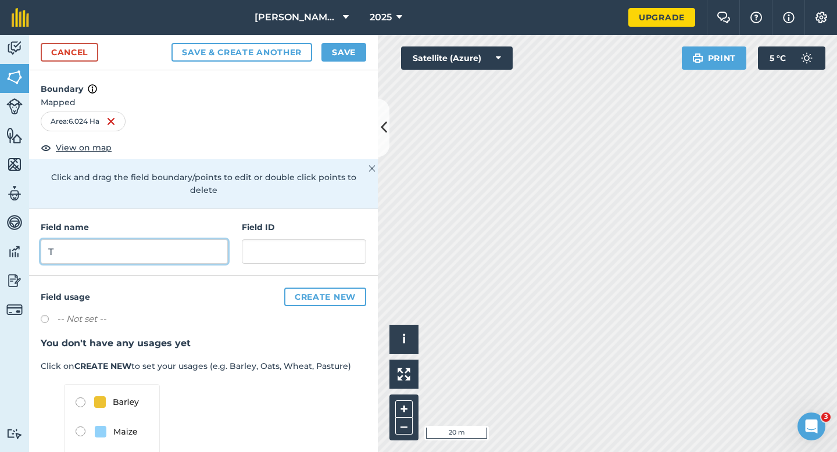
type input "T"
click at [341, 52] on button "Save" at bounding box center [344, 52] width 45 height 19
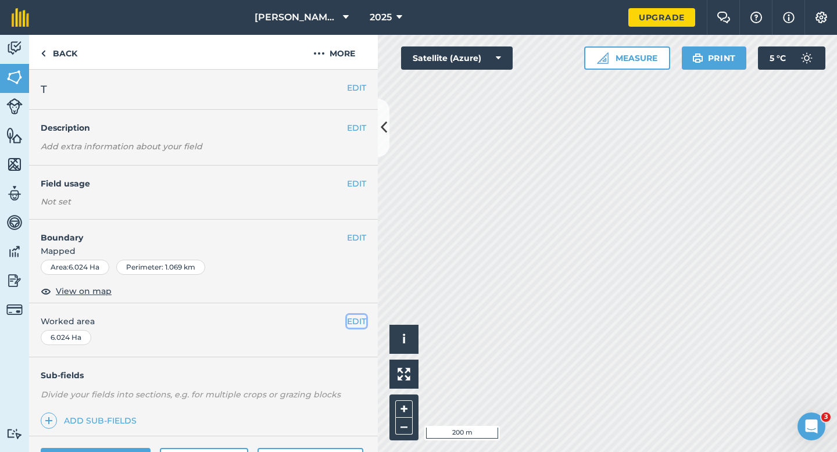
click at [359, 323] on button "EDIT" at bounding box center [356, 321] width 19 height 13
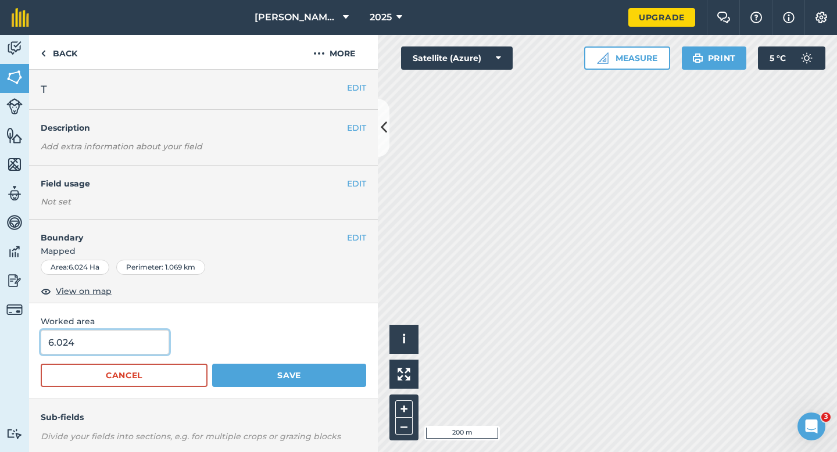
click at [113, 349] on input "6.024" at bounding box center [105, 342] width 128 height 24
type input "6"
click at [212, 364] on button "Save" at bounding box center [289, 375] width 154 height 23
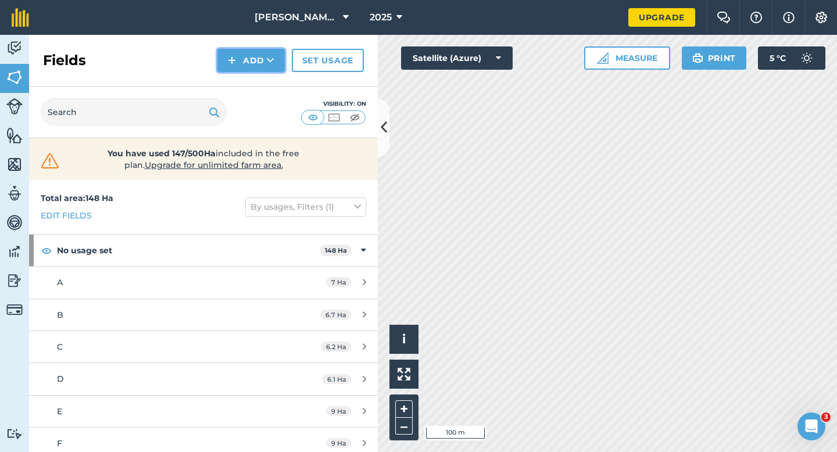
click at [264, 66] on button "Add" at bounding box center [250, 60] width 67 height 23
click at [264, 74] on link "Draw" at bounding box center [251, 87] width 64 height 26
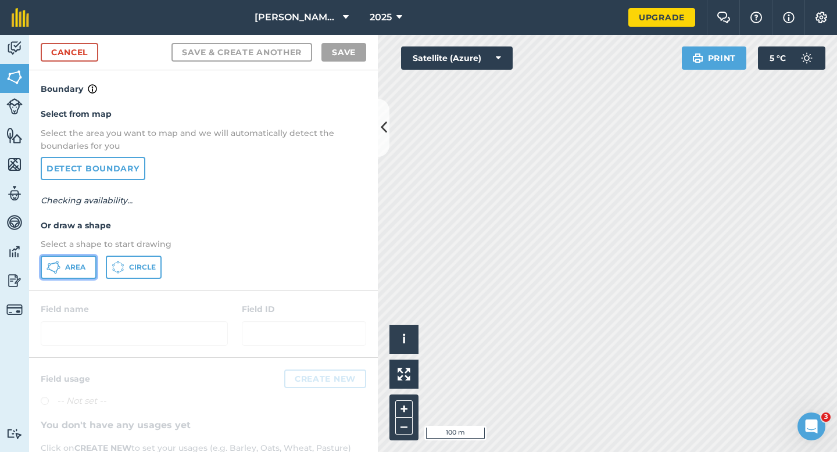
click at [89, 268] on button "Area" at bounding box center [69, 267] width 56 height 23
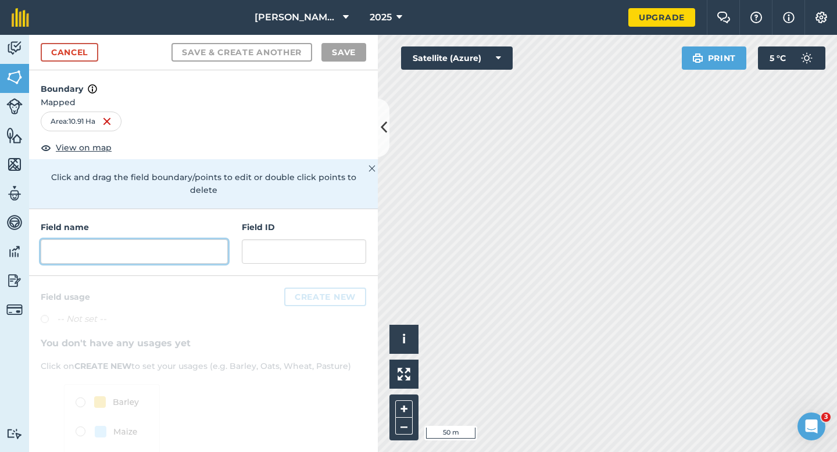
click at [219, 240] on input "text" at bounding box center [134, 252] width 187 height 24
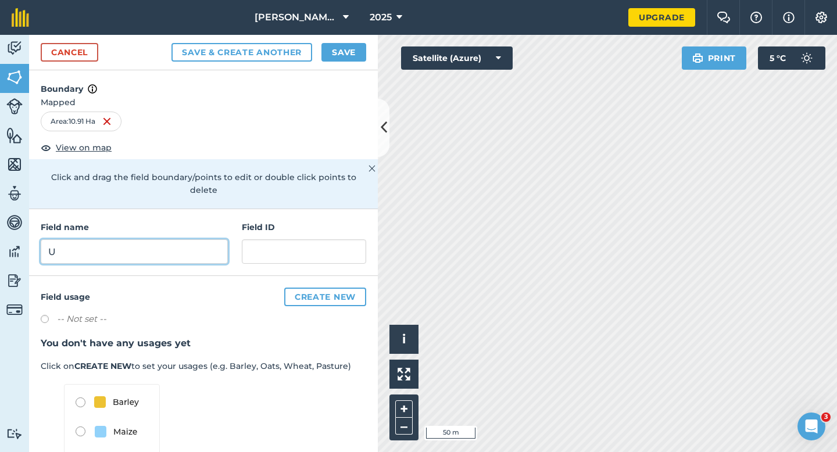
type input "U"
click at [354, 67] on div "Cancel Save & Create Another Save" at bounding box center [203, 52] width 349 height 35
click at [354, 49] on button "Save" at bounding box center [344, 52] width 45 height 19
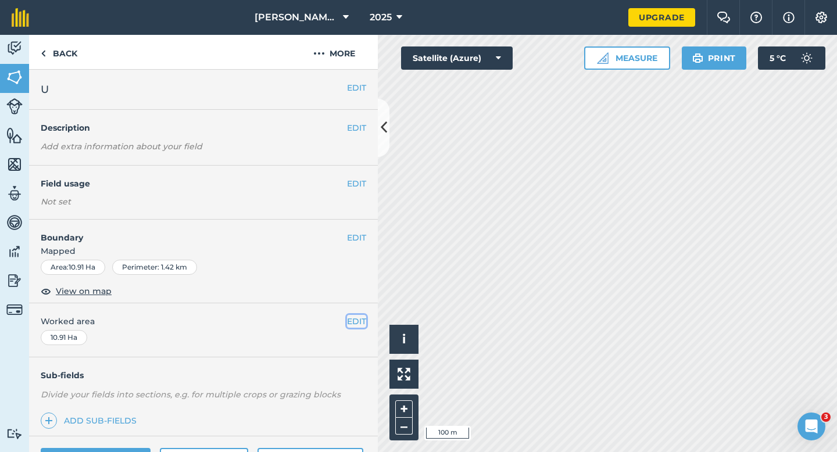
click at [354, 322] on button "EDIT" at bounding box center [356, 321] width 19 height 13
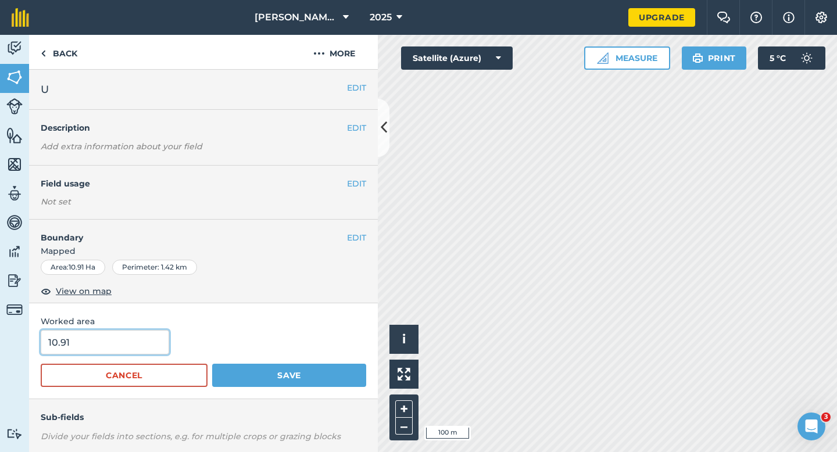
click at [154, 345] on input "10.91" at bounding box center [105, 342] width 128 height 24
type input "11"
click at [212, 364] on button "Save" at bounding box center [289, 375] width 154 height 23
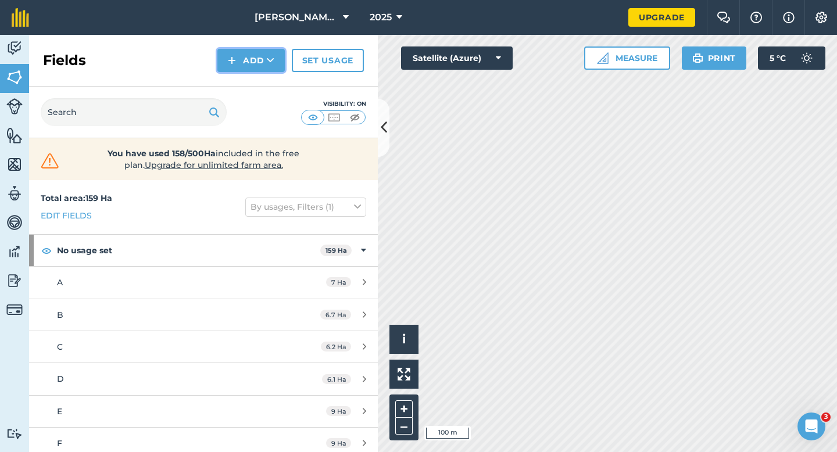
click at [242, 70] on button "Add" at bounding box center [250, 60] width 67 height 23
click at [242, 83] on link "Draw" at bounding box center [251, 87] width 64 height 26
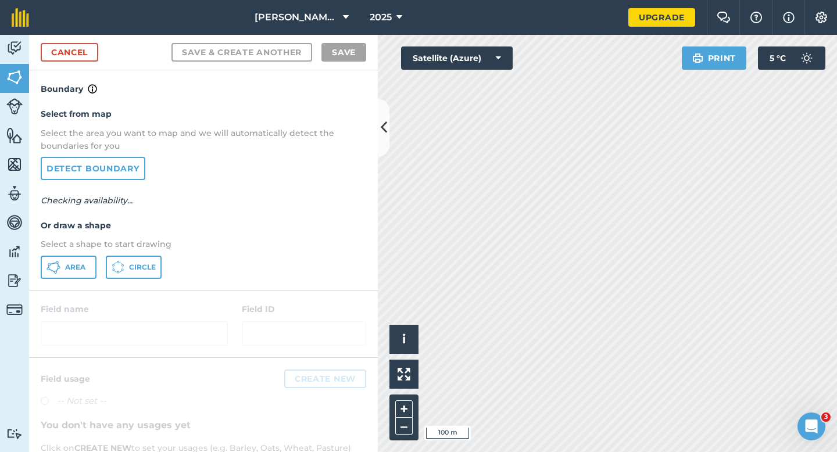
click at [102, 256] on div "Area Circle" at bounding box center [204, 267] width 326 height 23
click at [98, 256] on div "Area Circle" at bounding box center [204, 267] width 326 height 23
click at [87, 257] on button "Area" at bounding box center [69, 267] width 56 height 23
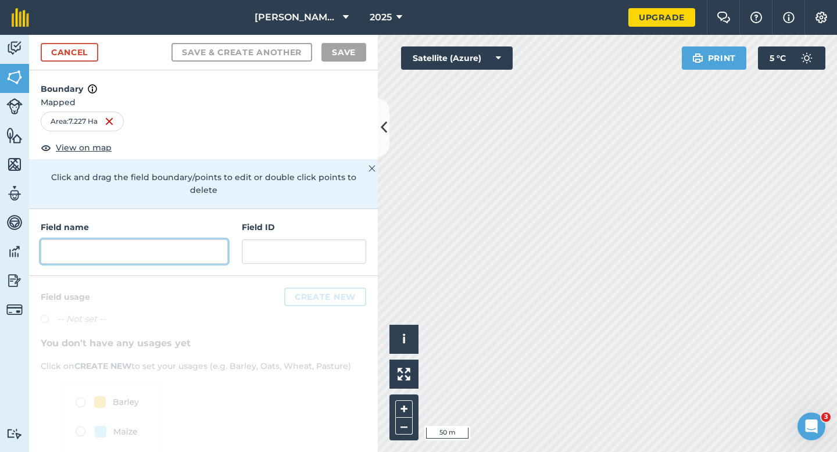
click at [203, 240] on input "text" at bounding box center [134, 252] width 187 height 24
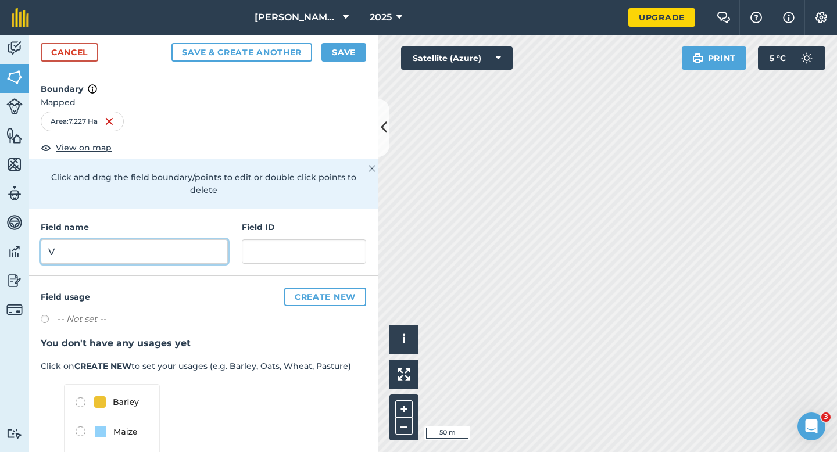
type input "V"
click at [340, 60] on button "Save" at bounding box center [344, 52] width 45 height 19
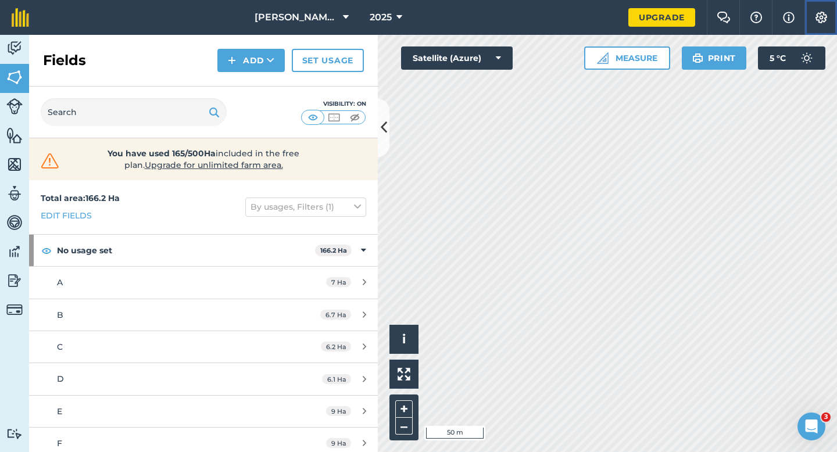
click at [820, 23] on img at bounding box center [822, 18] width 14 height 12
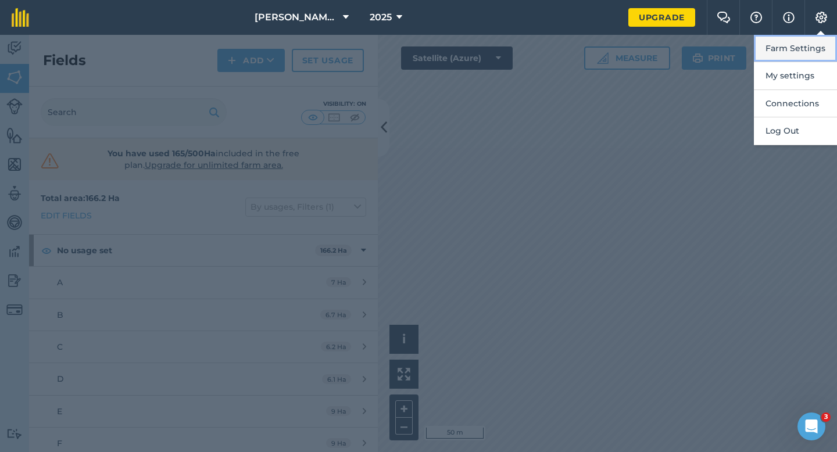
click at [813, 39] on button "Farm Settings" at bounding box center [795, 48] width 83 height 27
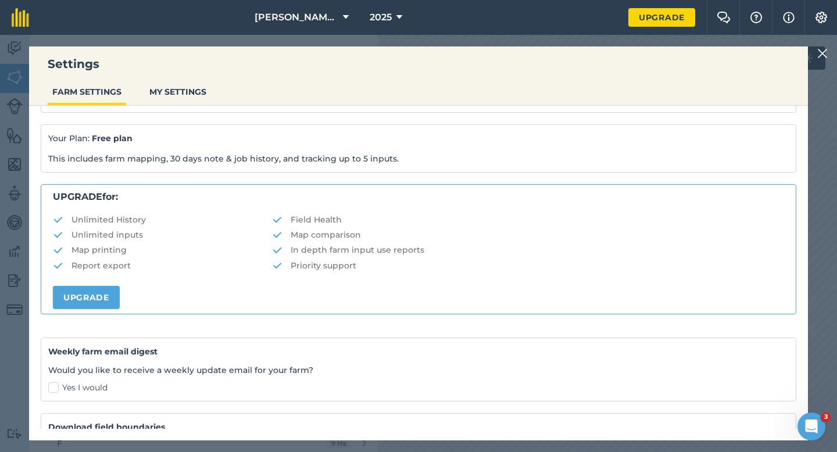
scroll to position [223, 0]
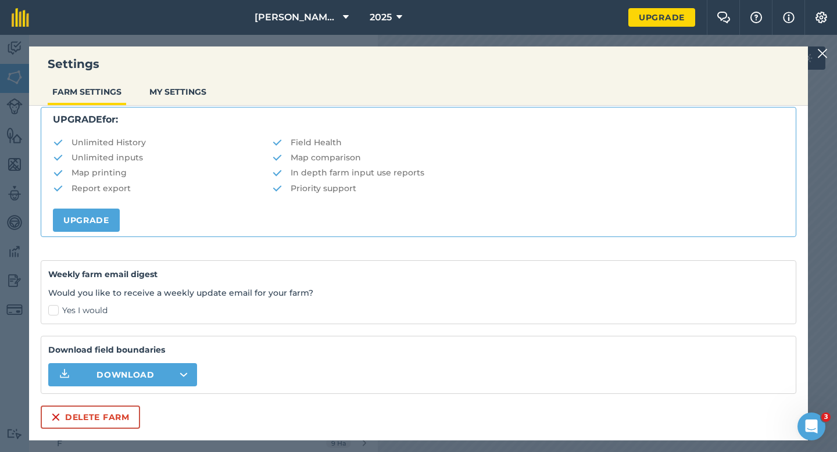
click at [77, 430] on div "Settings FARM SETTINGS MY SETTINGS General Settings Team Field Usages Feature T…" at bounding box center [418, 244] width 779 height 394
click at [80, 421] on button "Delete farm" at bounding box center [90, 417] width 99 height 23
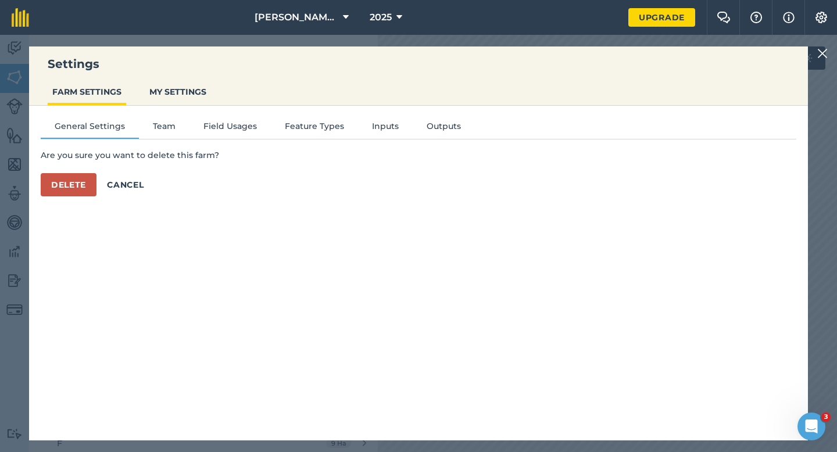
scroll to position [0, 0]
click at [74, 188] on button "Delete" at bounding box center [69, 184] width 56 height 23
